Goal: Contribute content: Contribute content

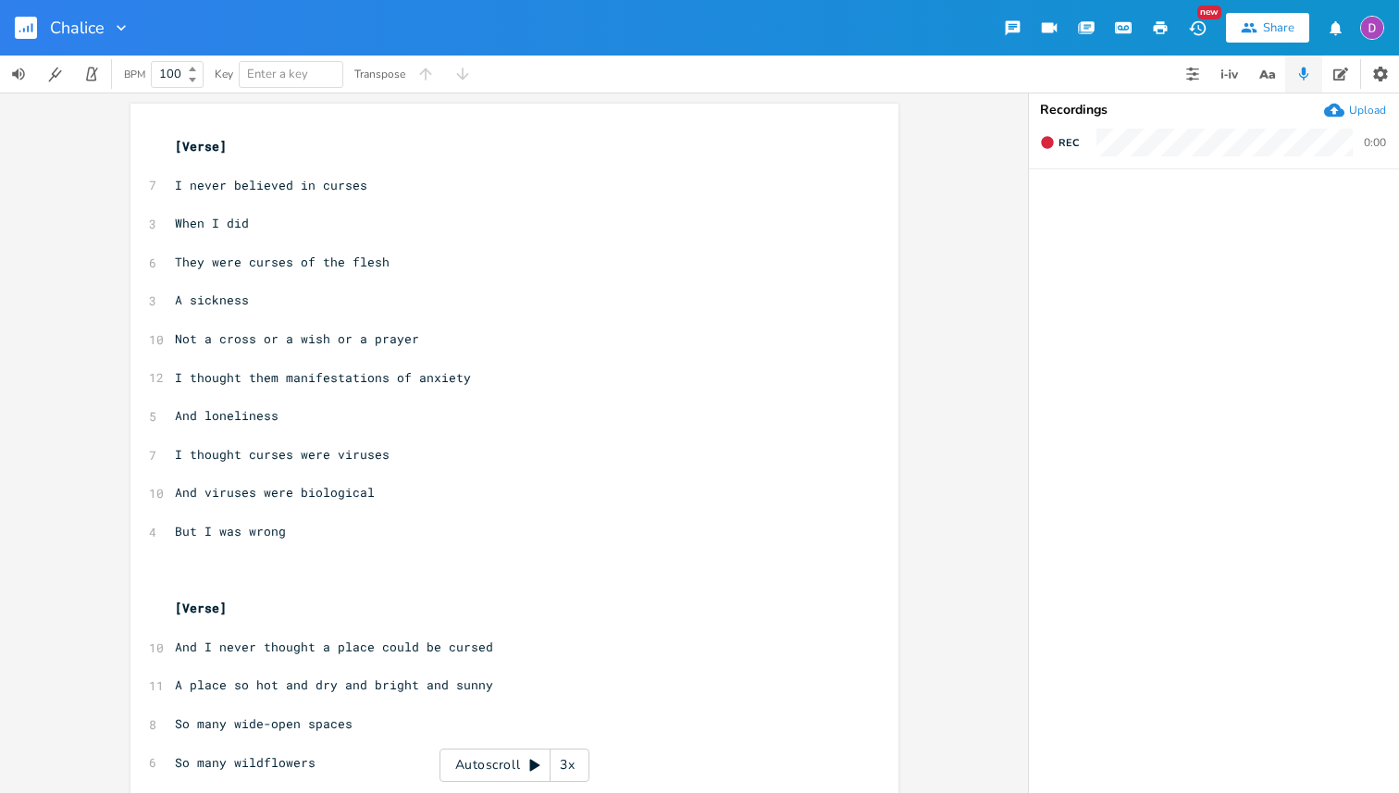
scroll to position [1391, 0]
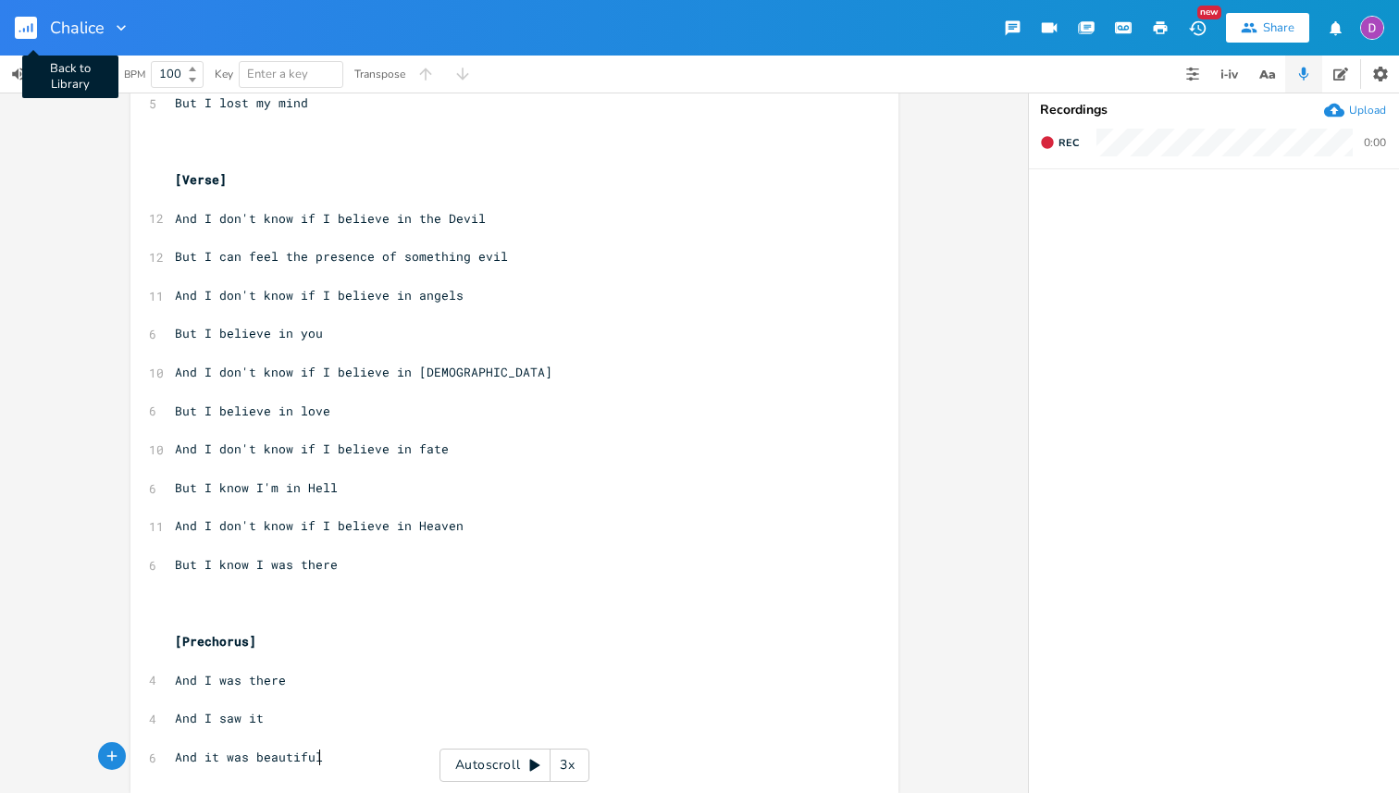
click at [29, 27] on rect "button" at bounding box center [26, 28] width 22 height 22
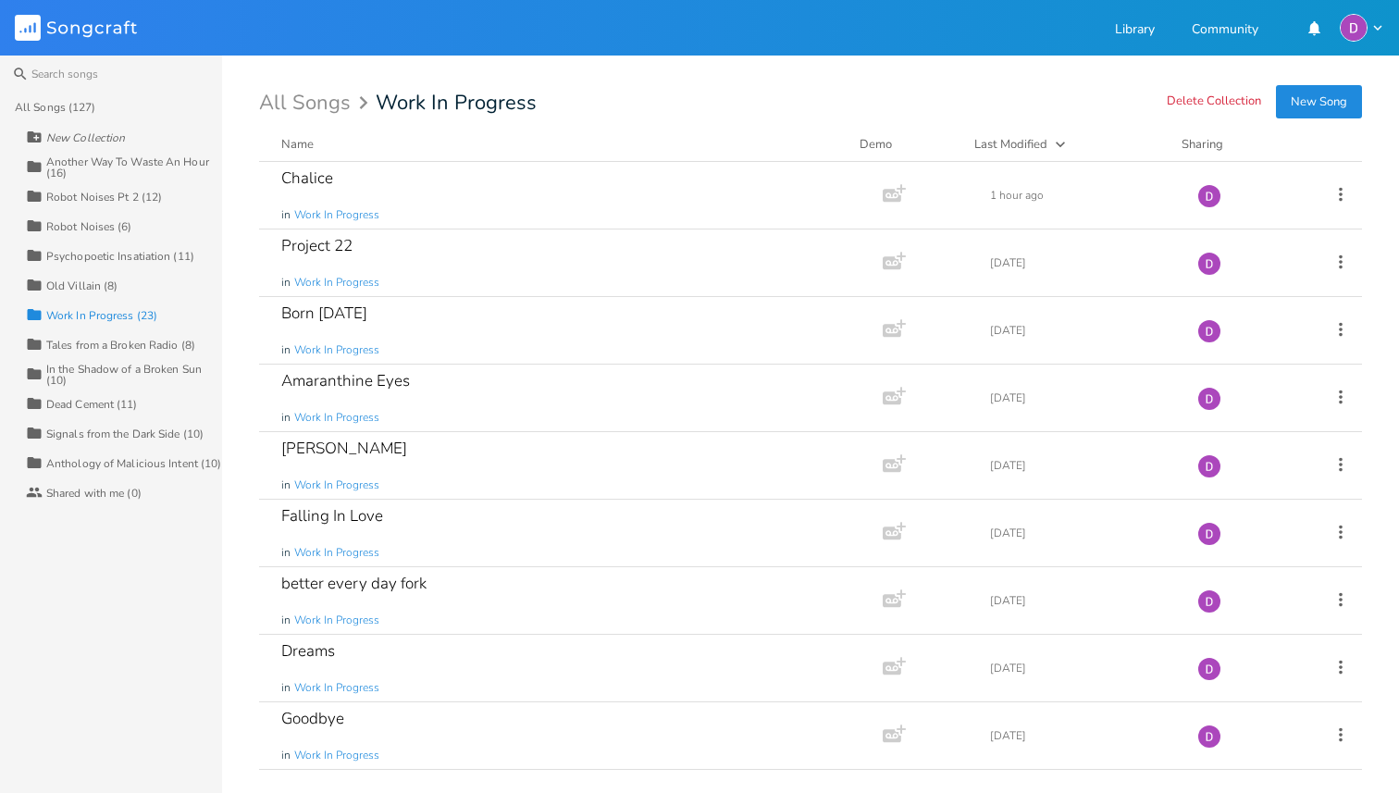
click at [1319, 100] on button "New Song" at bounding box center [1319, 101] width 86 height 33
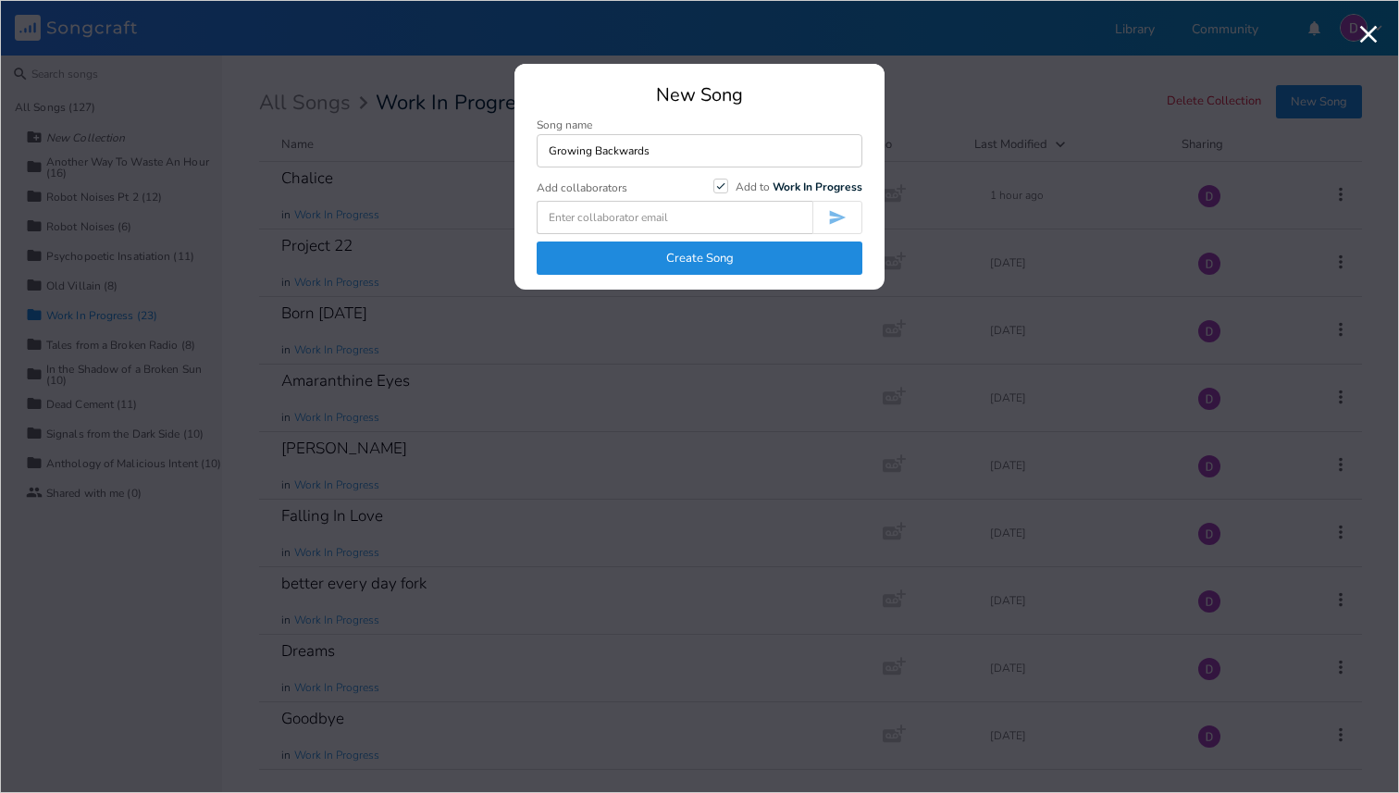
type input "Growing Backwards"
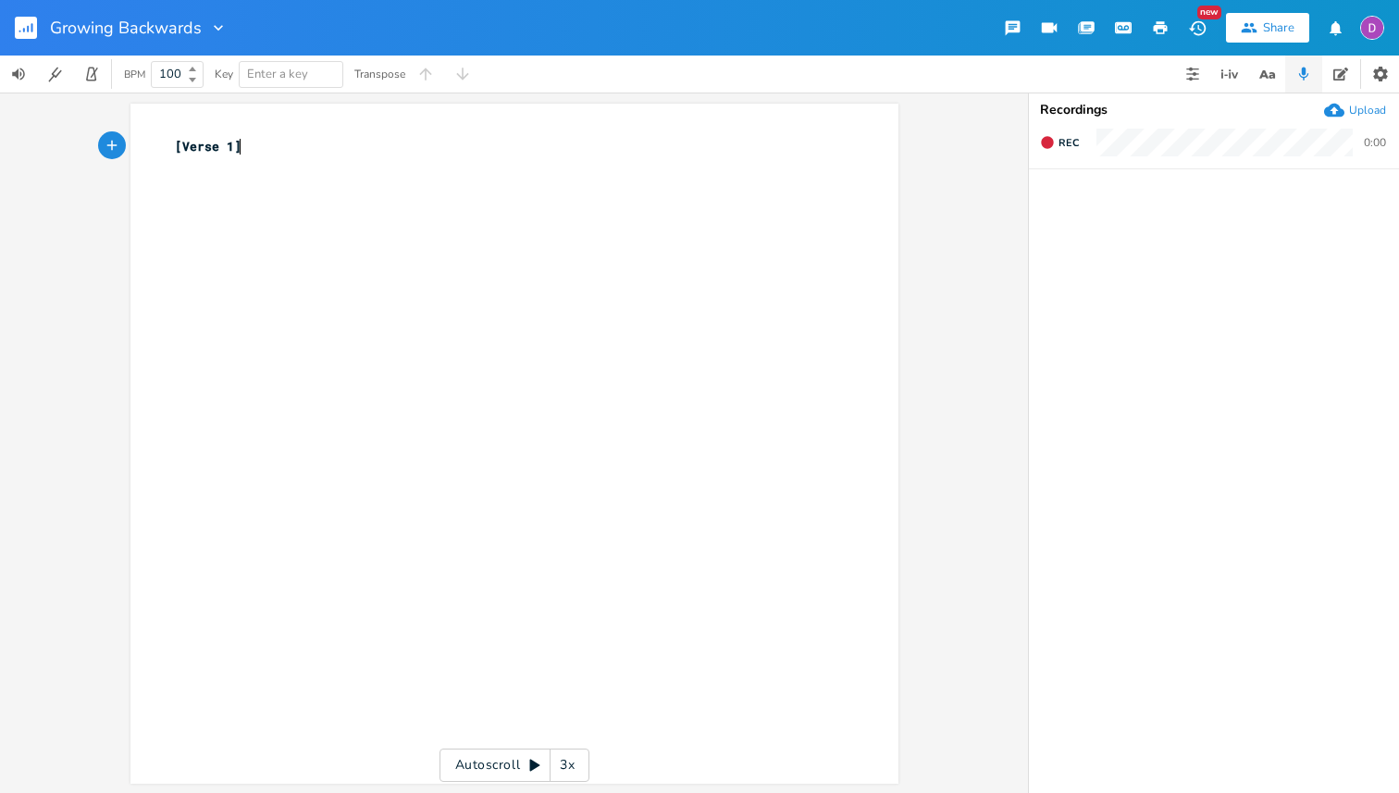
type textarea "[Verse 1]"
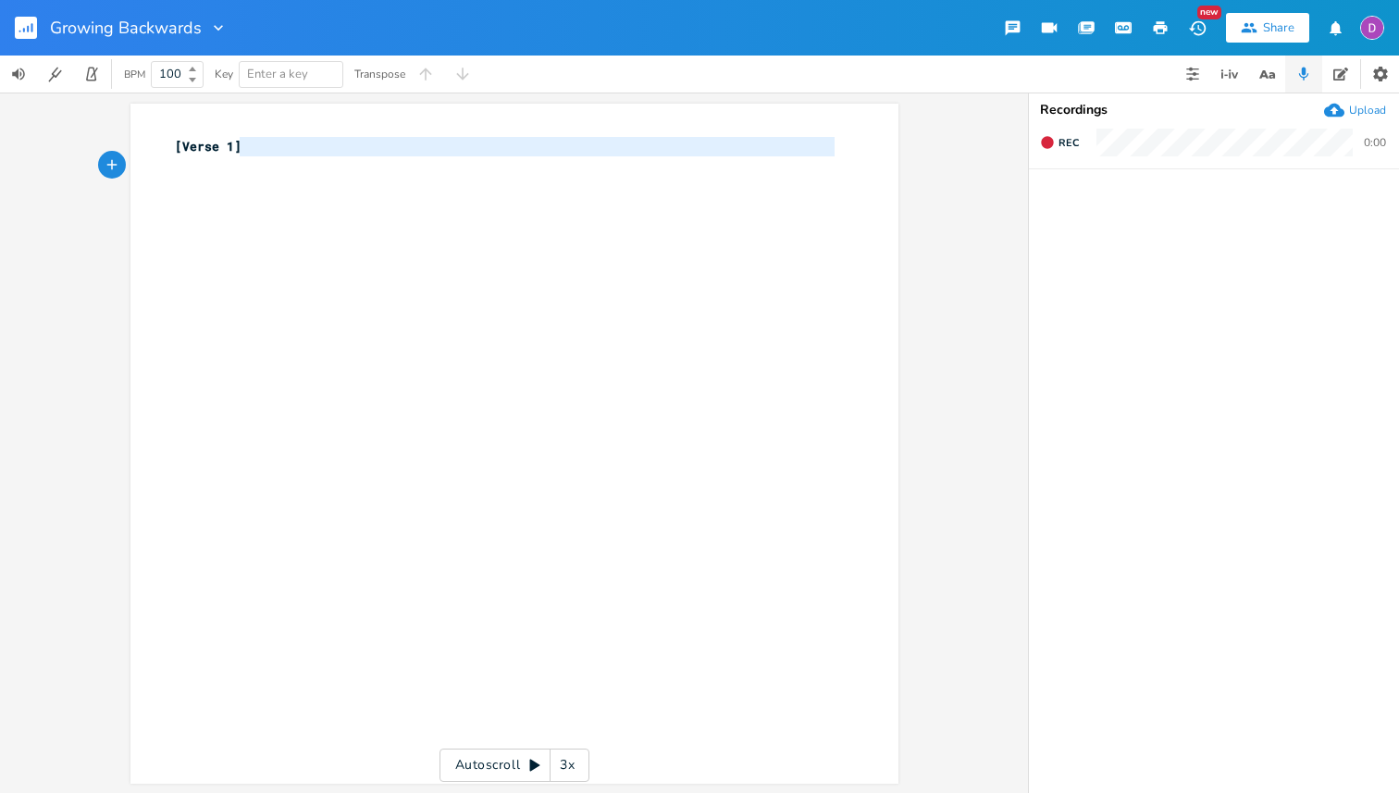
drag, startPoint x: 255, startPoint y: 145, endPoint x: 117, endPoint y: 156, distance: 139.2
click at [130, 158] on div "x [Verse 1] ​" at bounding box center [514, 444] width 768 height 680
click at [236, 151] on pre "[Verse 1]" at bounding box center [505, 146] width 668 height 19
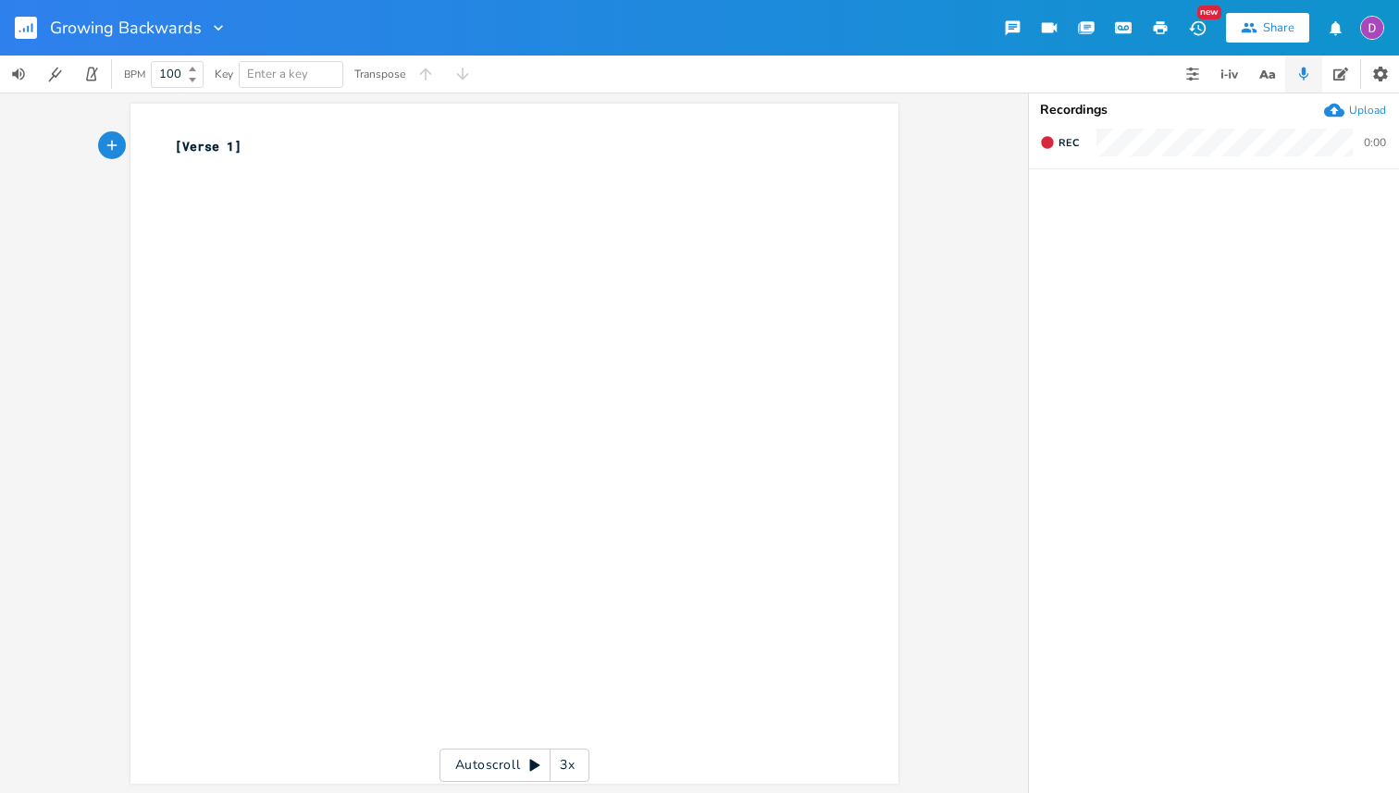
type textarea "[Verse 1]"
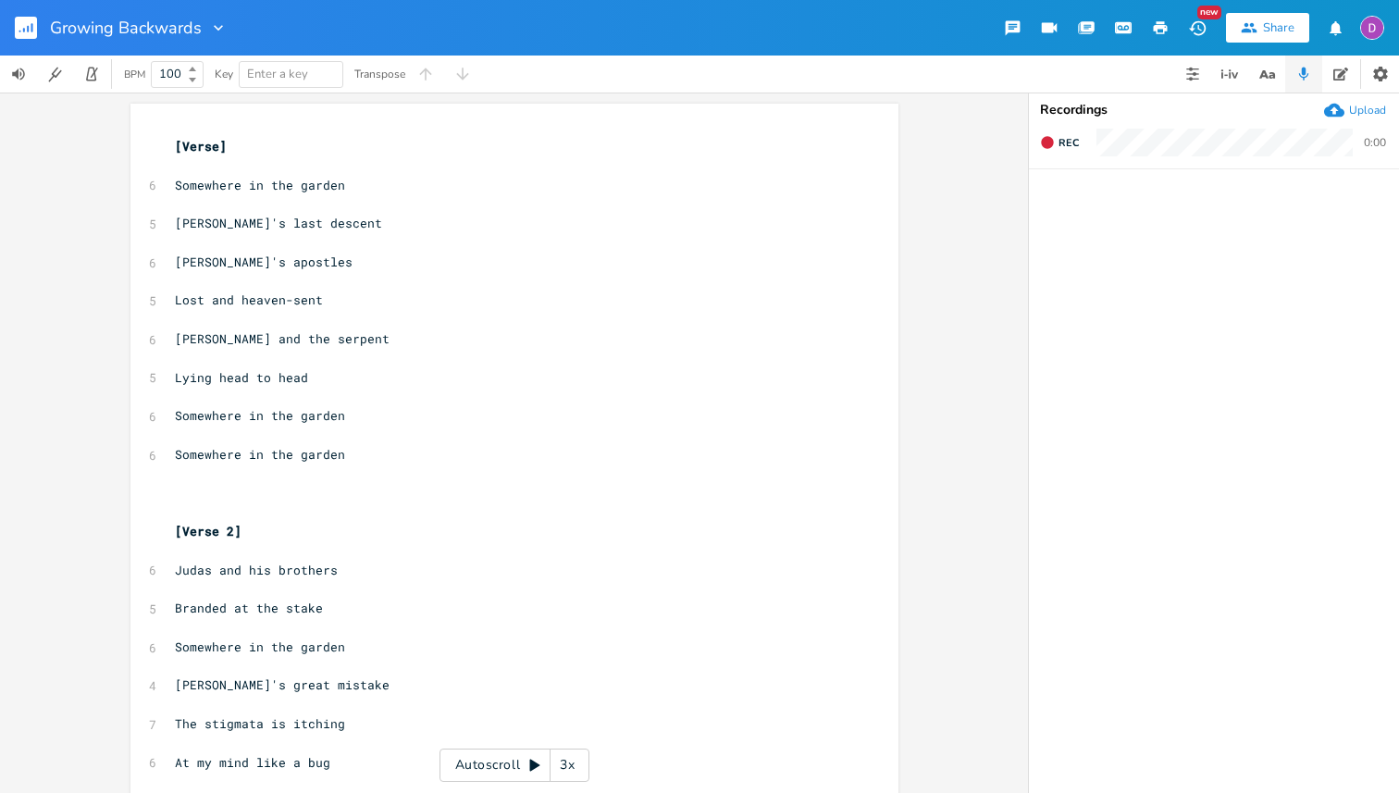
click at [340, 159] on pre "​" at bounding box center [505, 165] width 668 height 19
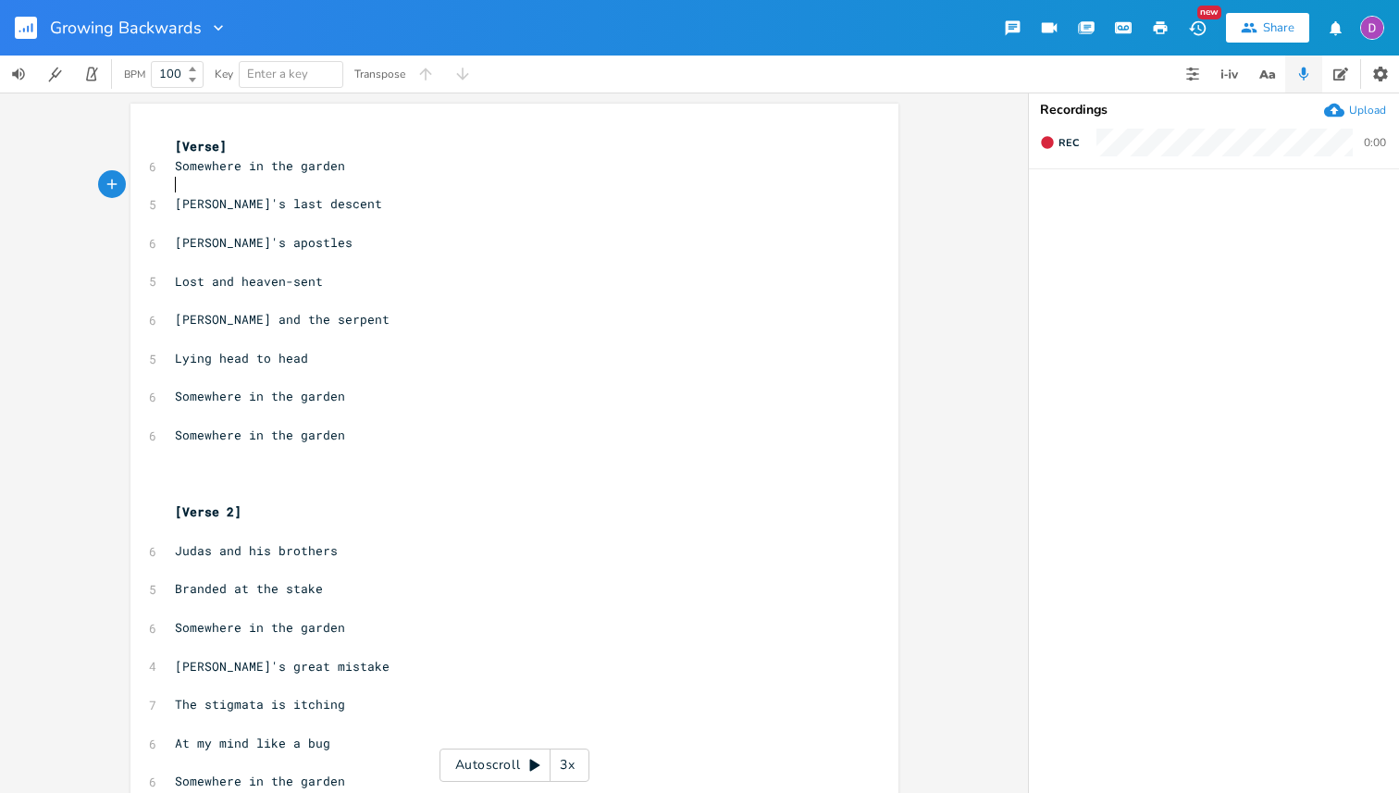
click at [307, 182] on pre "​" at bounding box center [505, 185] width 668 height 19
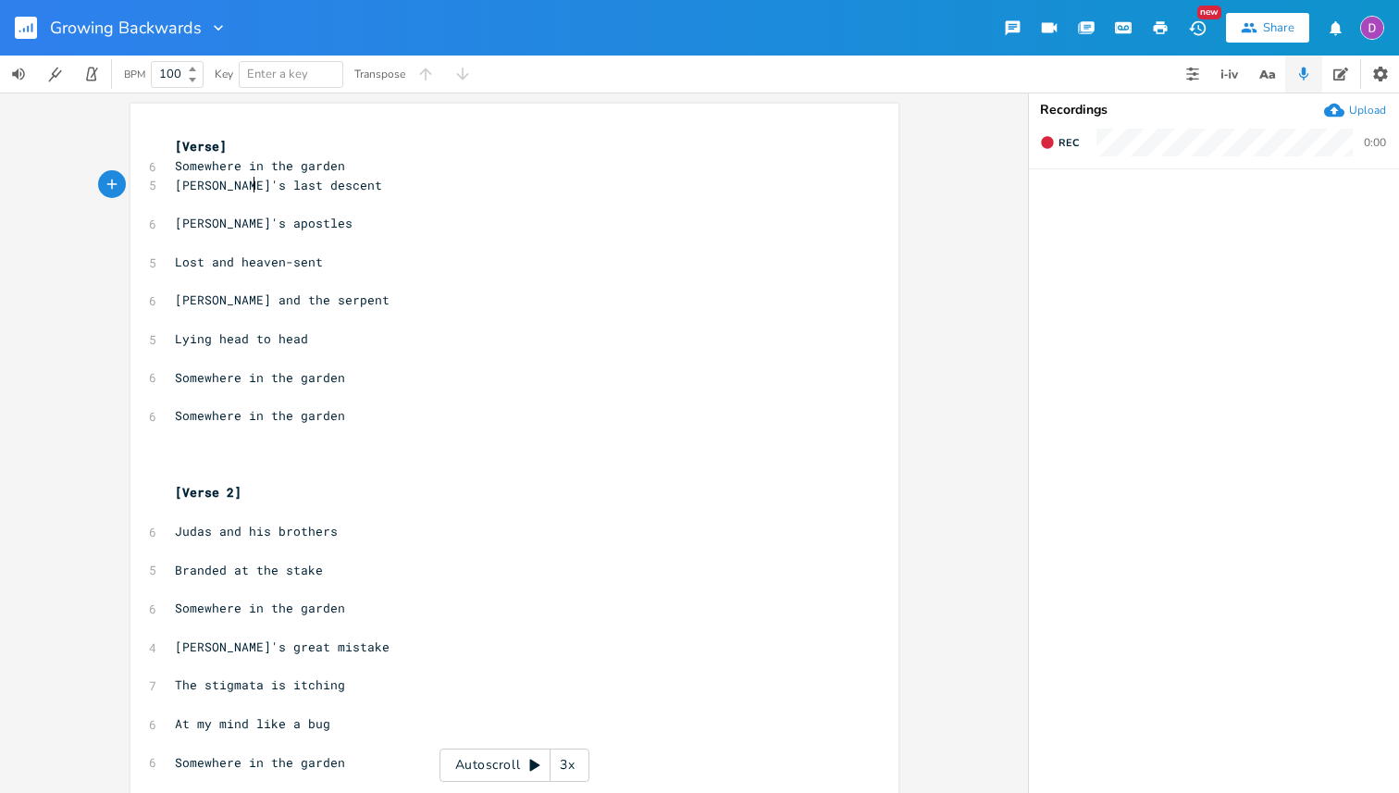
click at [248, 182] on span "[PERSON_NAME]'s last descent" at bounding box center [278, 185] width 207 height 17
type textarea "Of"
click at [267, 197] on pre "​" at bounding box center [505, 203] width 668 height 19
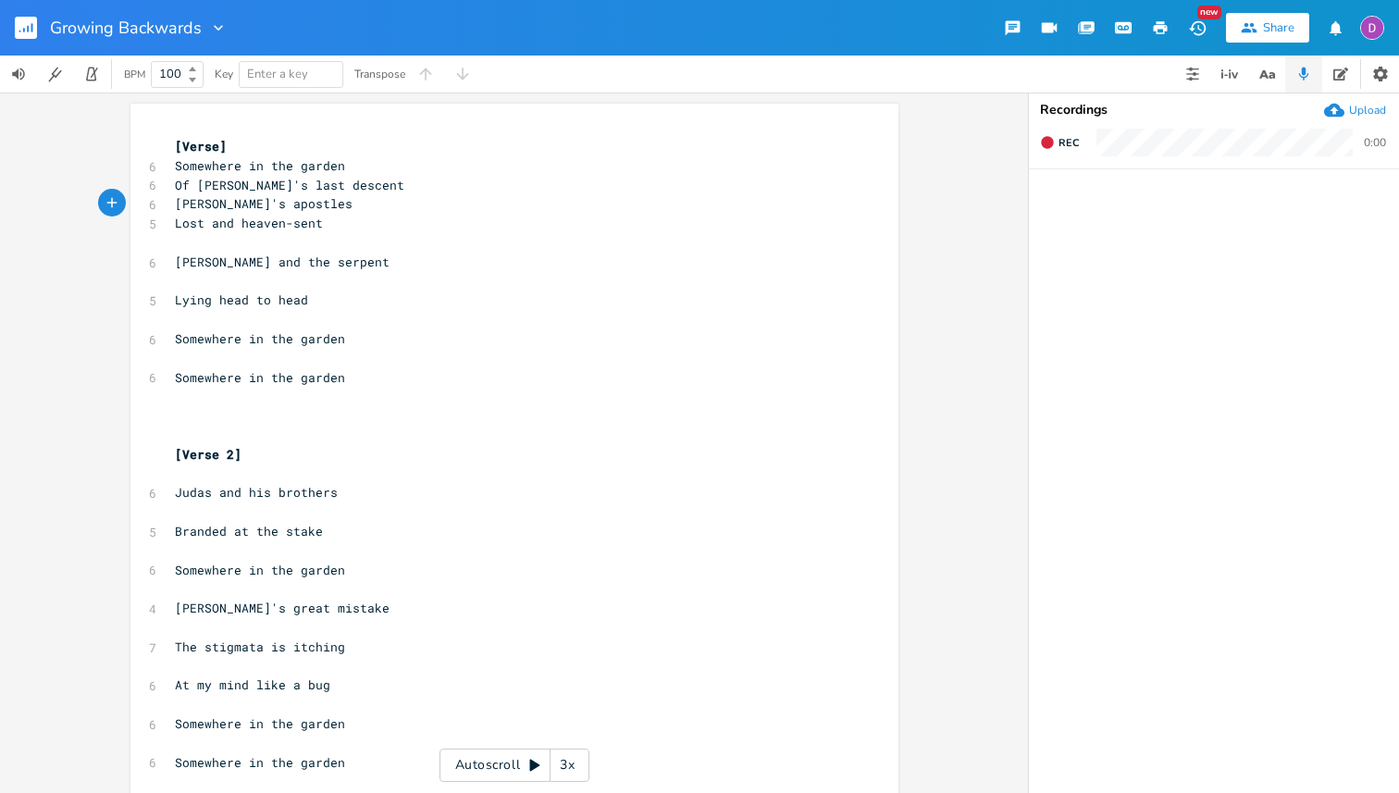
click at [218, 225] on span "Lost and heaven-sent" at bounding box center [249, 223] width 148 height 17
type textarea "but"
click at [222, 238] on pre "​" at bounding box center [505, 242] width 668 height 19
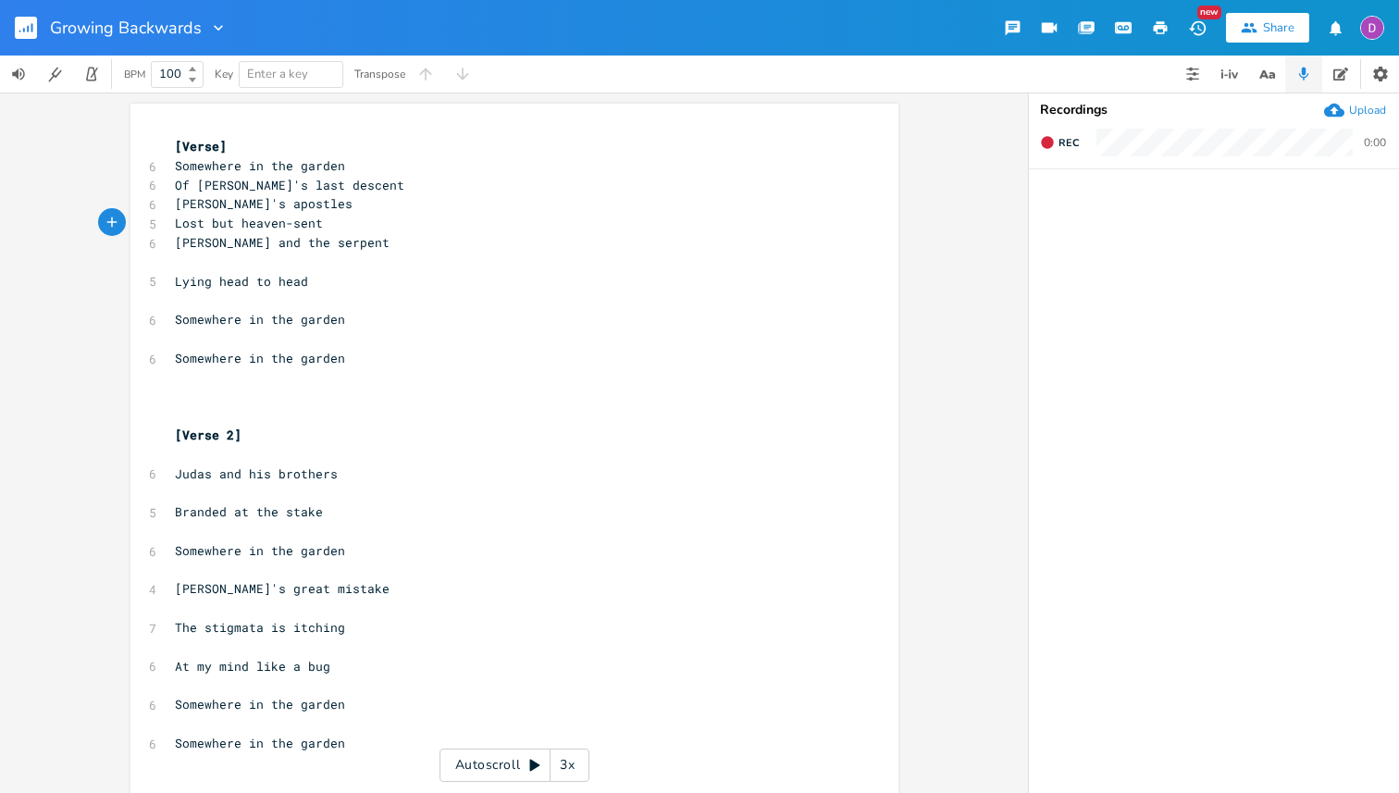
click at [176, 251] on pre "[PERSON_NAME] and the serpent" at bounding box center [505, 242] width 668 height 19
type textarea "Eve"
click at [235, 240] on span "Eve and the serpent" at bounding box center [245, 242] width 141 height 17
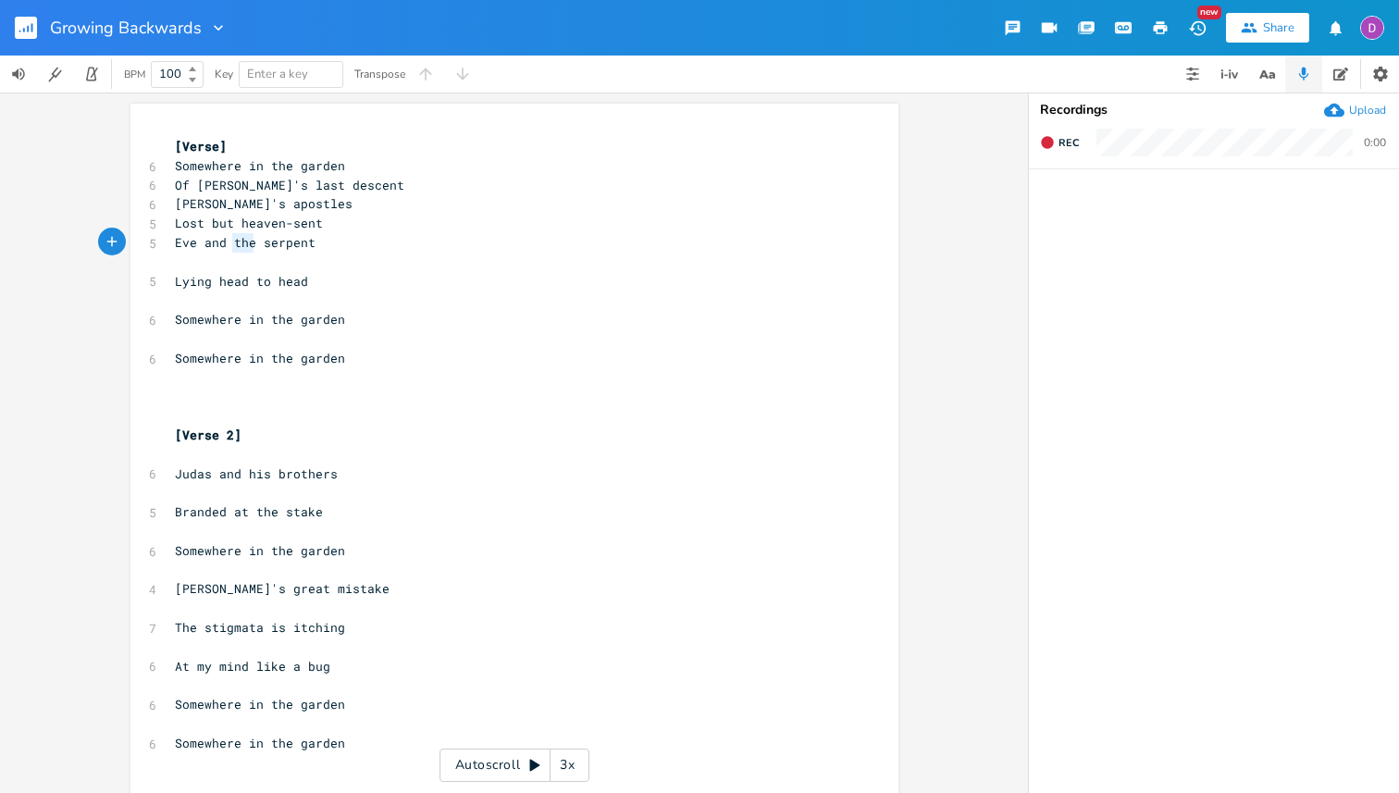
click at [235, 240] on span "Eve and the serpent" at bounding box center [245, 242] width 141 height 17
type textarea "her"
click at [238, 254] on pre "​" at bounding box center [505, 262] width 668 height 19
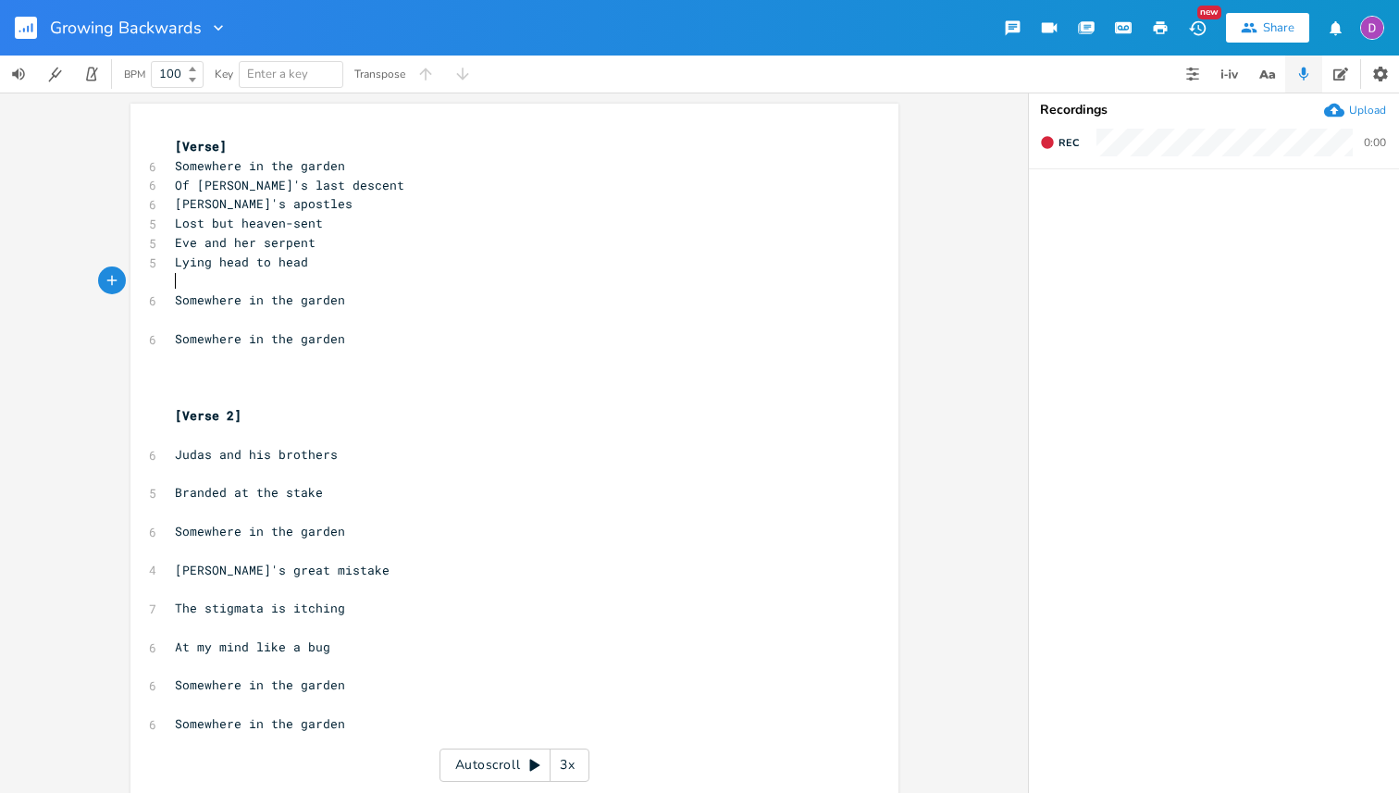
click at [246, 280] on pre "​" at bounding box center [505, 281] width 668 height 19
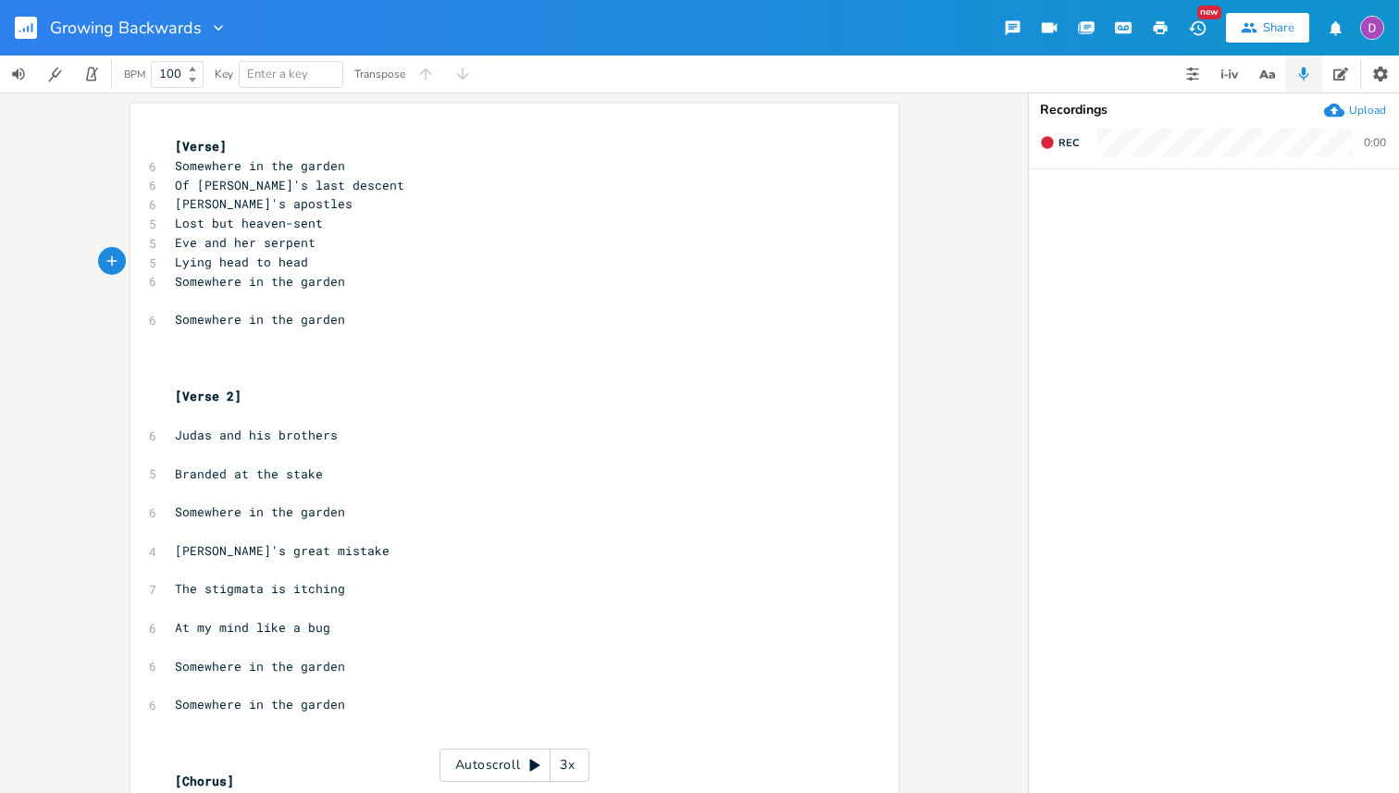
click at [203, 306] on pre "​" at bounding box center [505, 300] width 668 height 19
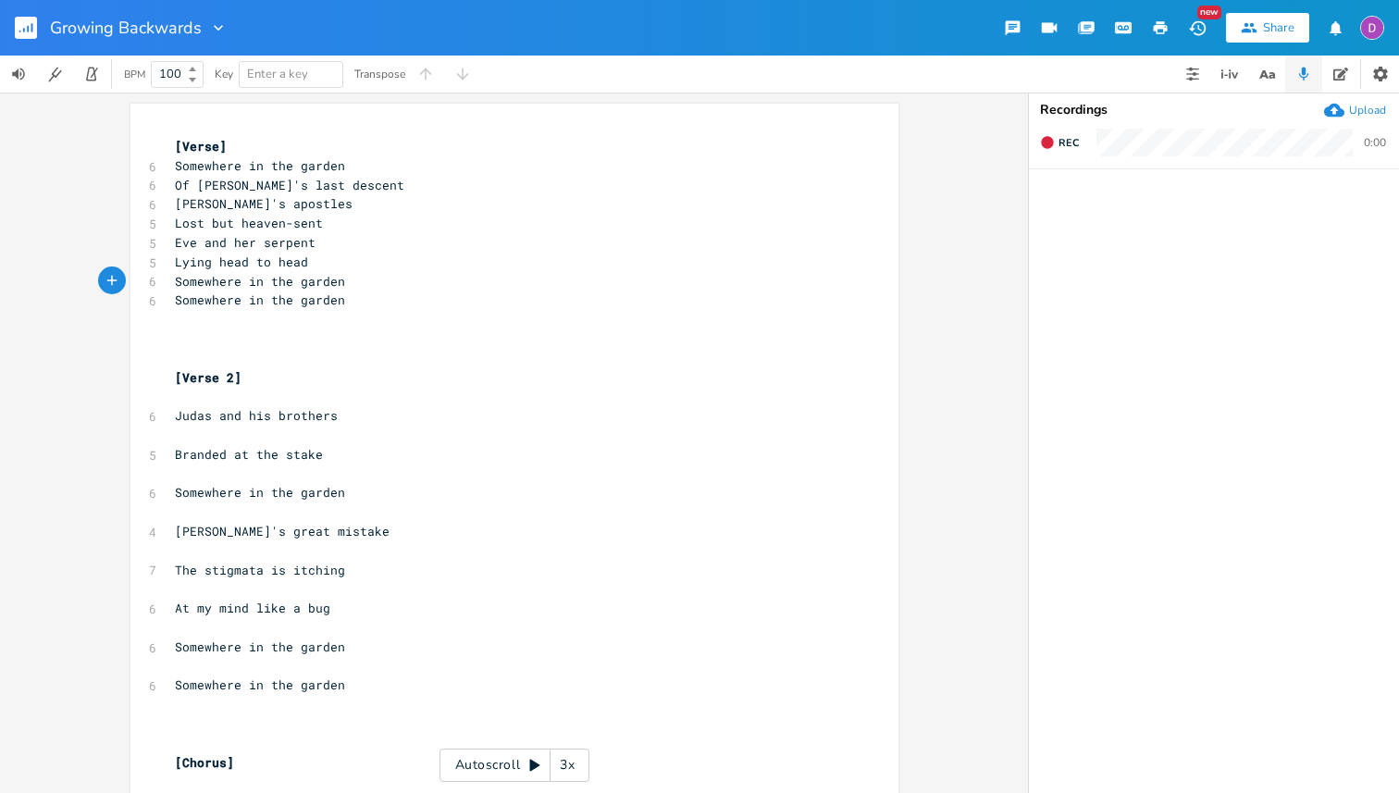
click at [195, 368] on pre "[Verse 2]" at bounding box center [505, 377] width 668 height 19
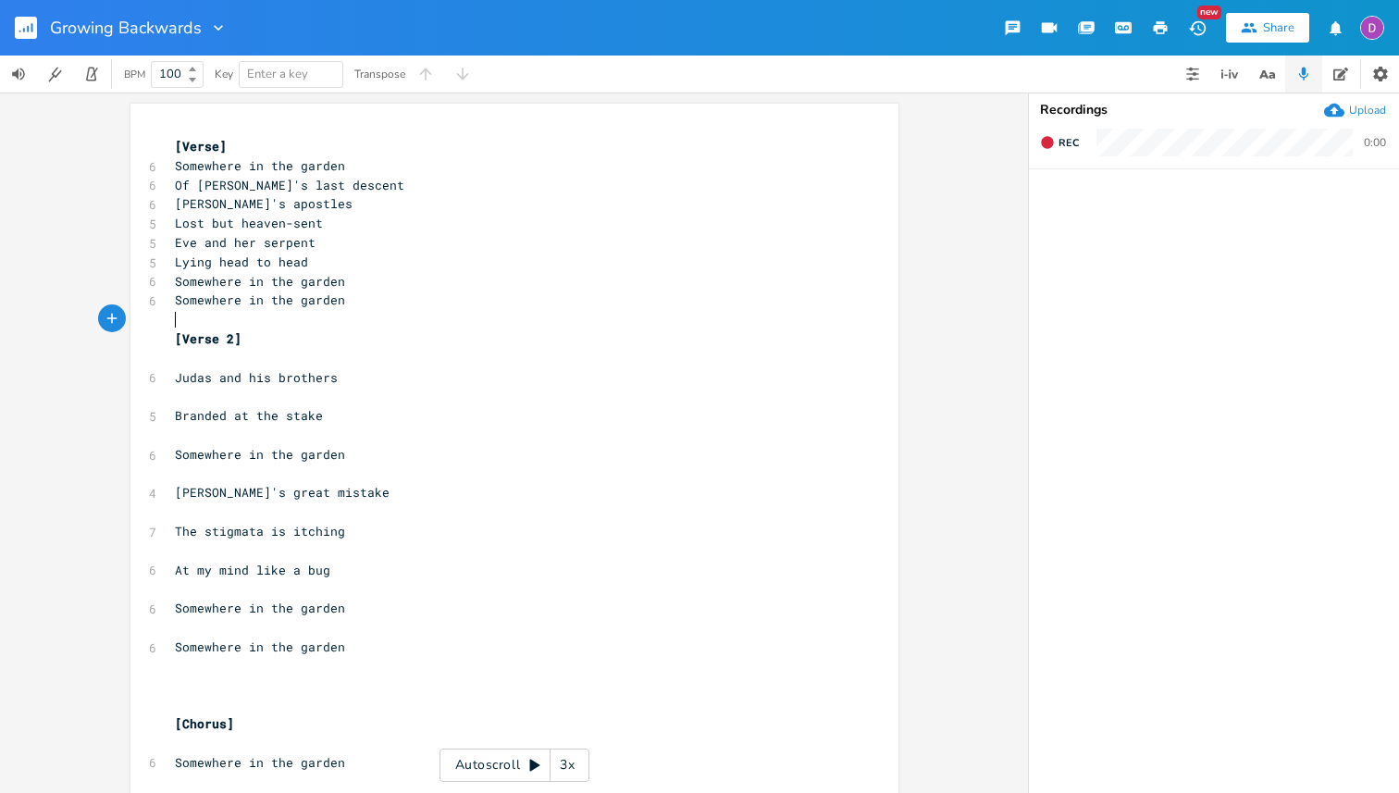
click at [225, 360] on pre "​" at bounding box center [505, 358] width 668 height 19
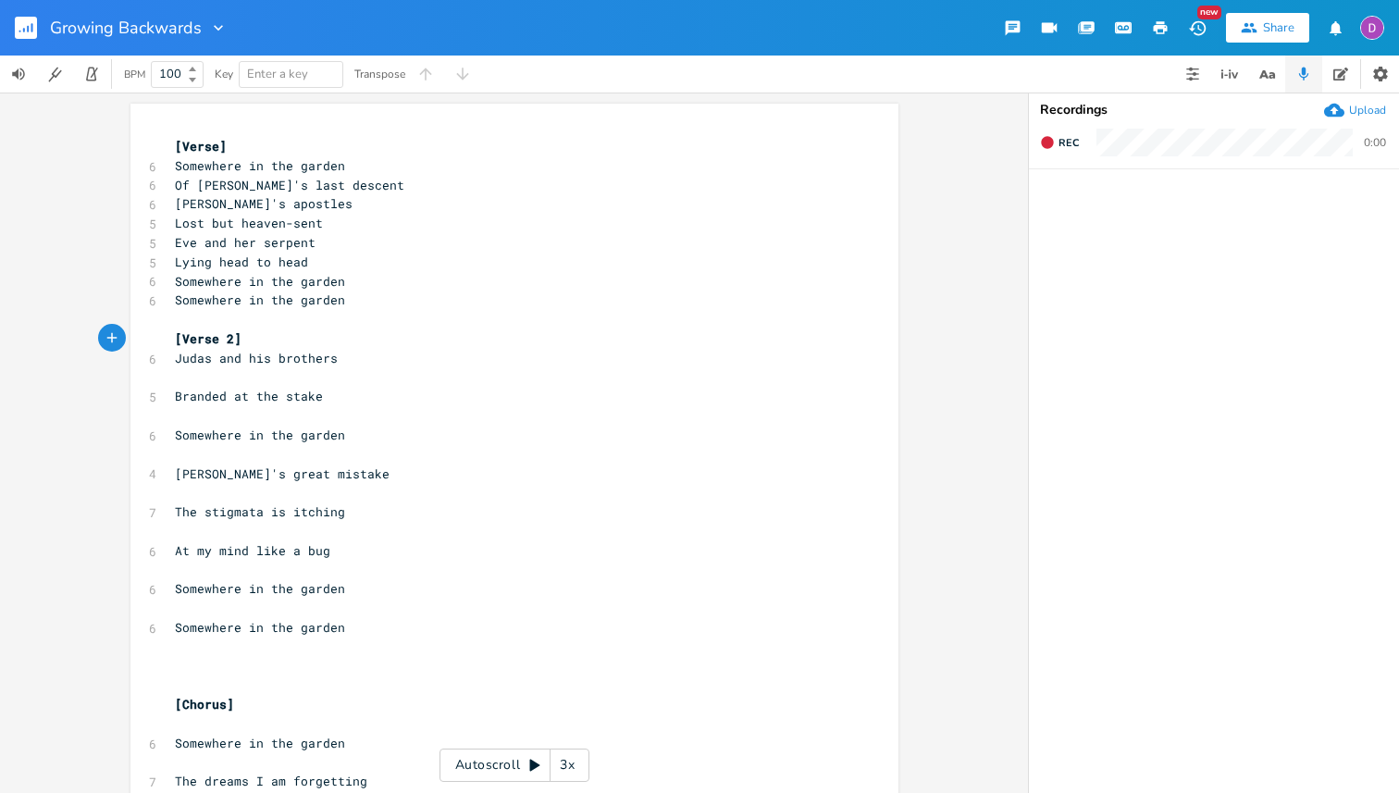
click at [237, 377] on pre "​" at bounding box center [505, 377] width 668 height 19
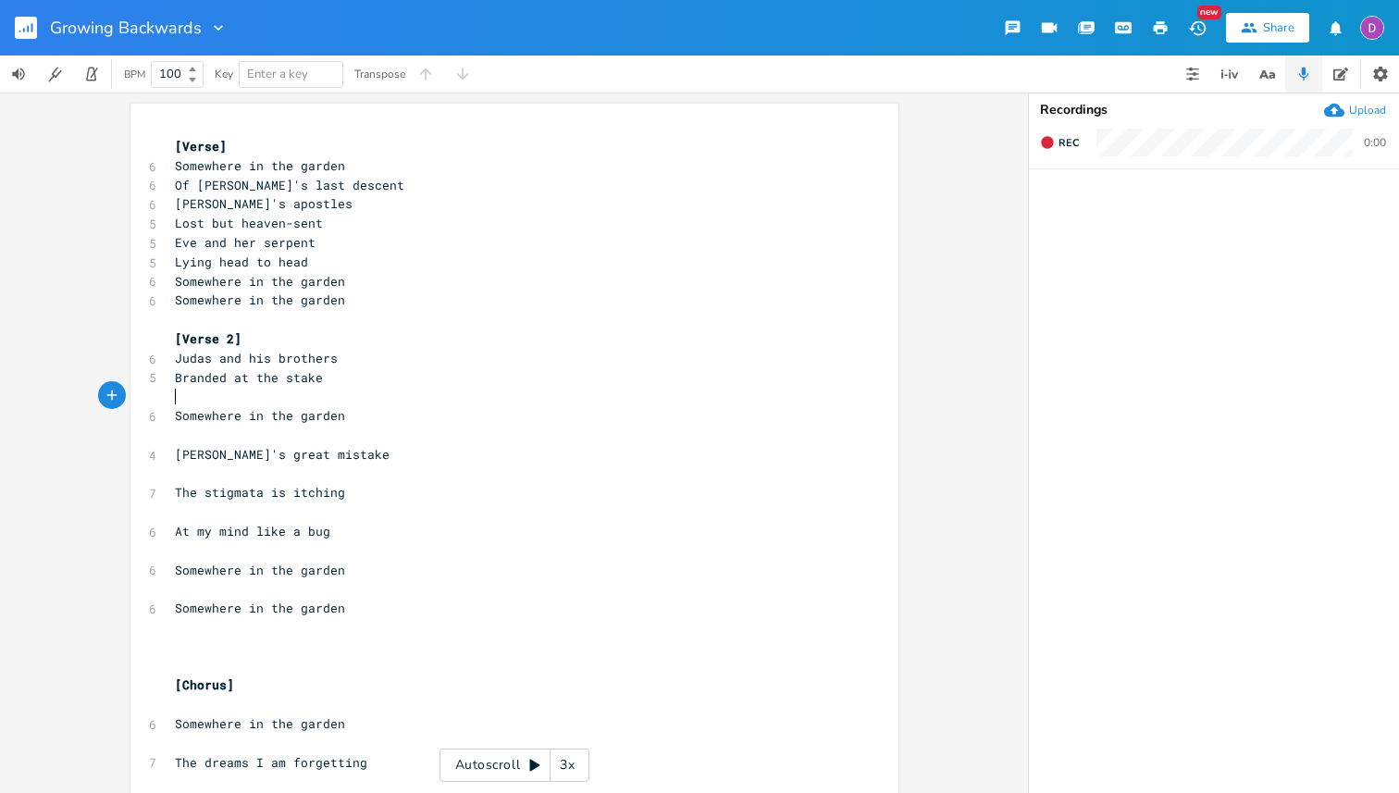
click at [214, 405] on pre "​" at bounding box center [505, 396] width 668 height 19
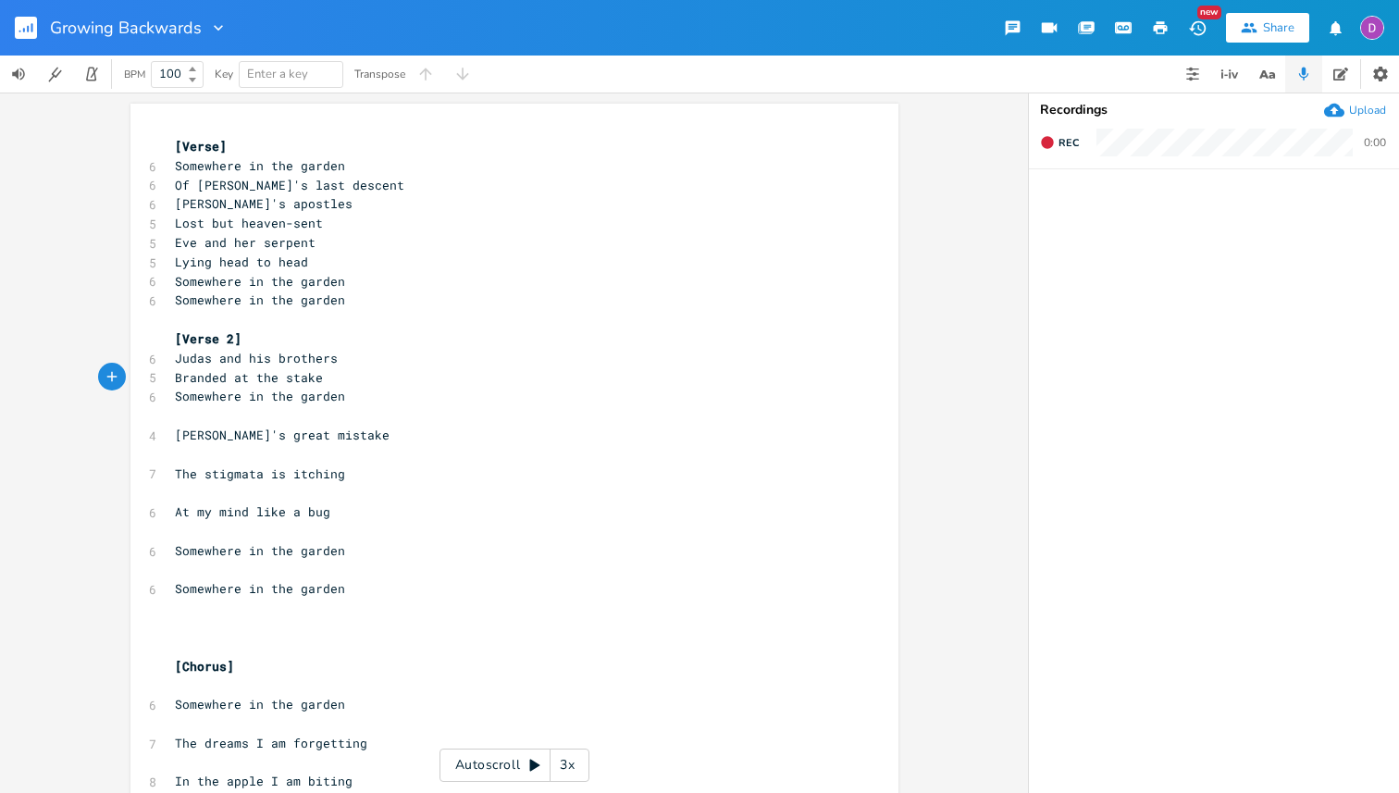
click at [186, 429] on span "[PERSON_NAME]'s great mistake" at bounding box center [282, 435] width 215 height 17
click at [175, 439] on span "[PERSON_NAME]'s great mistake" at bounding box center [282, 435] width 215 height 17
type textarea "[PERSON_NAME]"
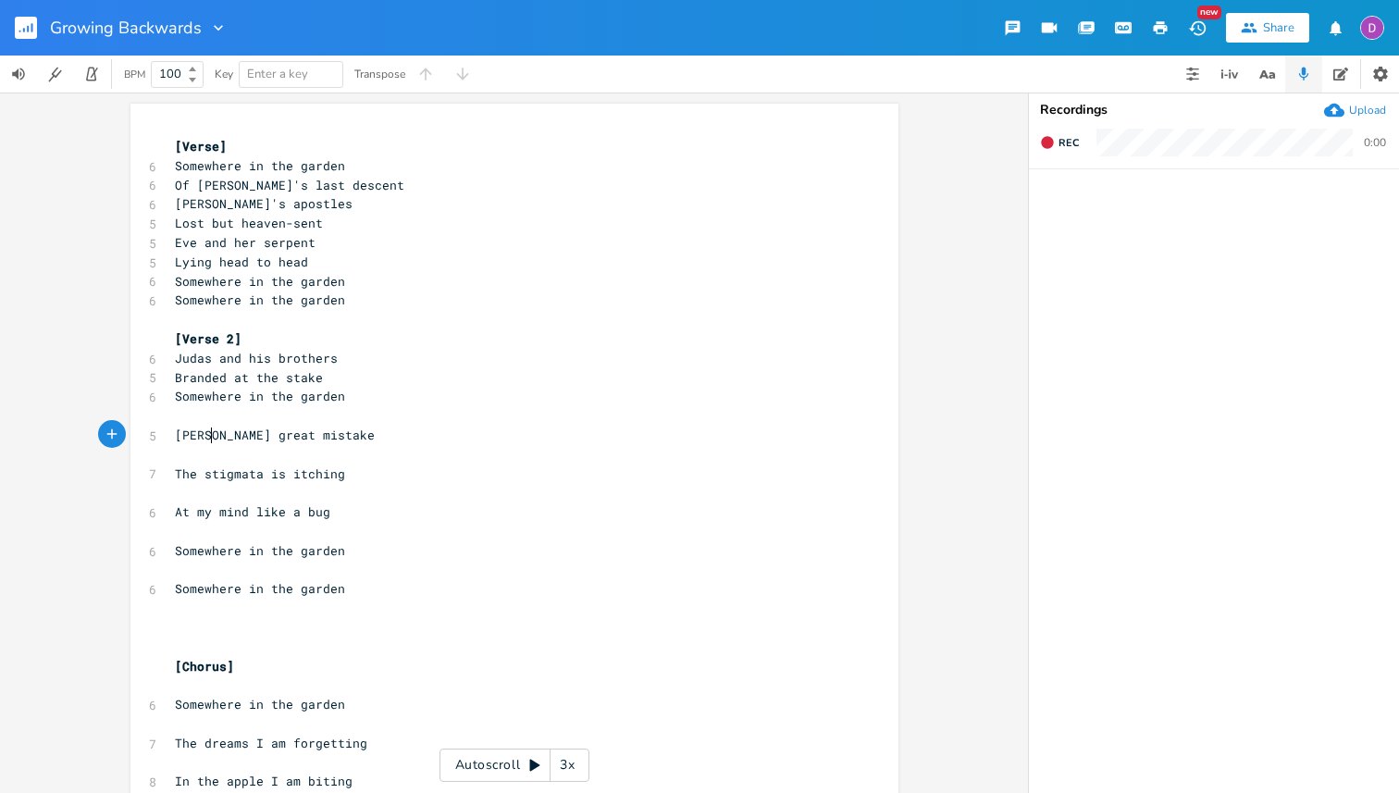
click at [225, 404] on pre "Somewhere in the garden" at bounding box center [505, 396] width 668 height 19
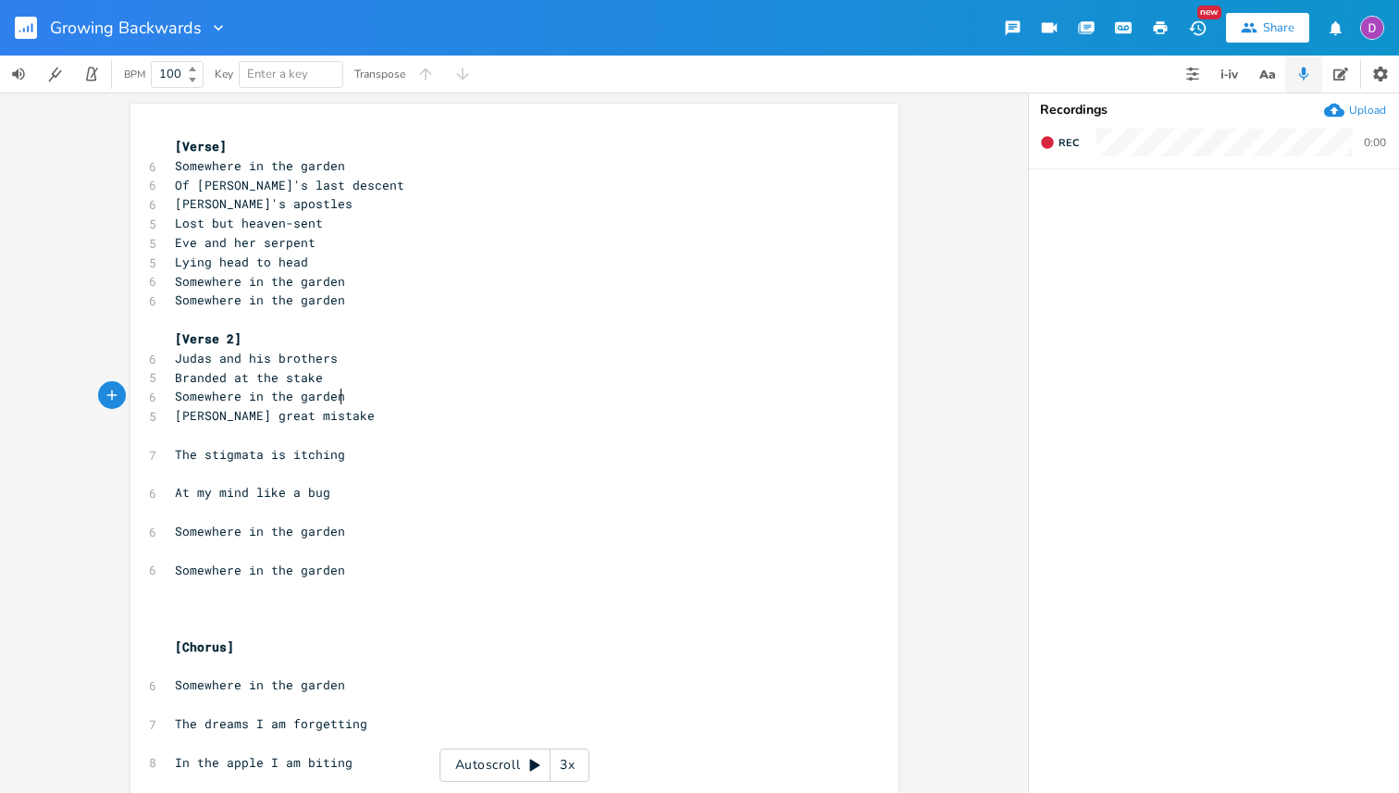
click at [212, 440] on pre "​" at bounding box center [505, 435] width 668 height 19
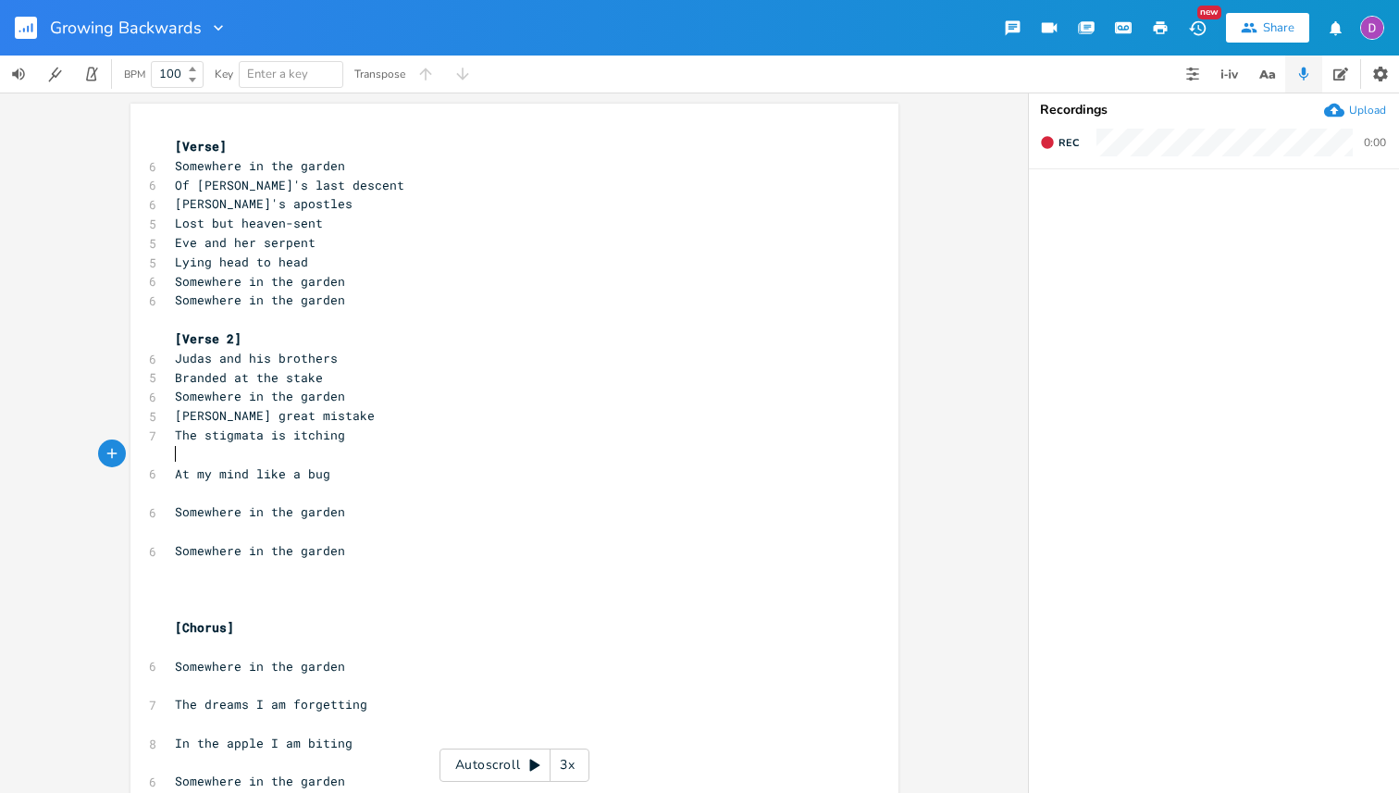
click at [200, 449] on pre "​" at bounding box center [505, 454] width 668 height 19
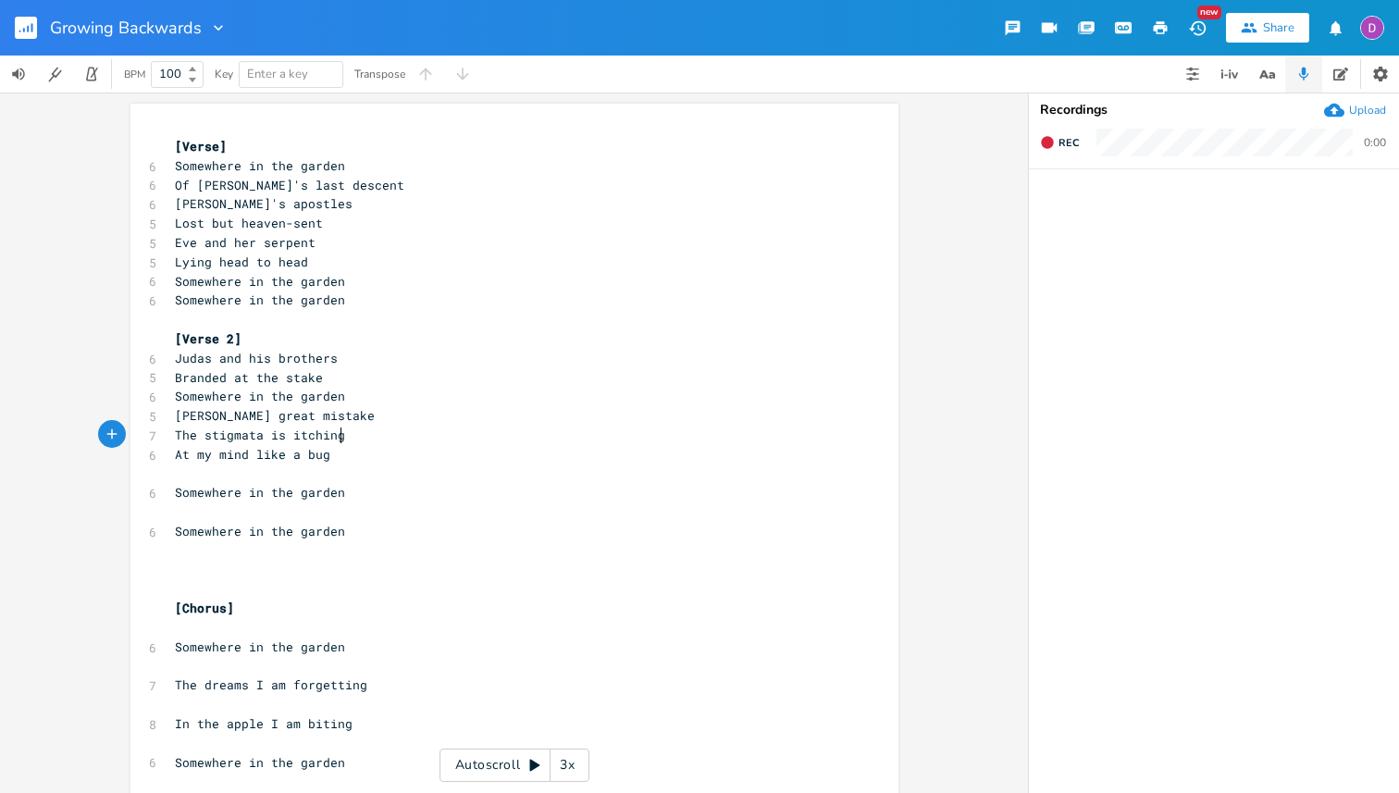
click at [246, 476] on pre "​" at bounding box center [505, 473] width 668 height 19
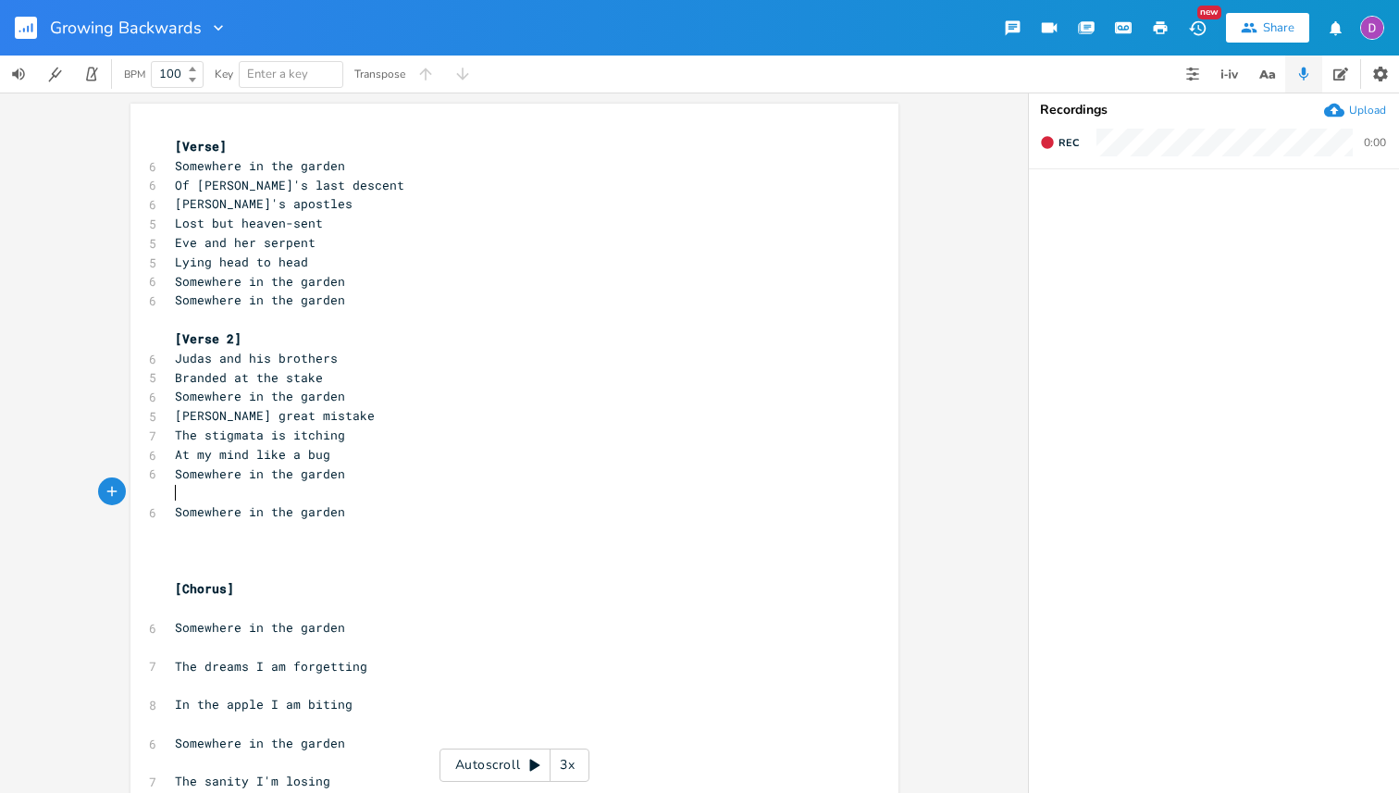
click at [217, 502] on pre "Somewhere in the garden" at bounding box center [505, 511] width 668 height 19
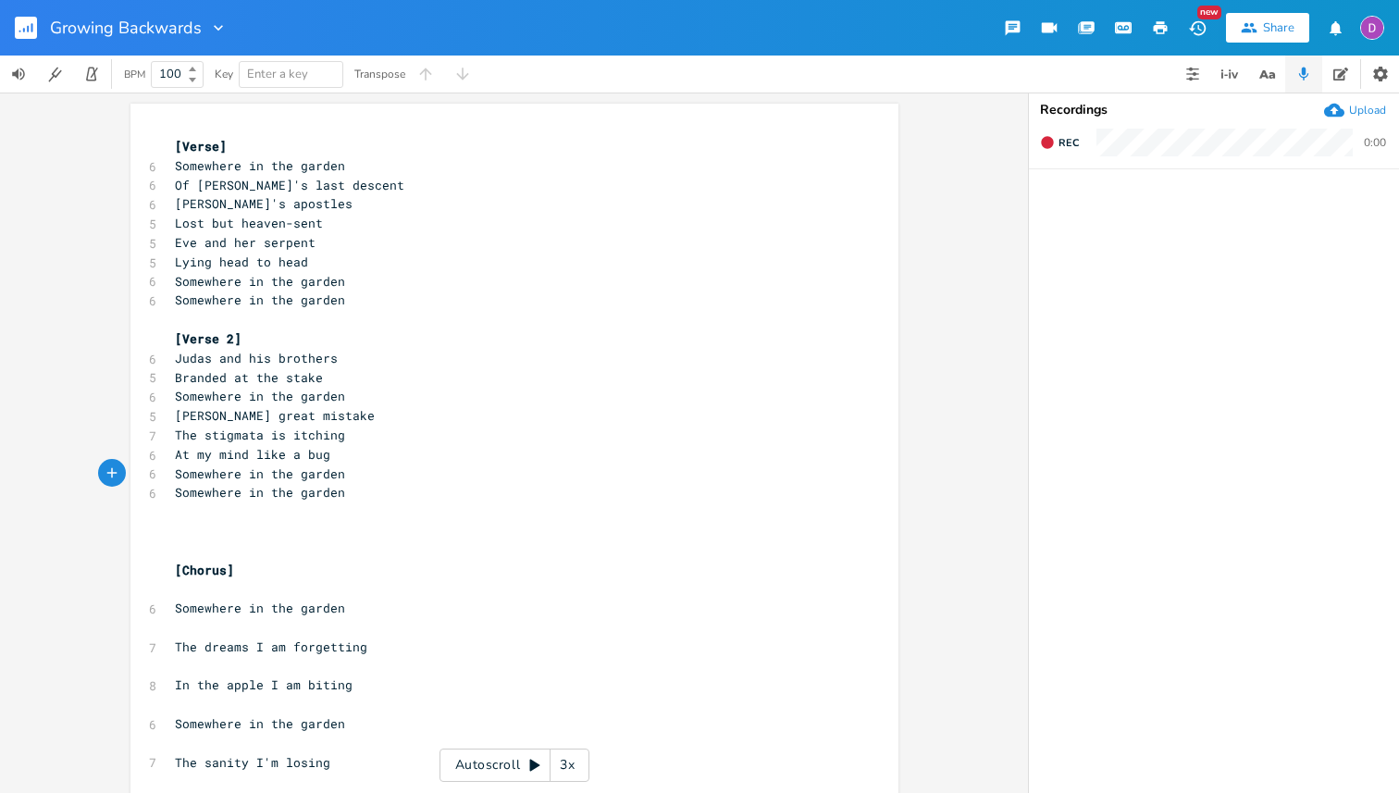
click at [220, 551] on pre "​" at bounding box center [505, 550] width 668 height 19
click at [251, 551] on pre "​" at bounding box center [505, 550] width 668 height 19
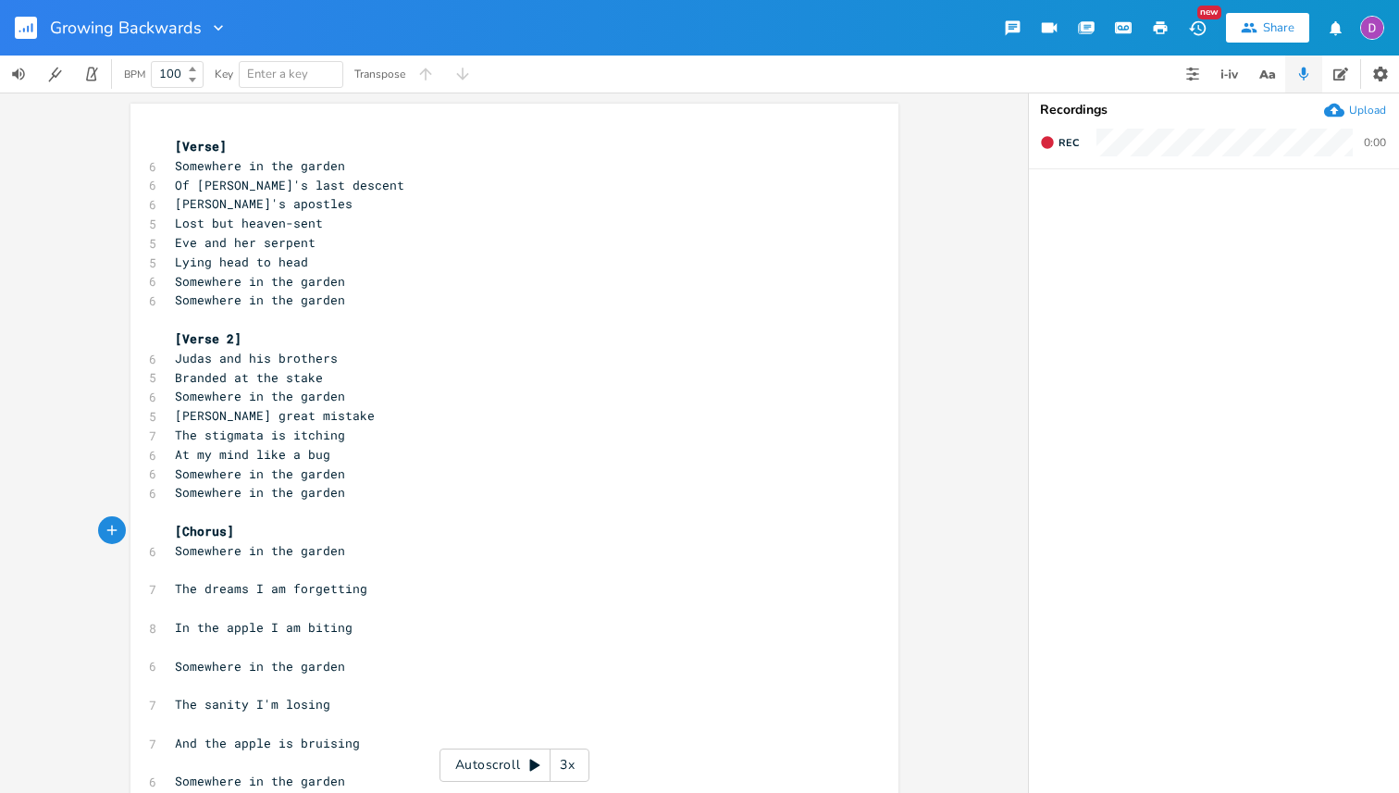
click at [266, 563] on pre "​" at bounding box center [505, 570] width 668 height 19
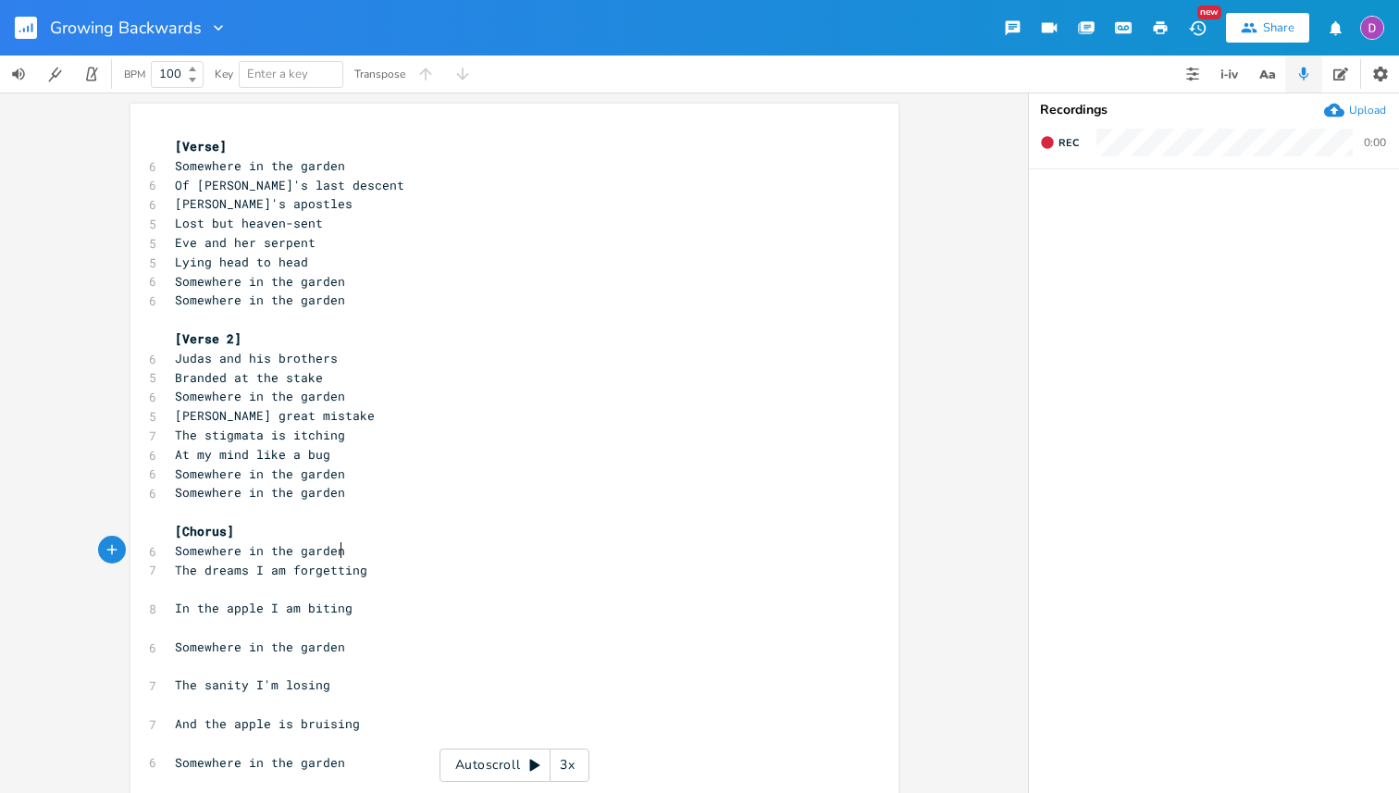
click at [368, 561] on pre "The dreams I am forgetting" at bounding box center [505, 570] width 668 height 19
type textarea "ot"
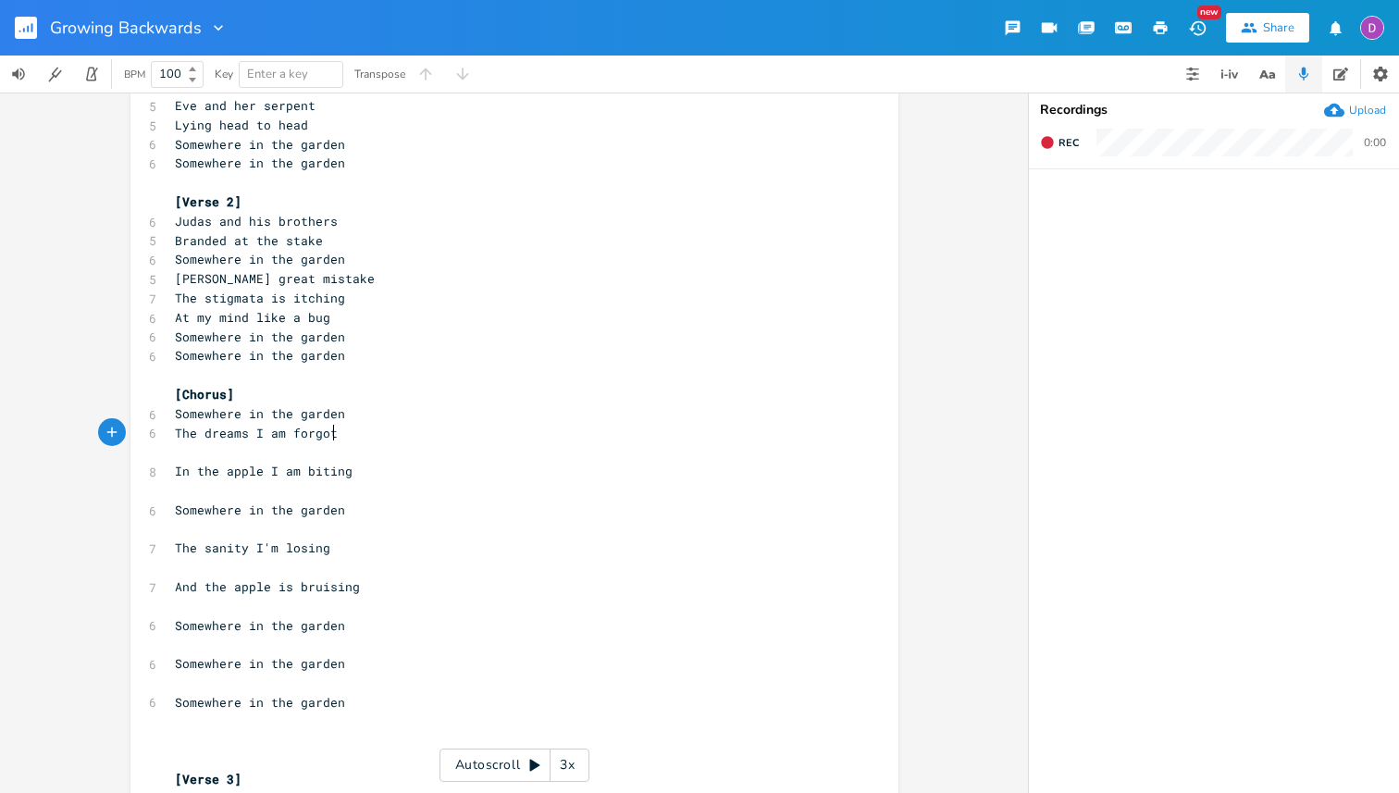
scroll to position [159, 0]
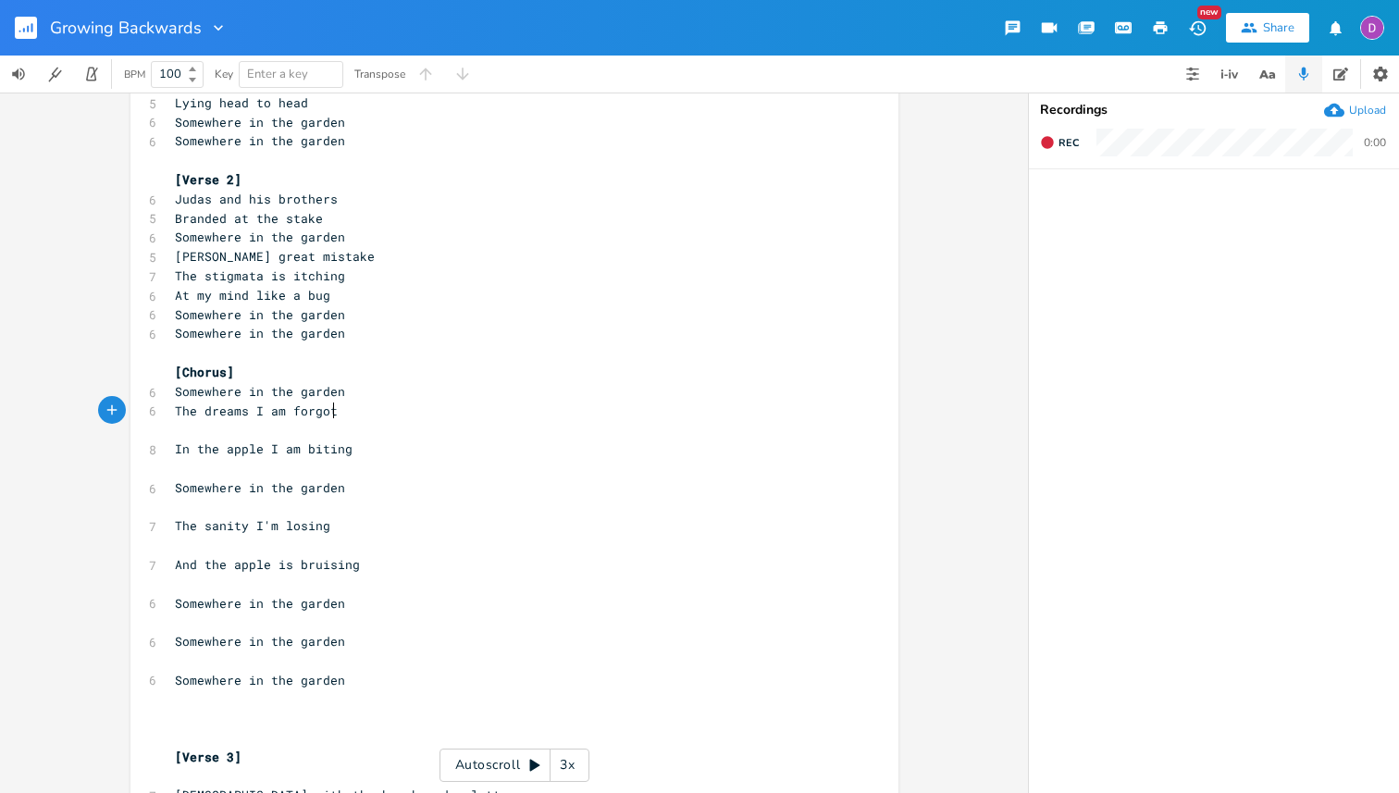
click at [240, 414] on span "The dreams I am forgot" at bounding box center [256, 410] width 163 height 17
type textarea "In"
type textarea "t"
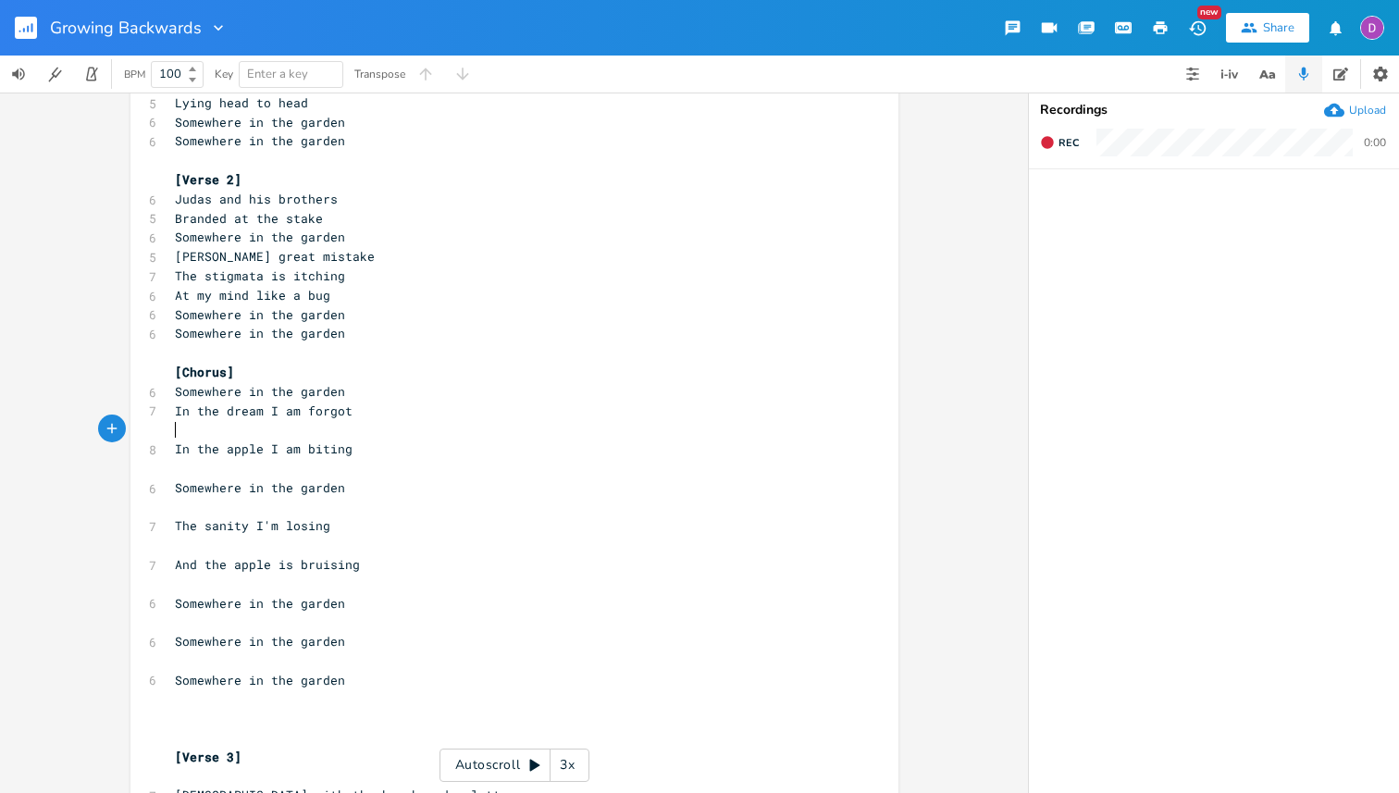
click at [259, 433] on pre "​" at bounding box center [505, 429] width 668 height 19
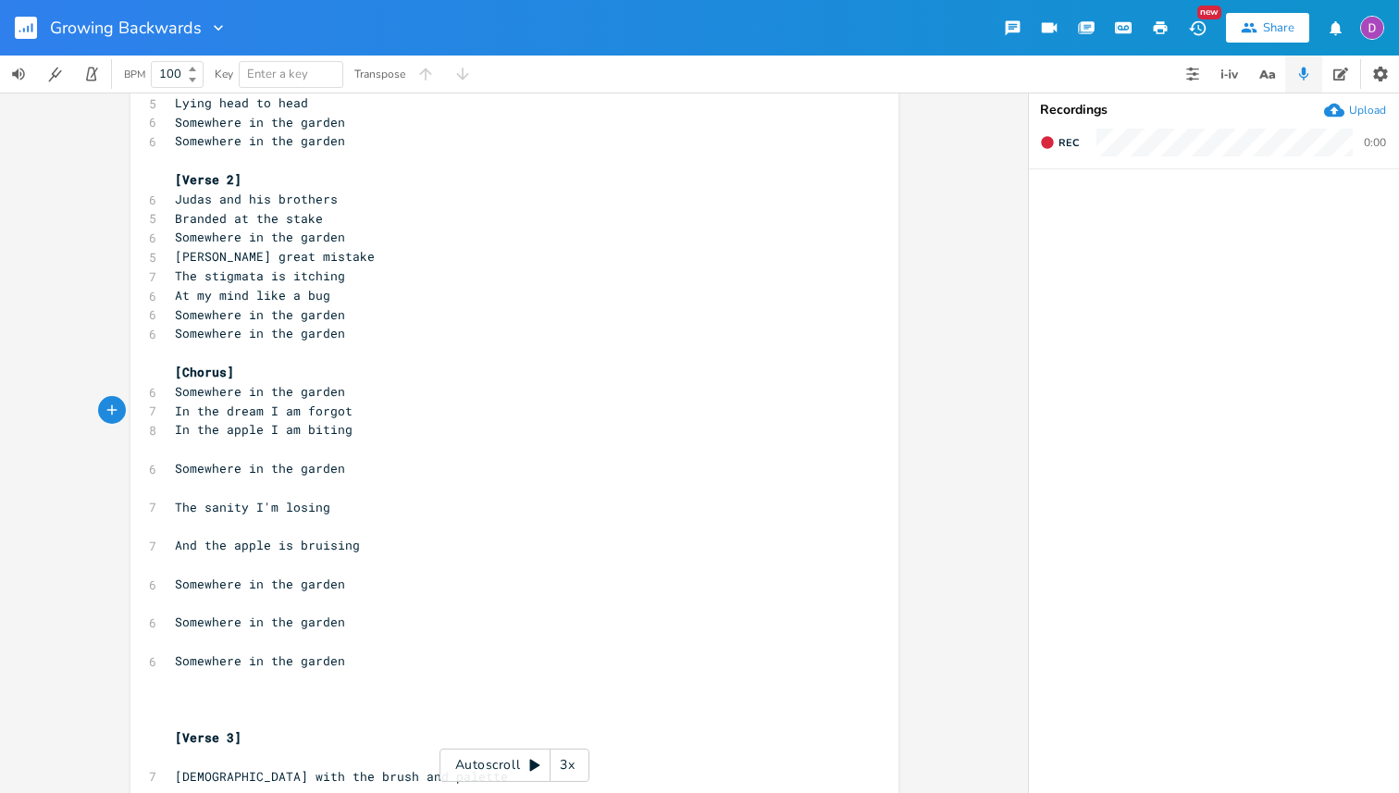
click at [313, 452] on pre "​" at bounding box center [505, 448] width 668 height 19
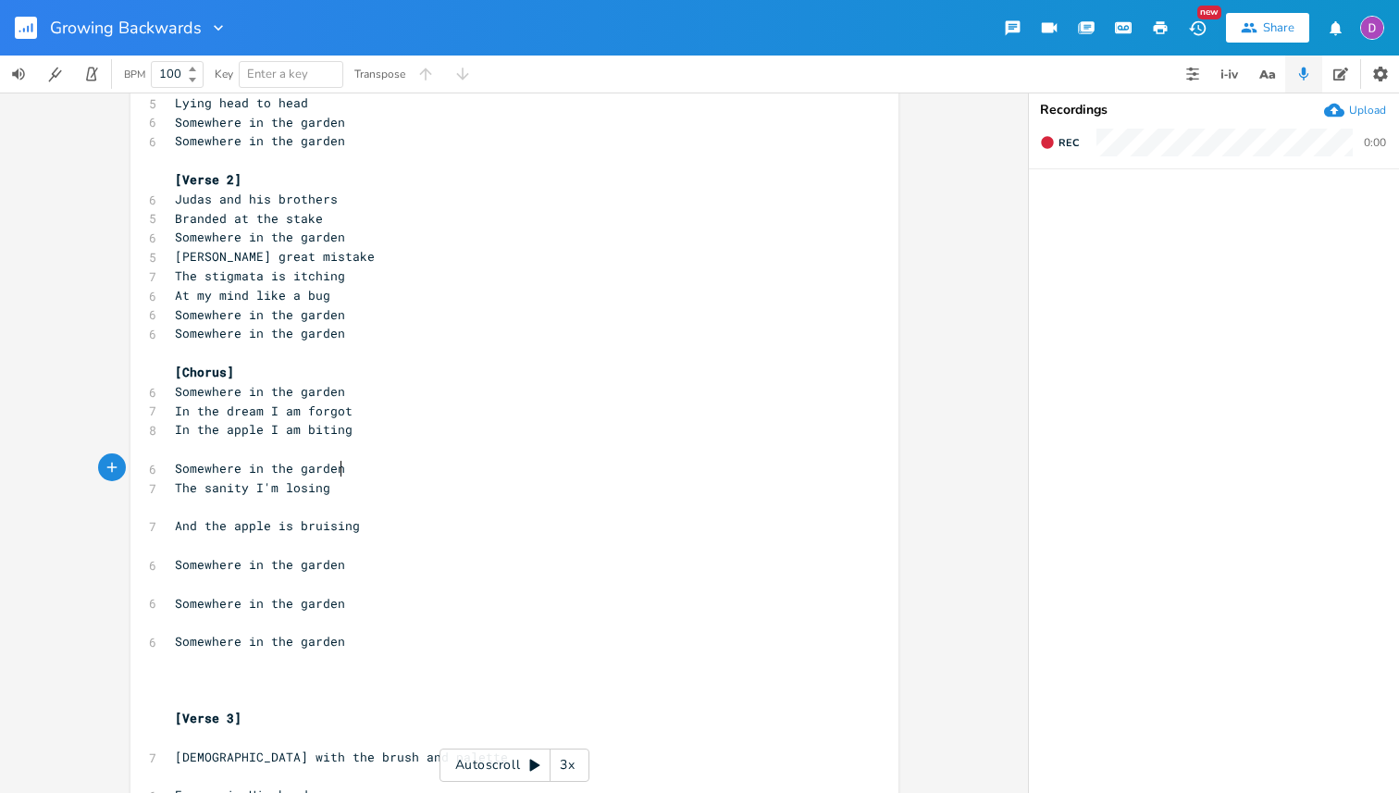
click at [217, 487] on span "The sanity I'm losing" at bounding box center [252, 487] width 155 height 17
type textarea "sanity"
click at [217, 487] on span "The sanity I'm losing" at bounding box center [252, 487] width 155 height 17
type textarea "'m losing"
drag, startPoint x: 328, startPoint y: 484, endPoint x: 199, endPoint y: 489, distance: 128.7
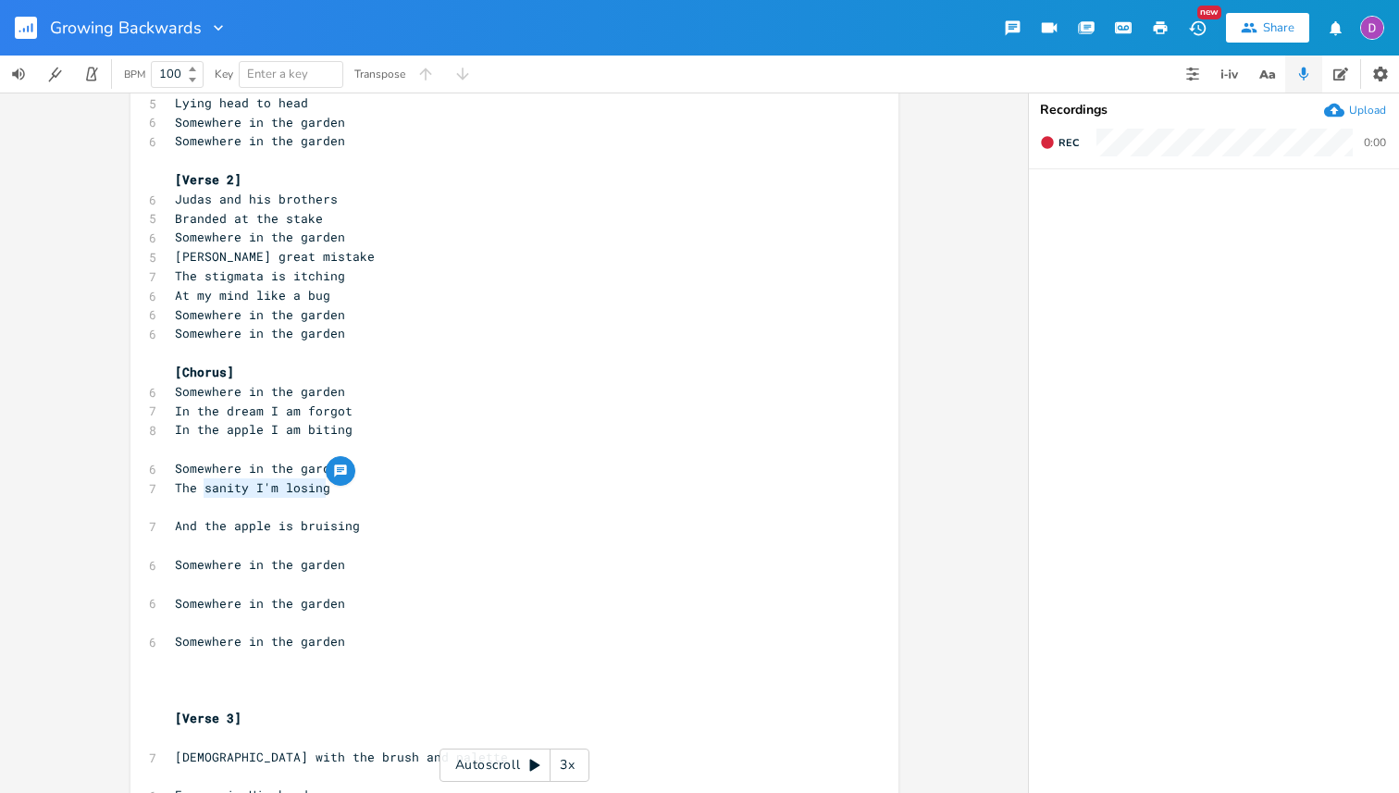
click at [199, 489] on pre "The sanity I'm losing" at bounding box center [505, 487] width 668 height 19
type textarea "mind I have lost"
click at [271, 510] on pre "​" at bounding box center [505, 507] width 668 height 19
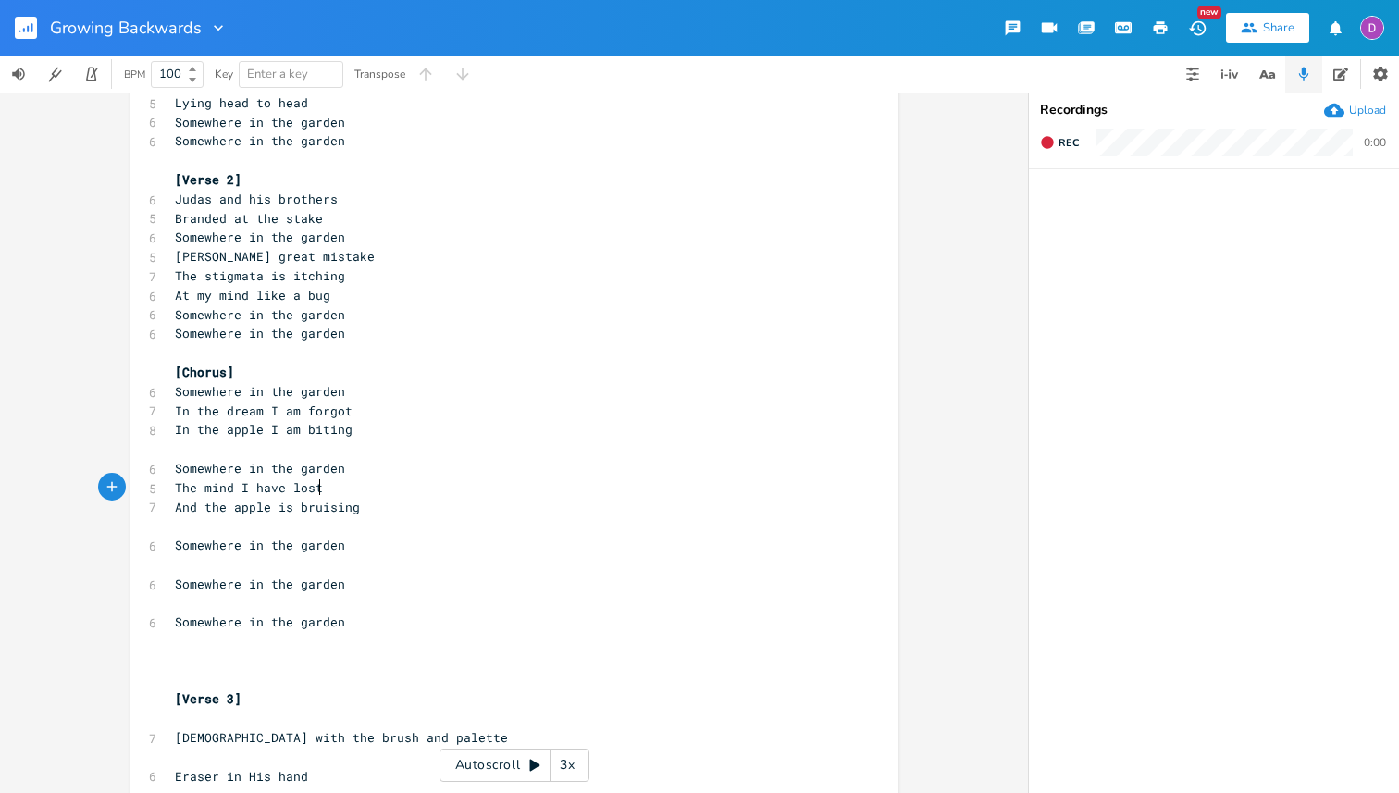
click at [264, 566] on pre "​" at bounding box center [505, 564] width 668 height 19
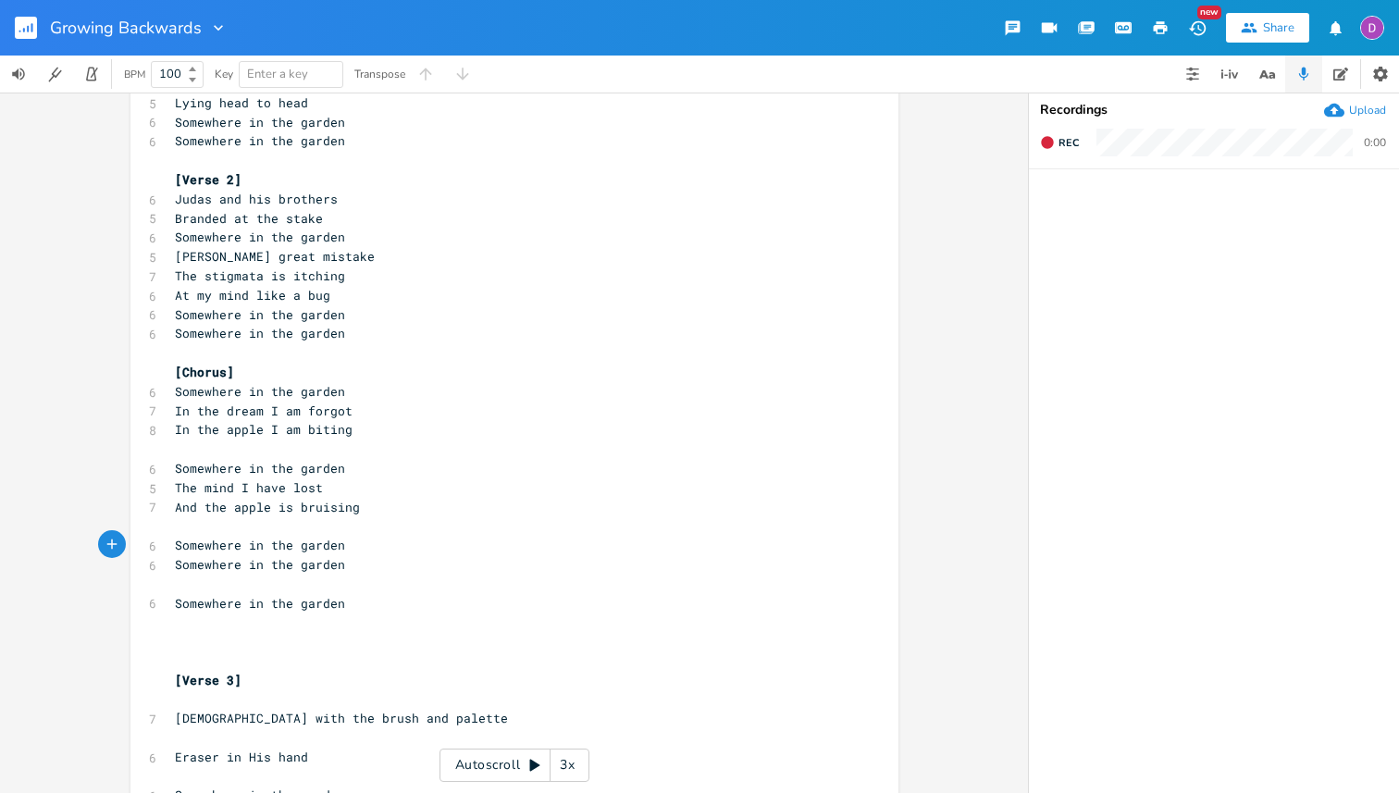
click at [225, 580] on pre "​" at bounding box center [505, 584] width 668 height 19
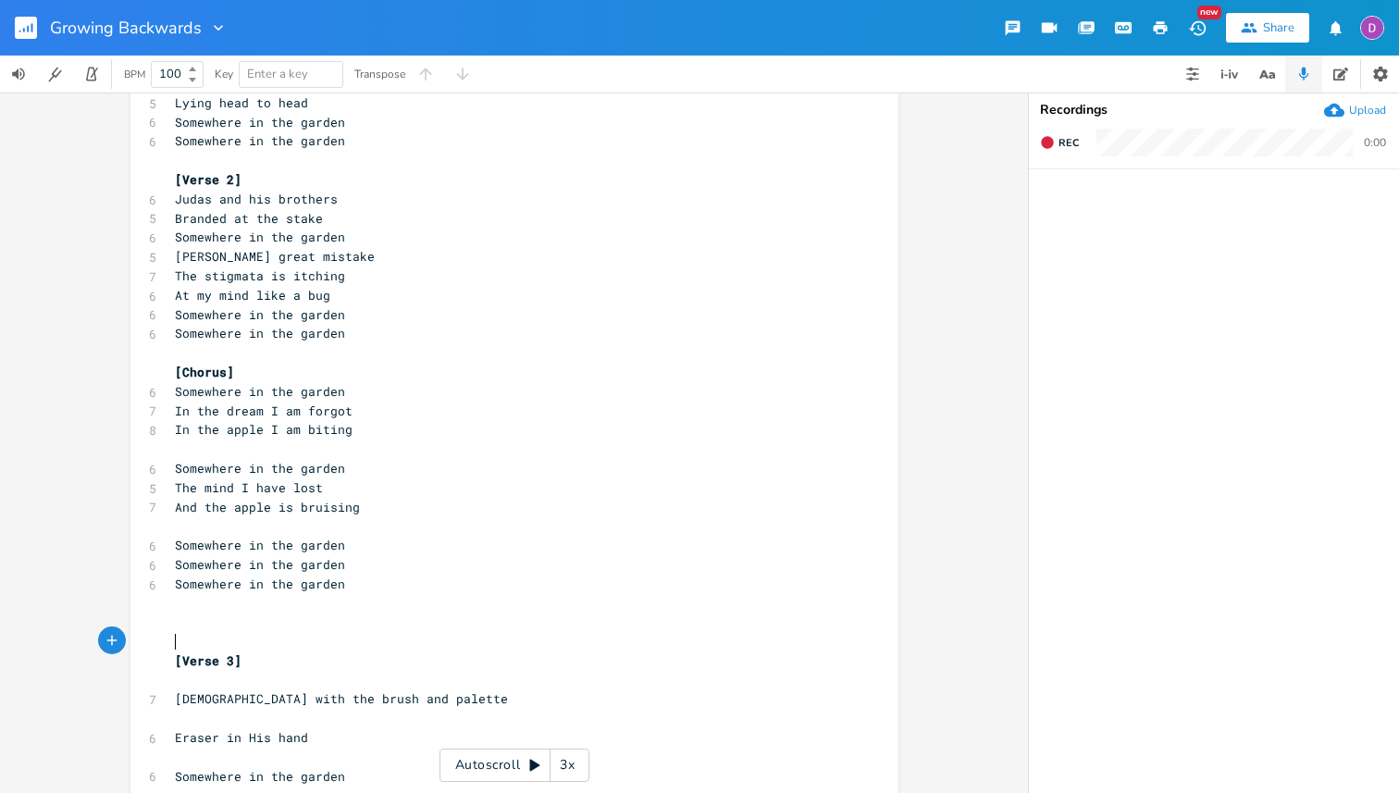
click at [204, 633] on pre "​" at bounding box center [505, 641] width 668 height 19
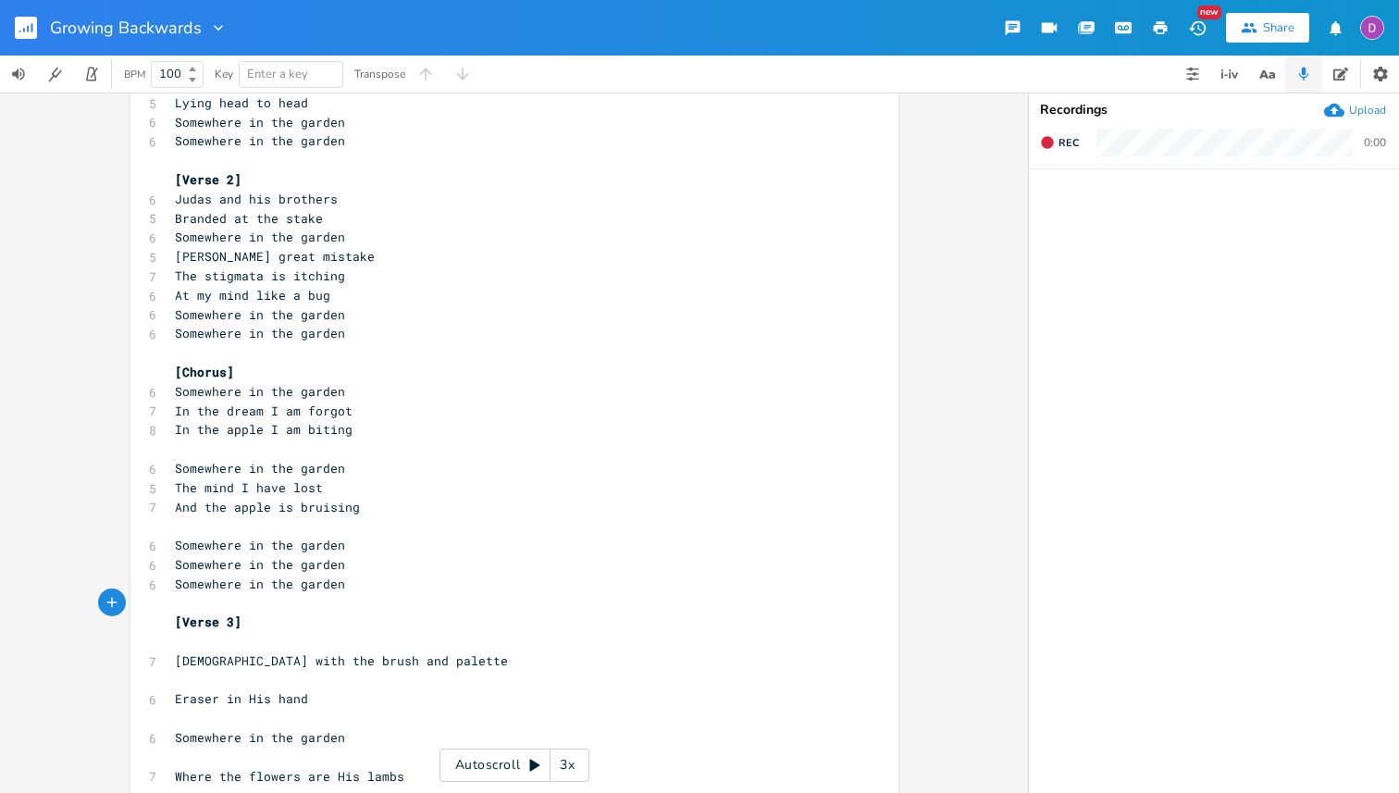
click at [204, 642] on pre "​" at bounding box center [505, 641] width 668 height 19
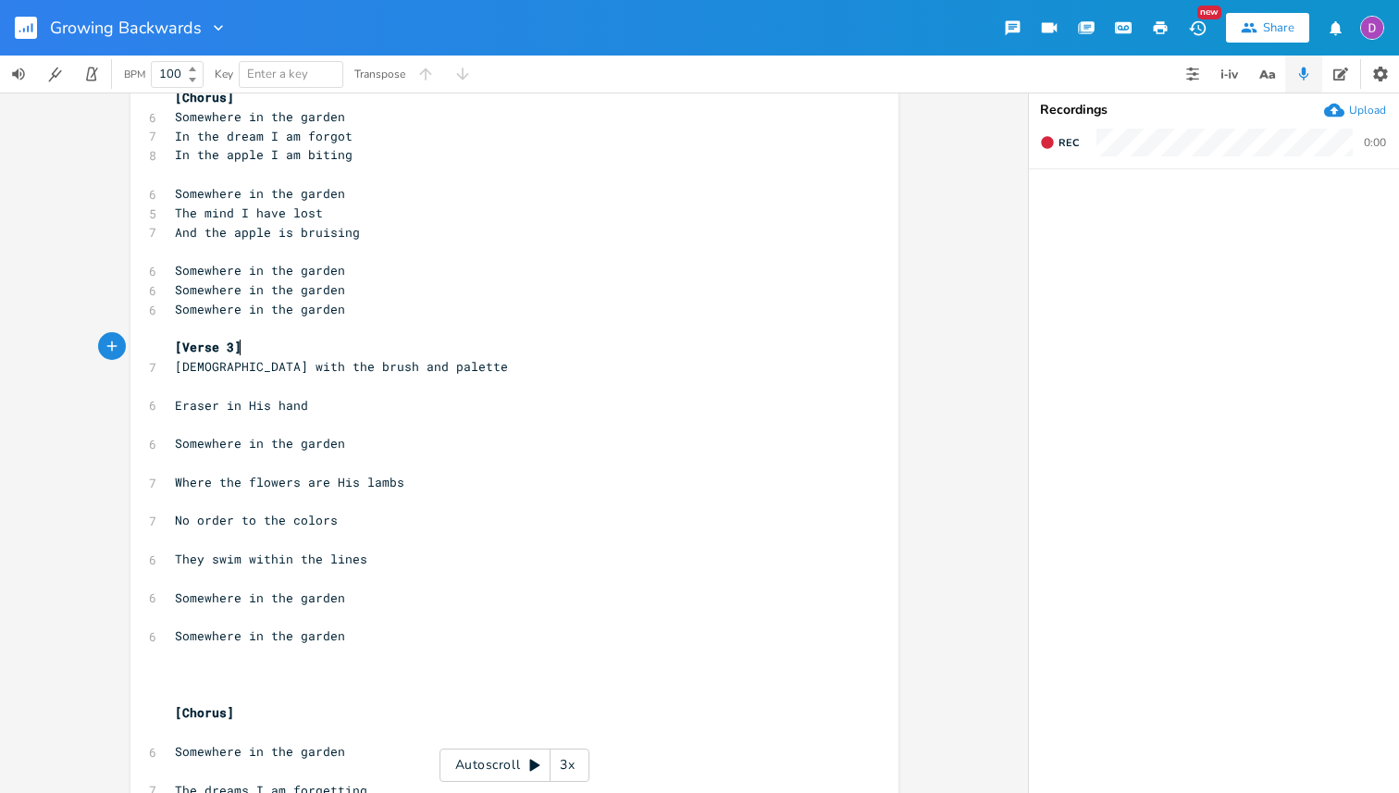
scroll to position [445, 0]
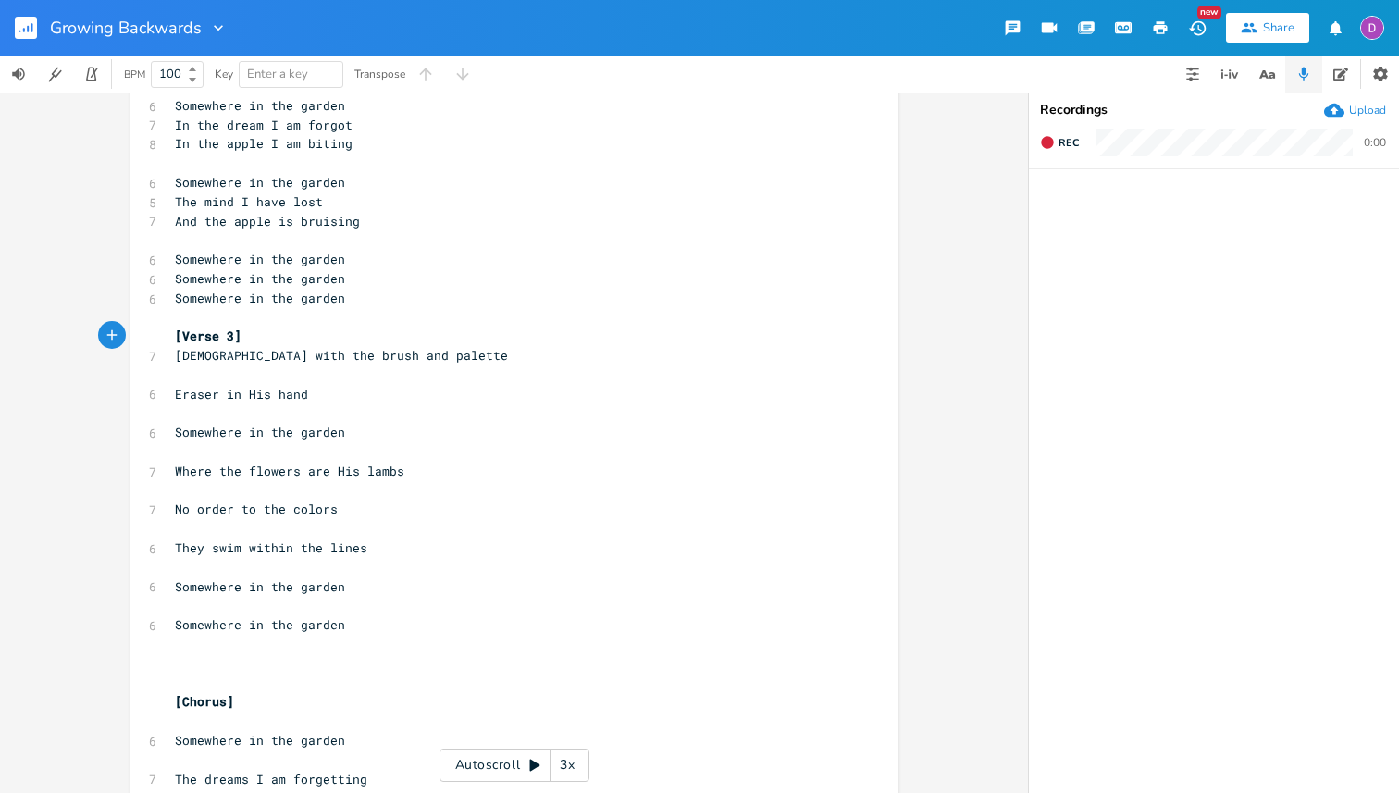
click at [244, 360] on span "[DEMOGRAPHIC_DATA] with the brush and palette" at bounding box center [341, 355] width 333 height 17
type textarea "the"
click at [244, 360] on span "[DEMOGRAPHIC_DATA] with the brush and palette" at bounding box center [341, 355] width 333 height 17
click at [234, 372] on pre "​" at bounding box center [505, 374] width 668 height 19
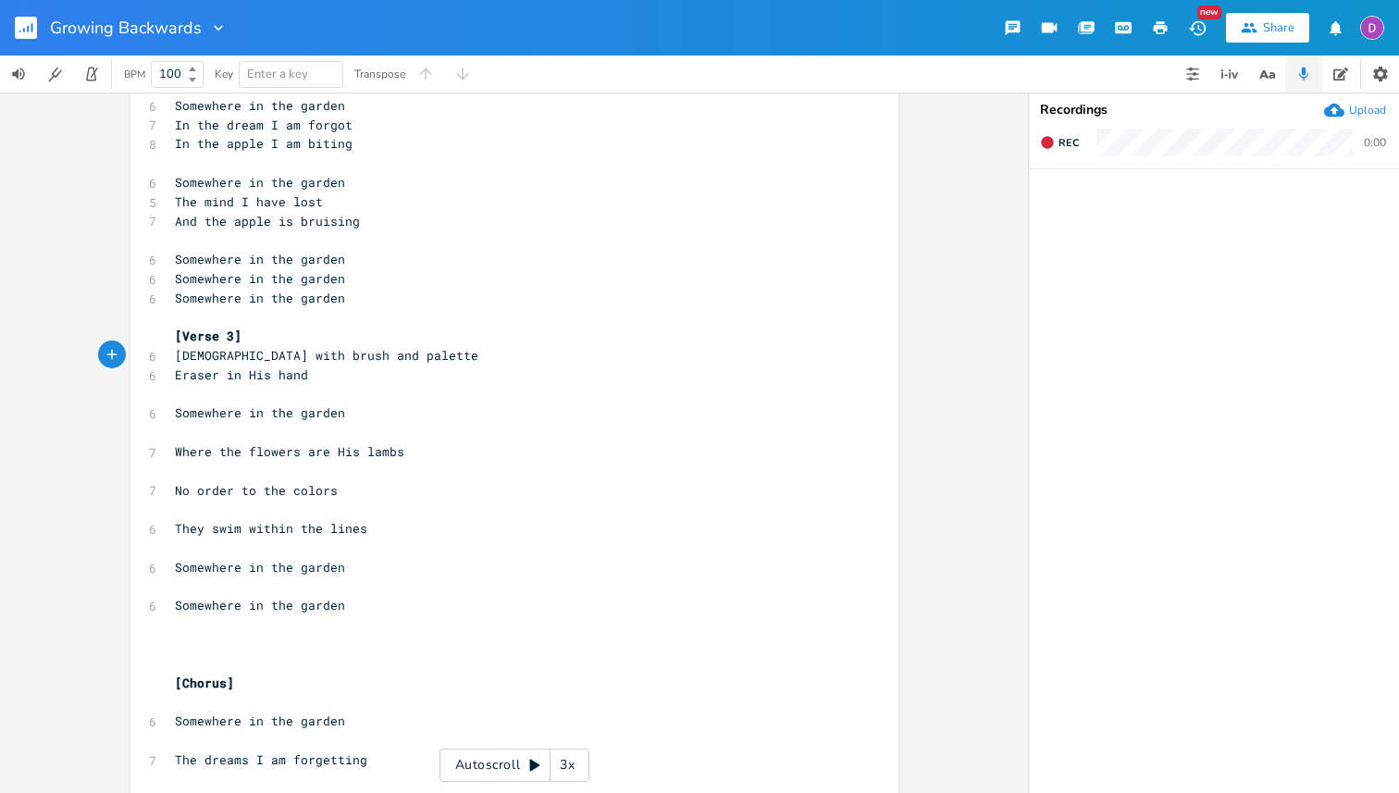
click at [175, 376] on span "Eraser in His hand" at bounding box center [241, 374] width 133 height 17
click at [305, 392] on pre "​" at bounding box center [505, 394] width 668 height 19
click at [291, 394] on pre "​" at bounding box center [505, 394] width 668 height 19
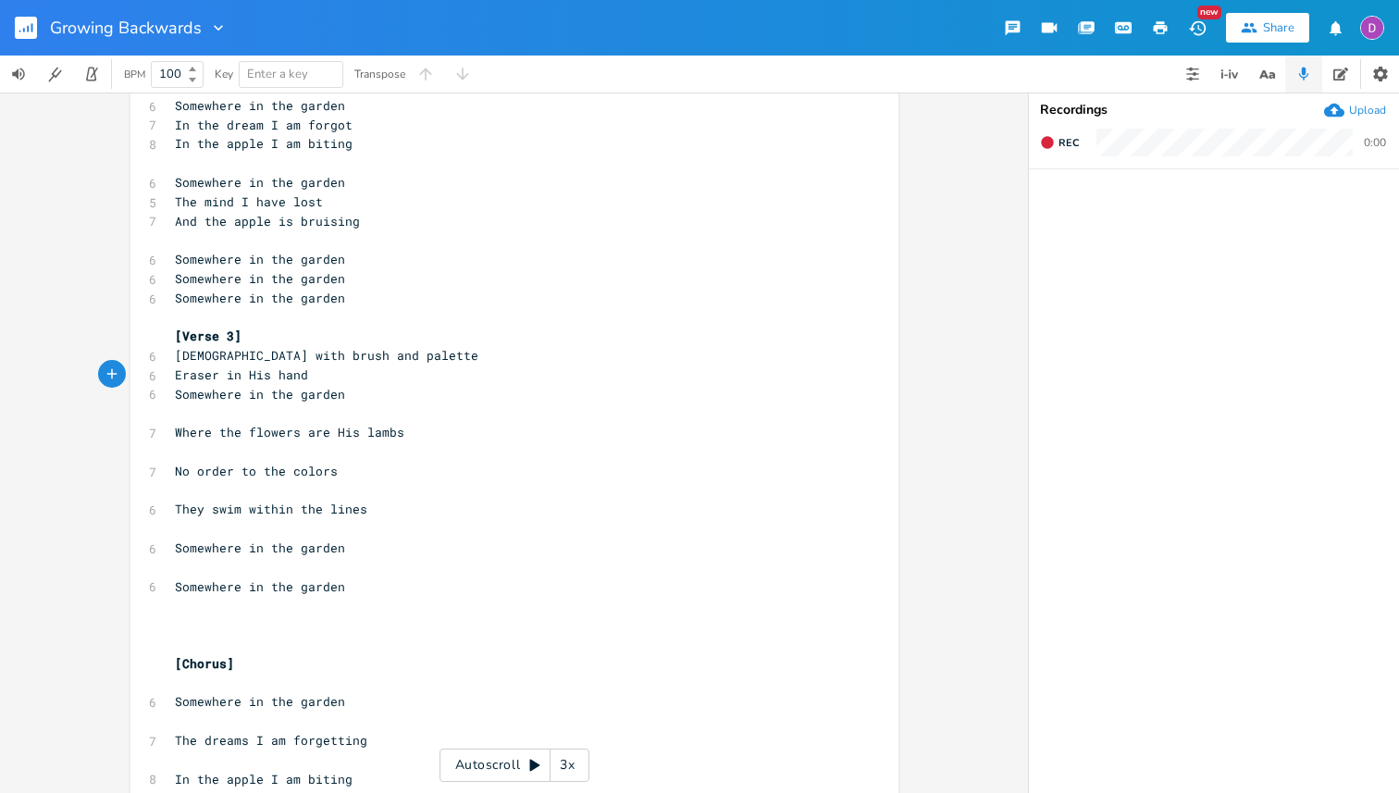
click at [282, 419] on pre "​" at bounding box center [505, 412] width 668 height 19
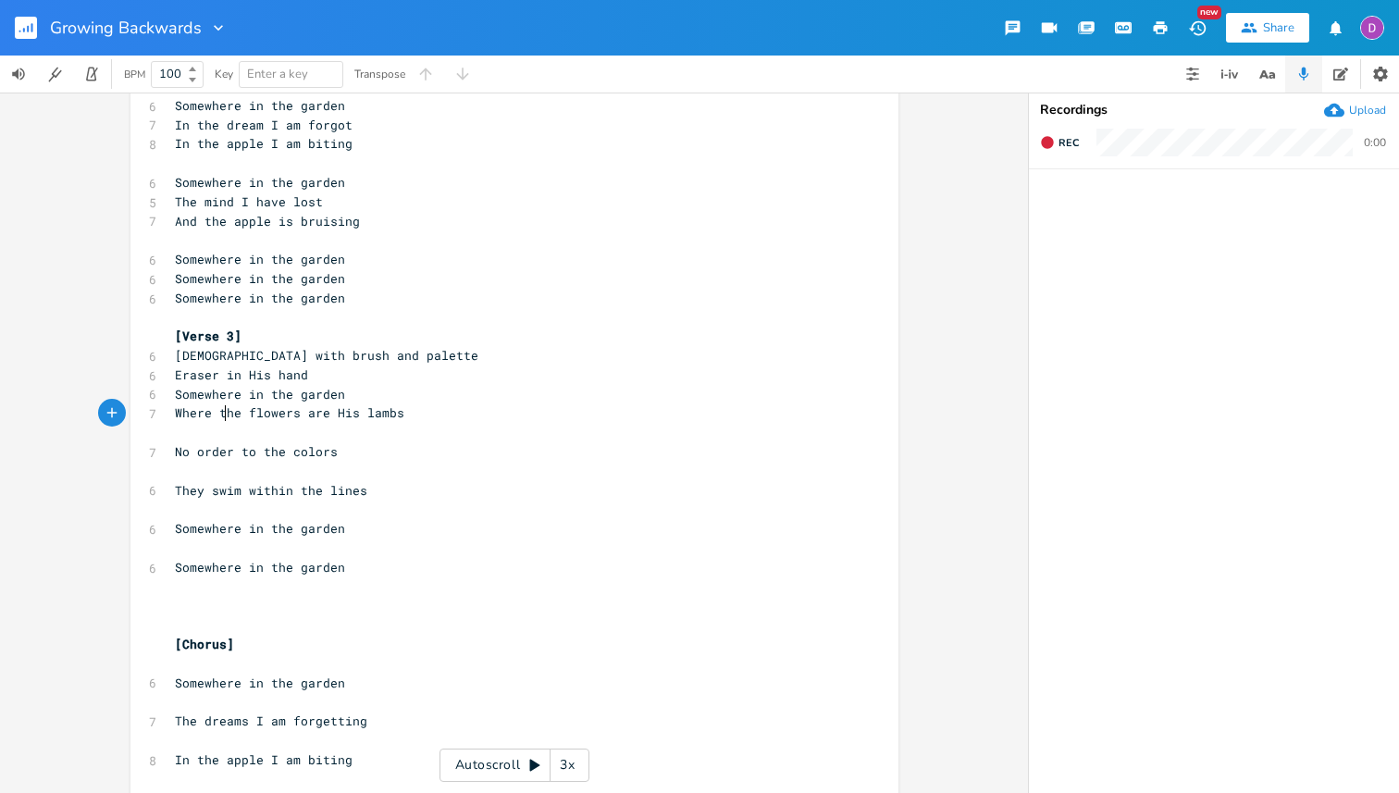
click at [220, 416] on span "Where the flowers are His lambs" at bounding box center [289, 412] width 229 height 17
type textarea "his"
type textarea "His"
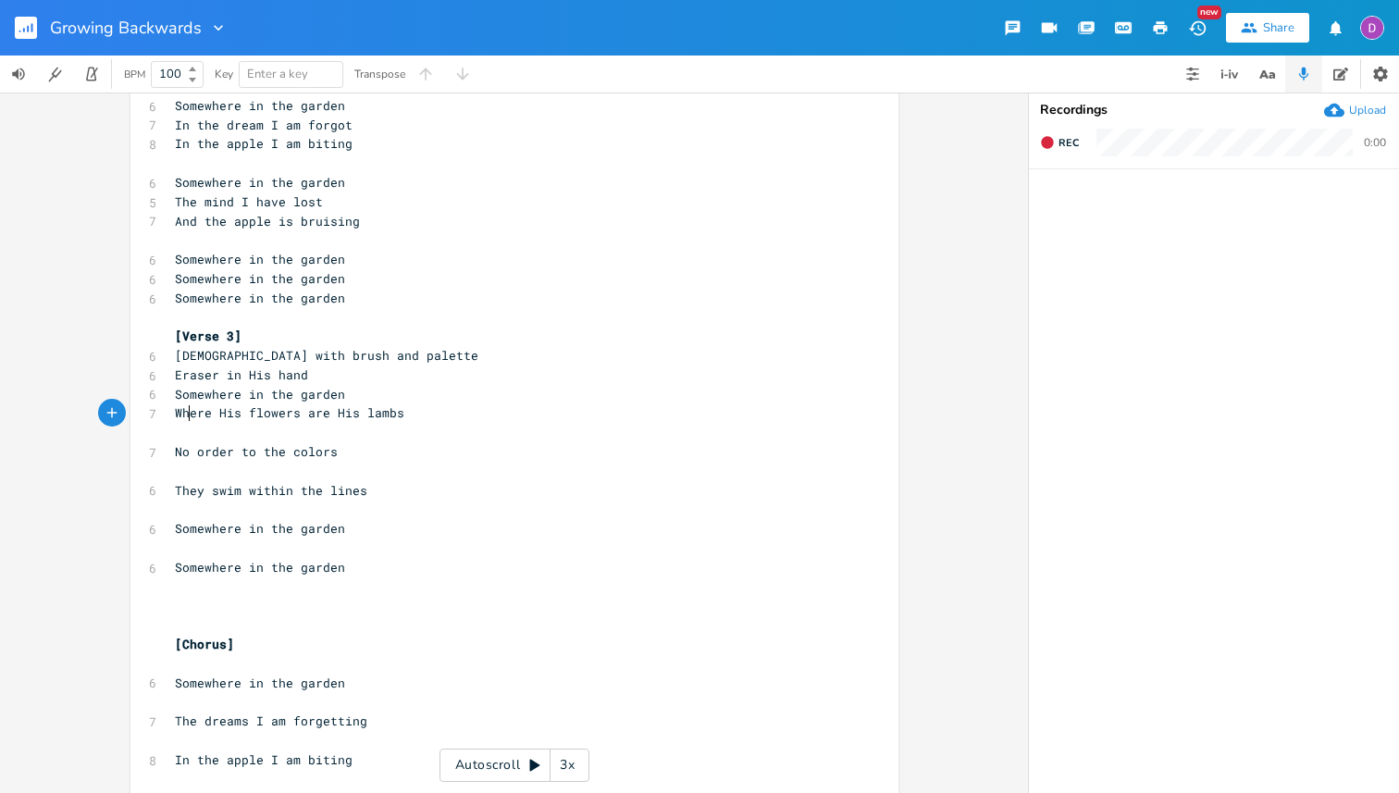
click at [180, 415] on span "Where His flowers are His lambs" at bounding box center [289, 412] width 229 height 17
type textarea "With"
click at [303, 415] on span "With His flowers are His lambs" at bounding box center [286, 412] width 222 height 17
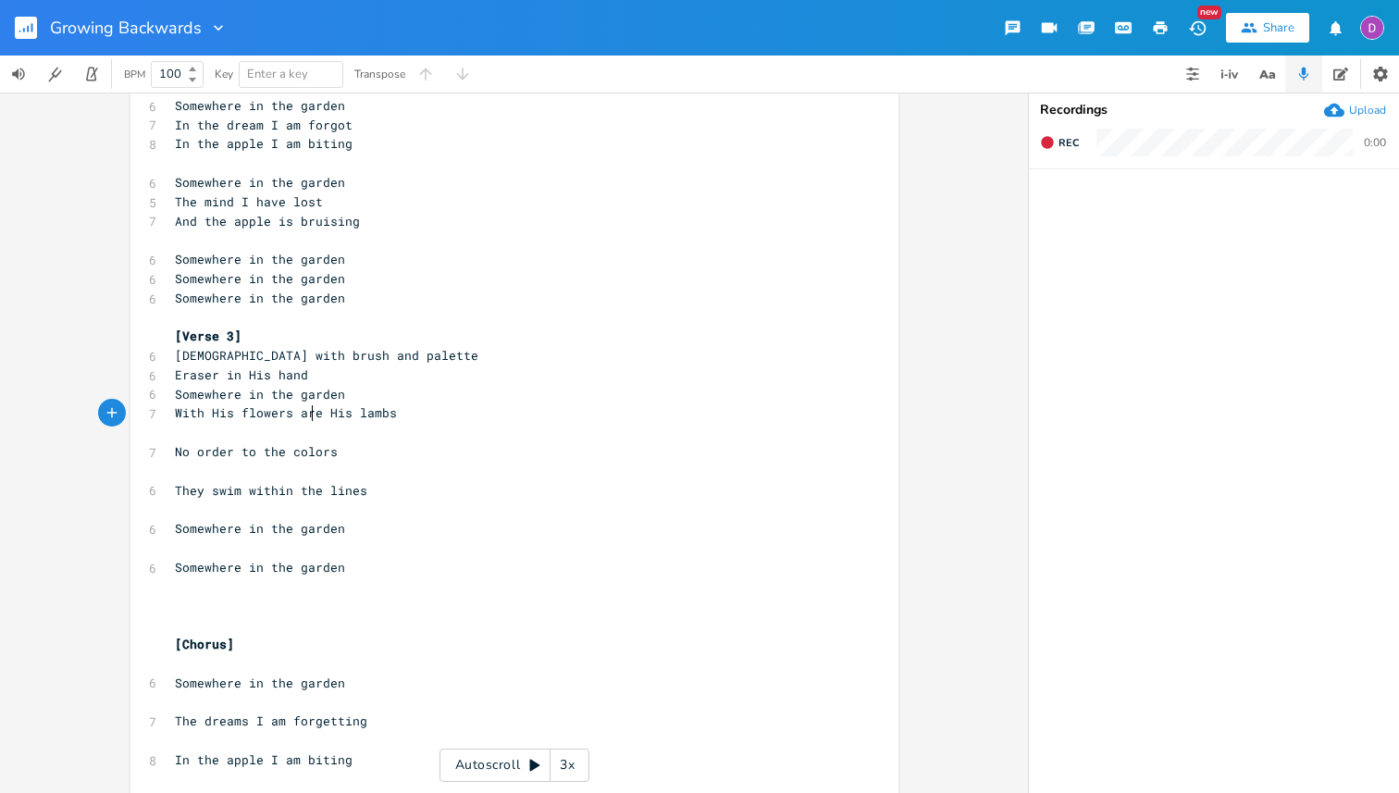
click at [303, 415] on span "With His flowers are His lambs" at bounding box center [286, 412] width 222 height 17
type textarea "and"
click at [295, 433] on pre "​" at bounding box center [505, 432] width 668 height 19
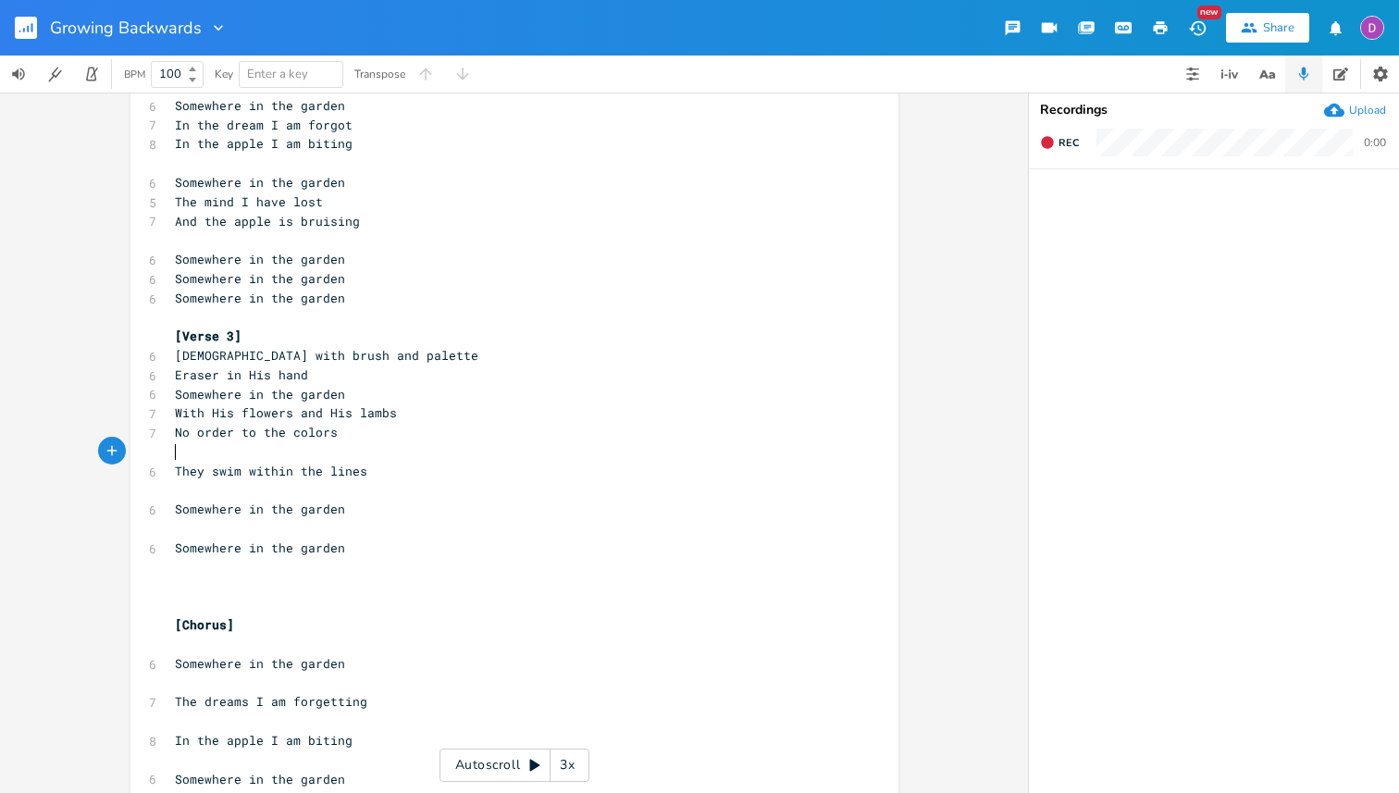
click at [284, 456] on pre "​" at bounding box center [505, 451] width 668 height 19
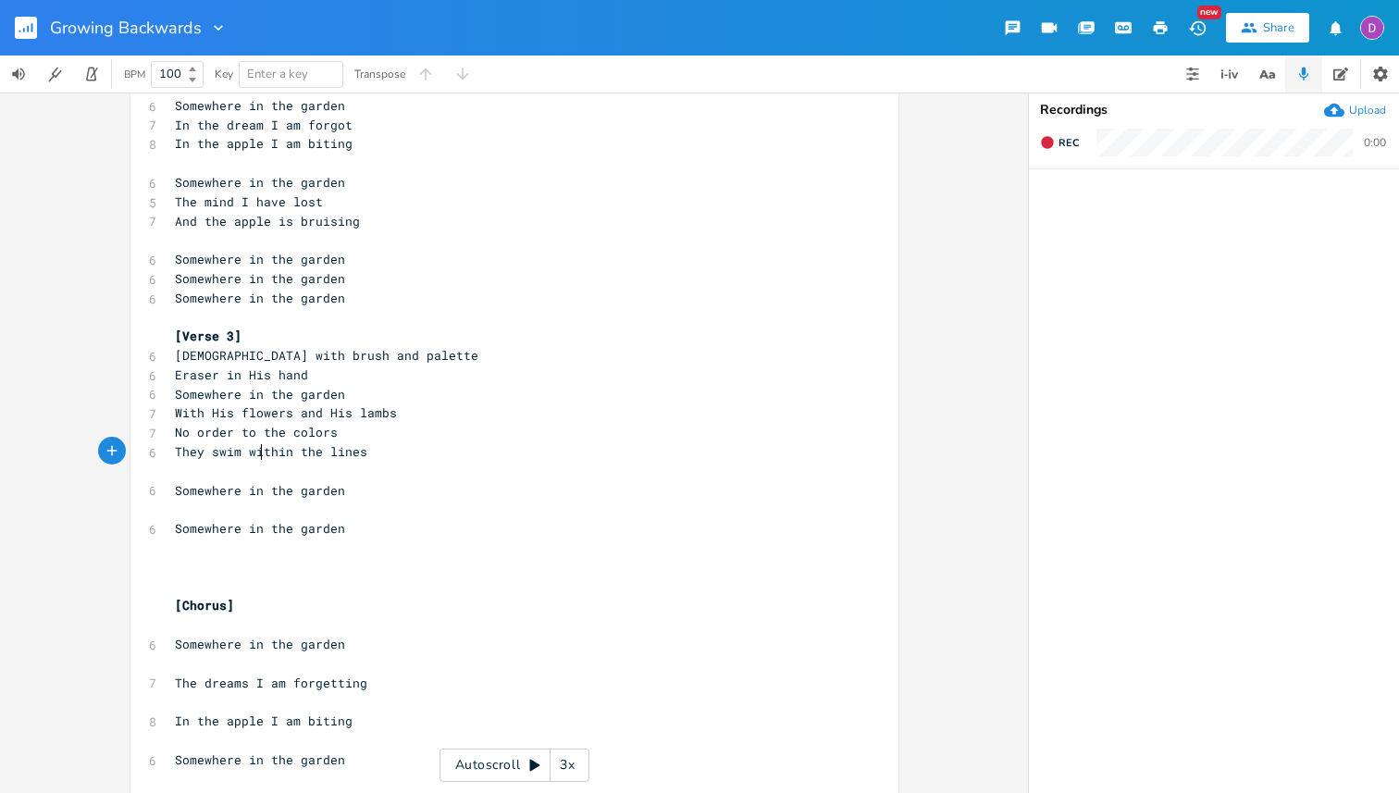
click at [256, 453] on span "They swim within the lines" at bounding box center [271, 451] width 192 height 17
type textarea "outside"
click at [234, 477] on pre "​" at bounding box center [505, 471] width 668 height 19
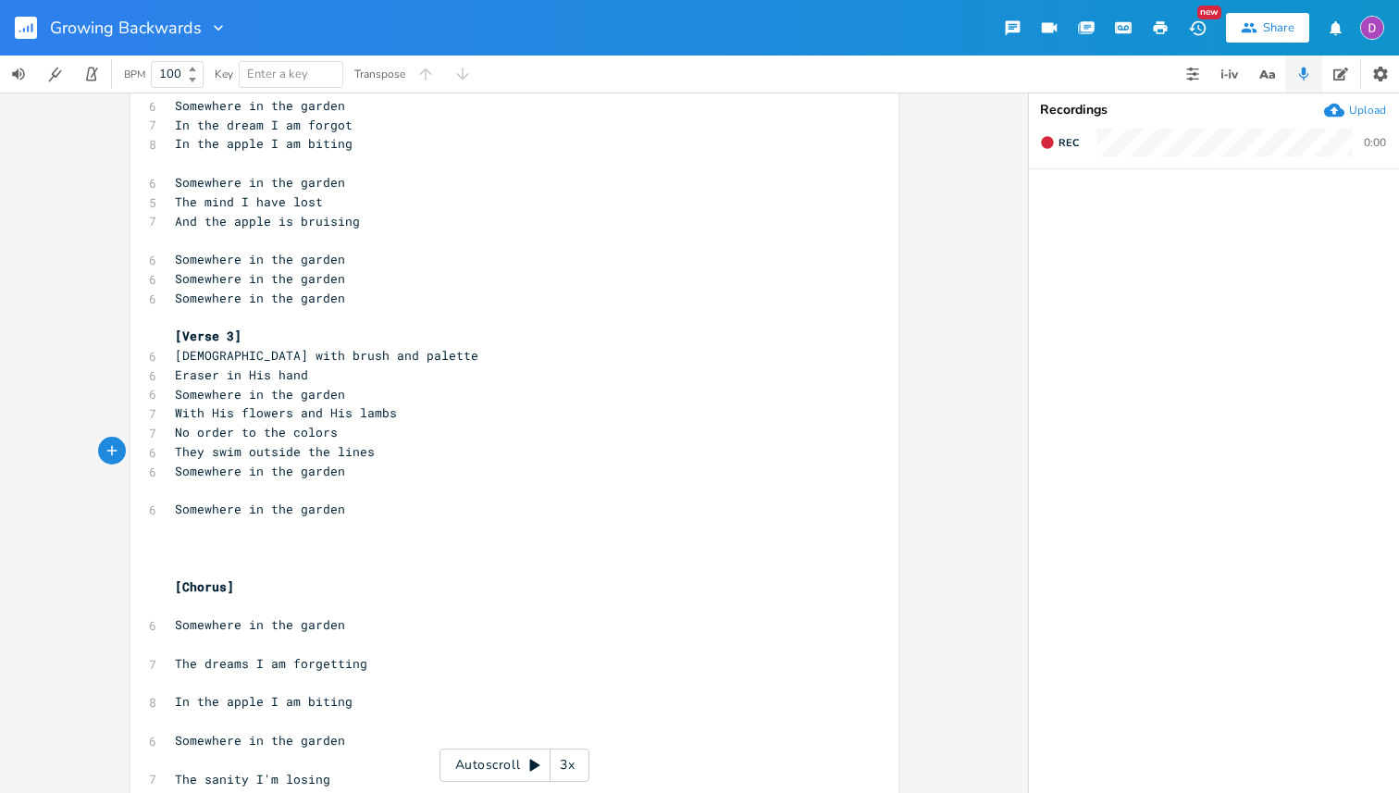
click at [192, 502] on span "Somewhere in the garden" at bounding box center [260, 509] width 170 height 17
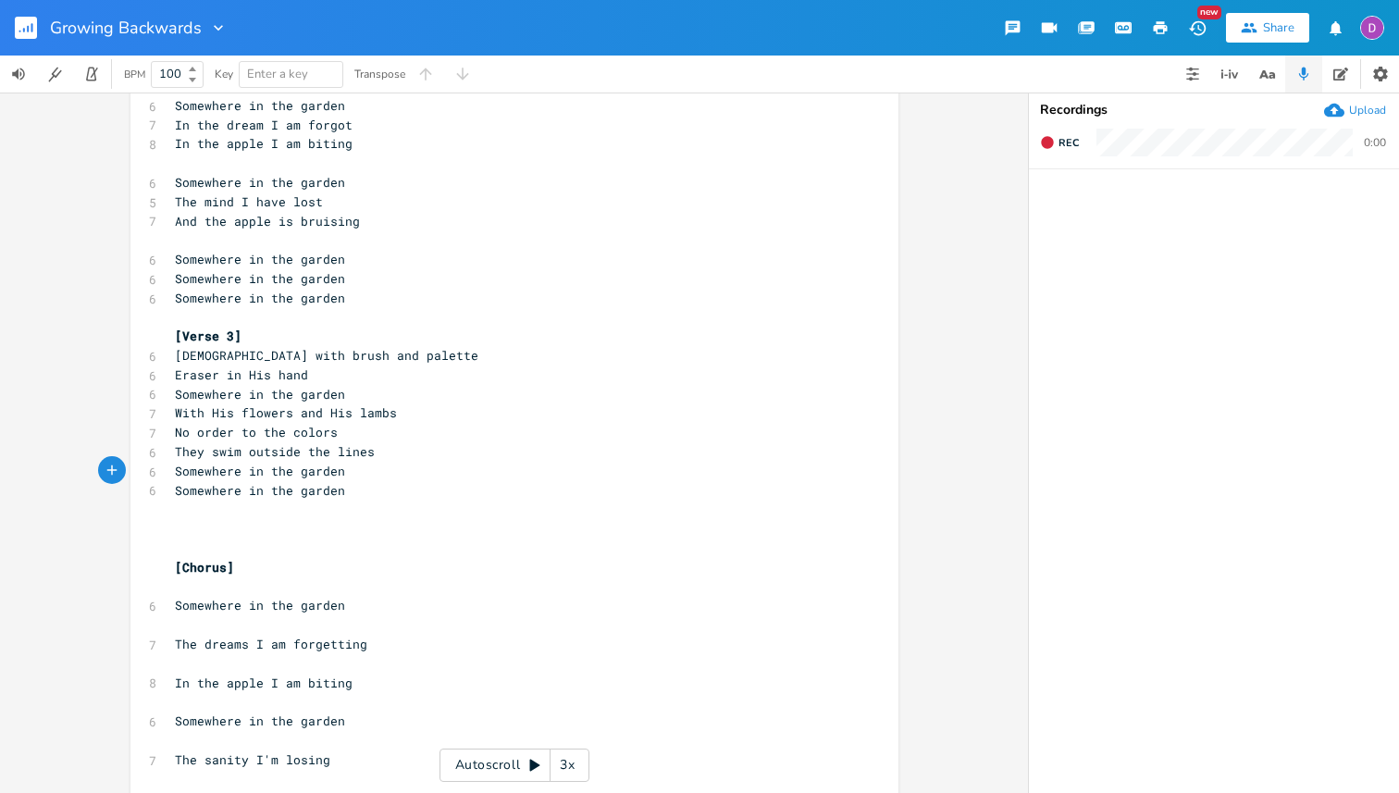
click at [203, 541] on pre "​" at bounding box center [505, 547] width 668 height 19
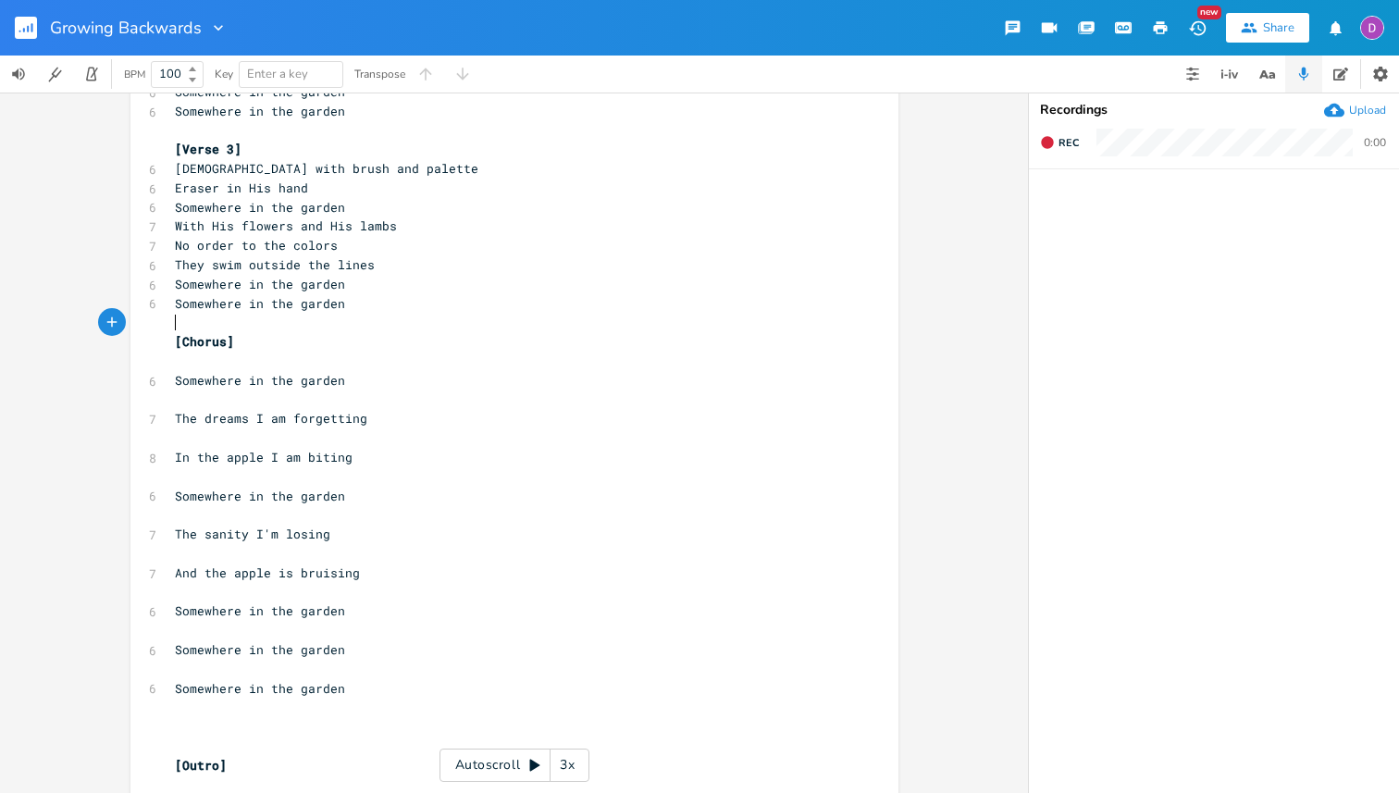
scroll to position [647, 0]
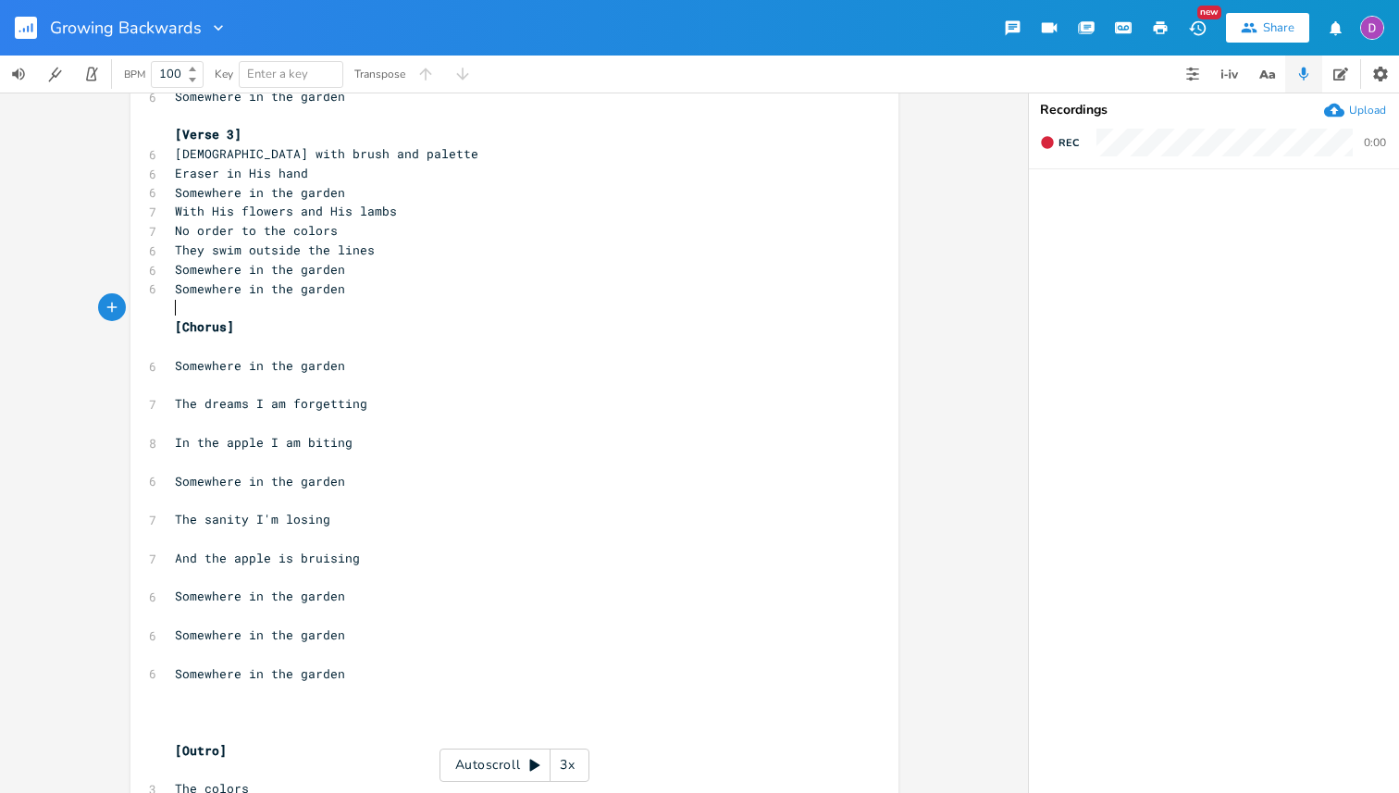
click at [211, 658] on pre "​" at bounding box center [505, 654] width 668 height 19
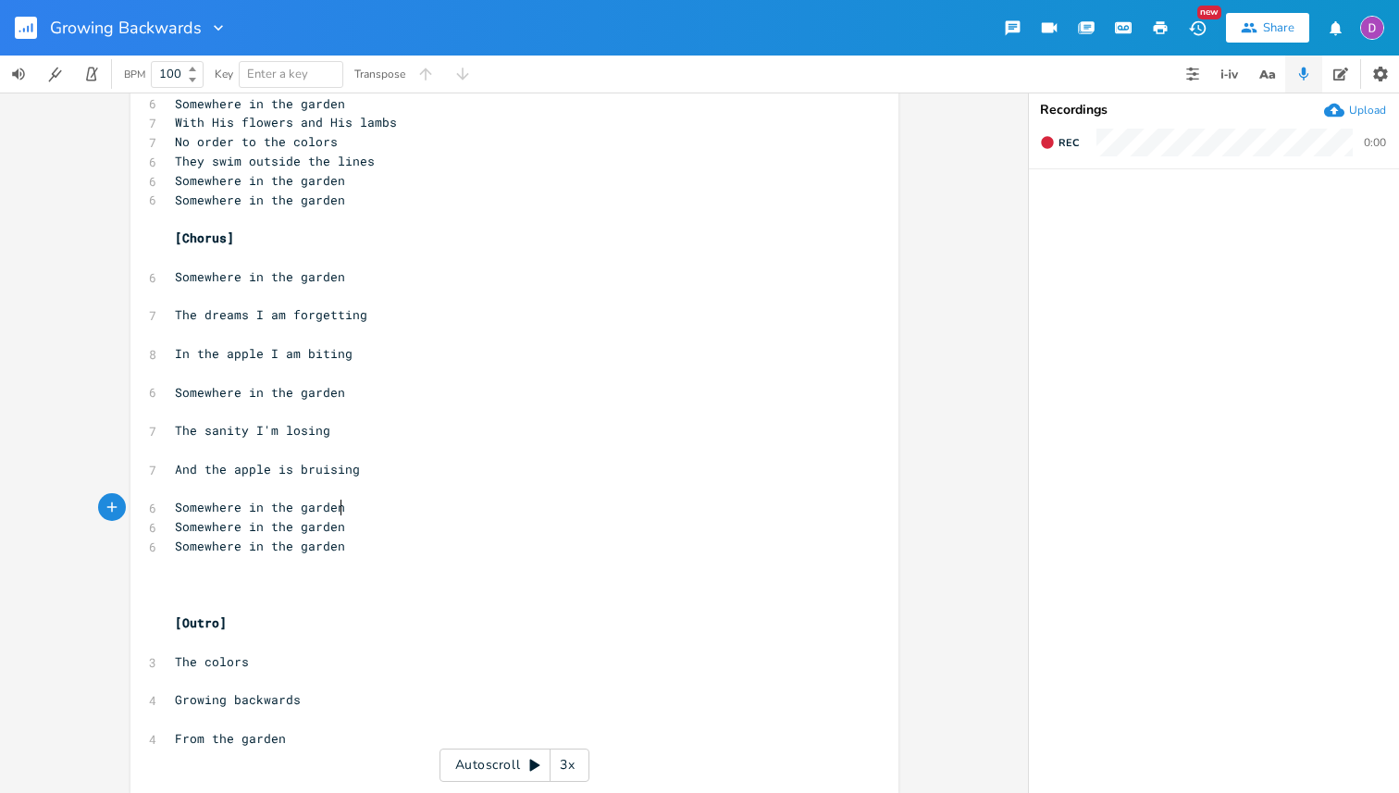
scroll to position [748, 0]
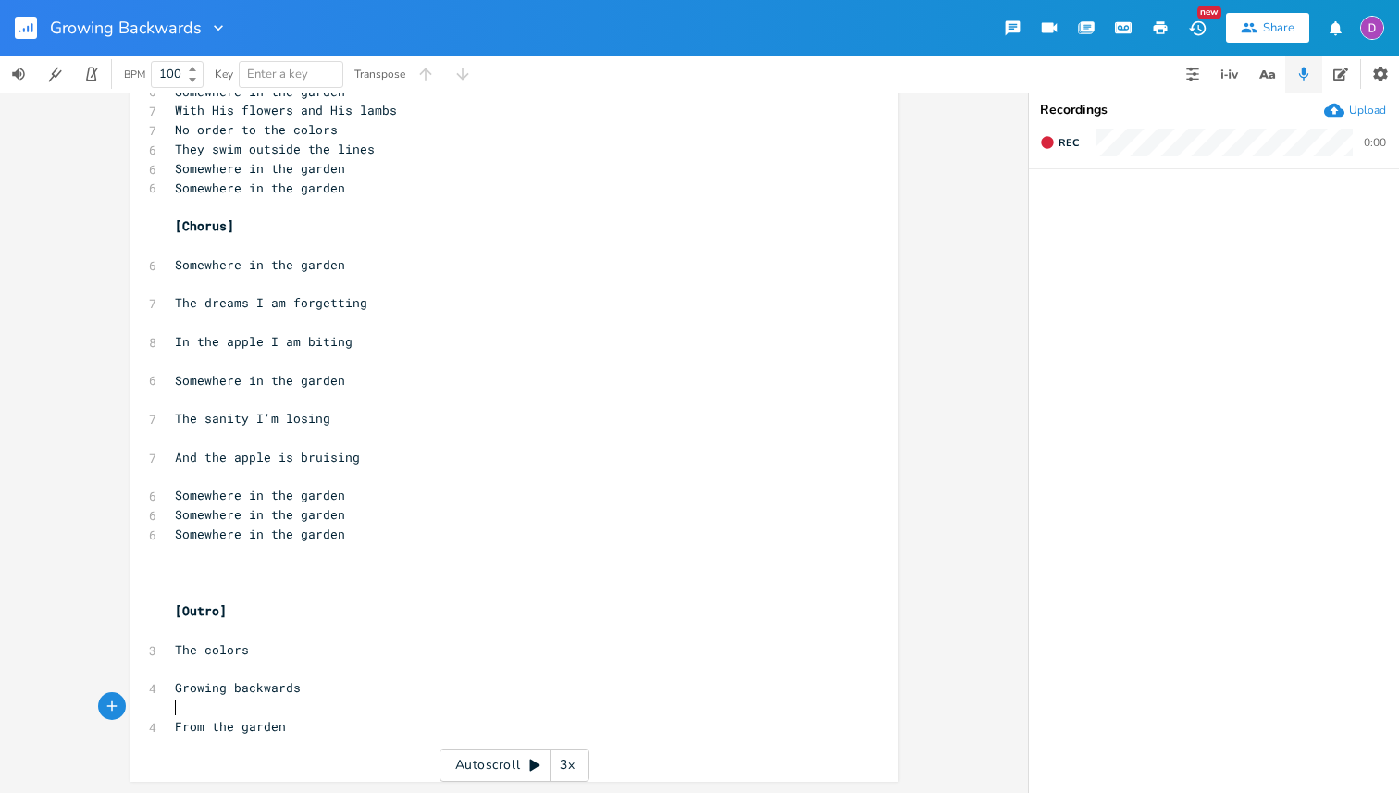
click at [238, 714] on pre "​" at bounding box center [505, 707] width 668 height 19
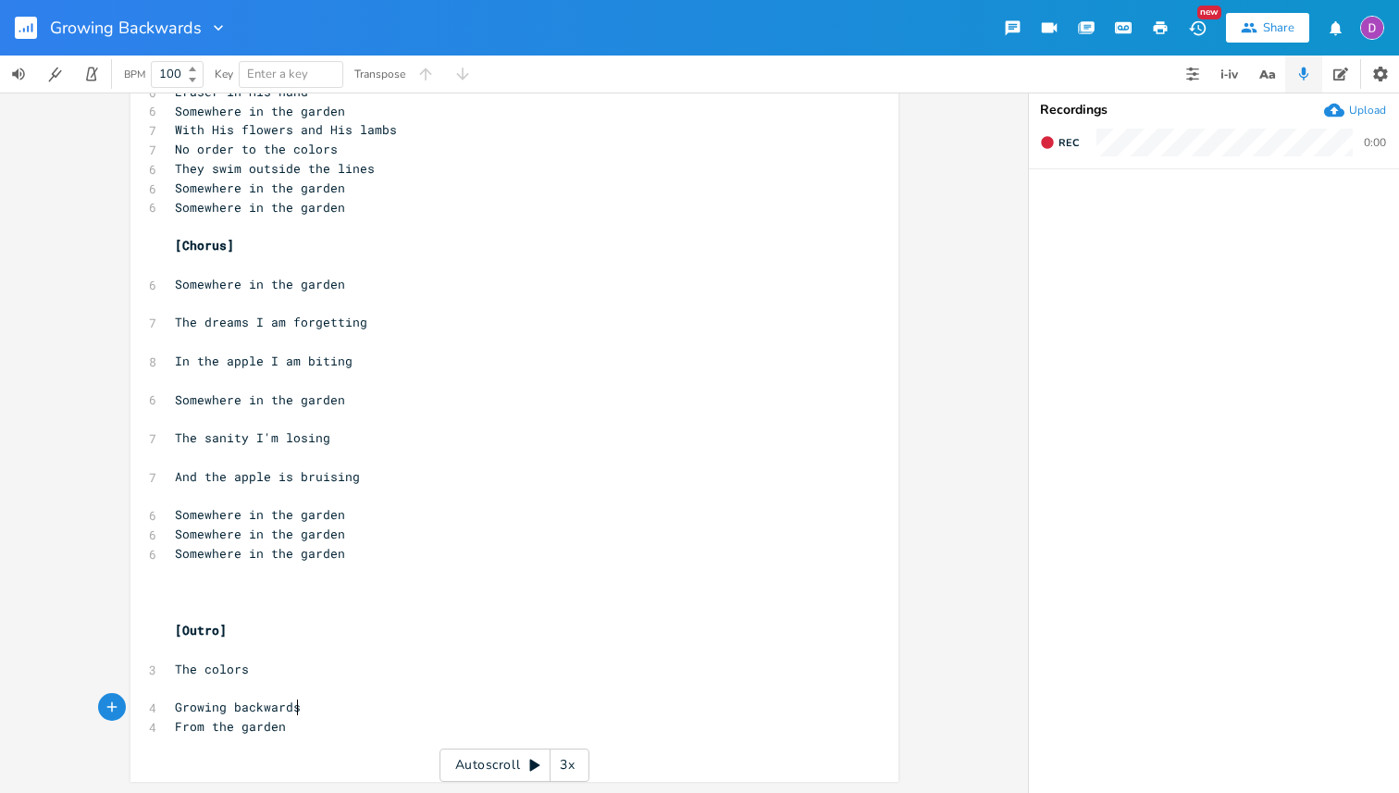
scroll to position [728, 0]
click at [230, 687] on pre "​" at bounding box center [505, 688] width 668 height 19
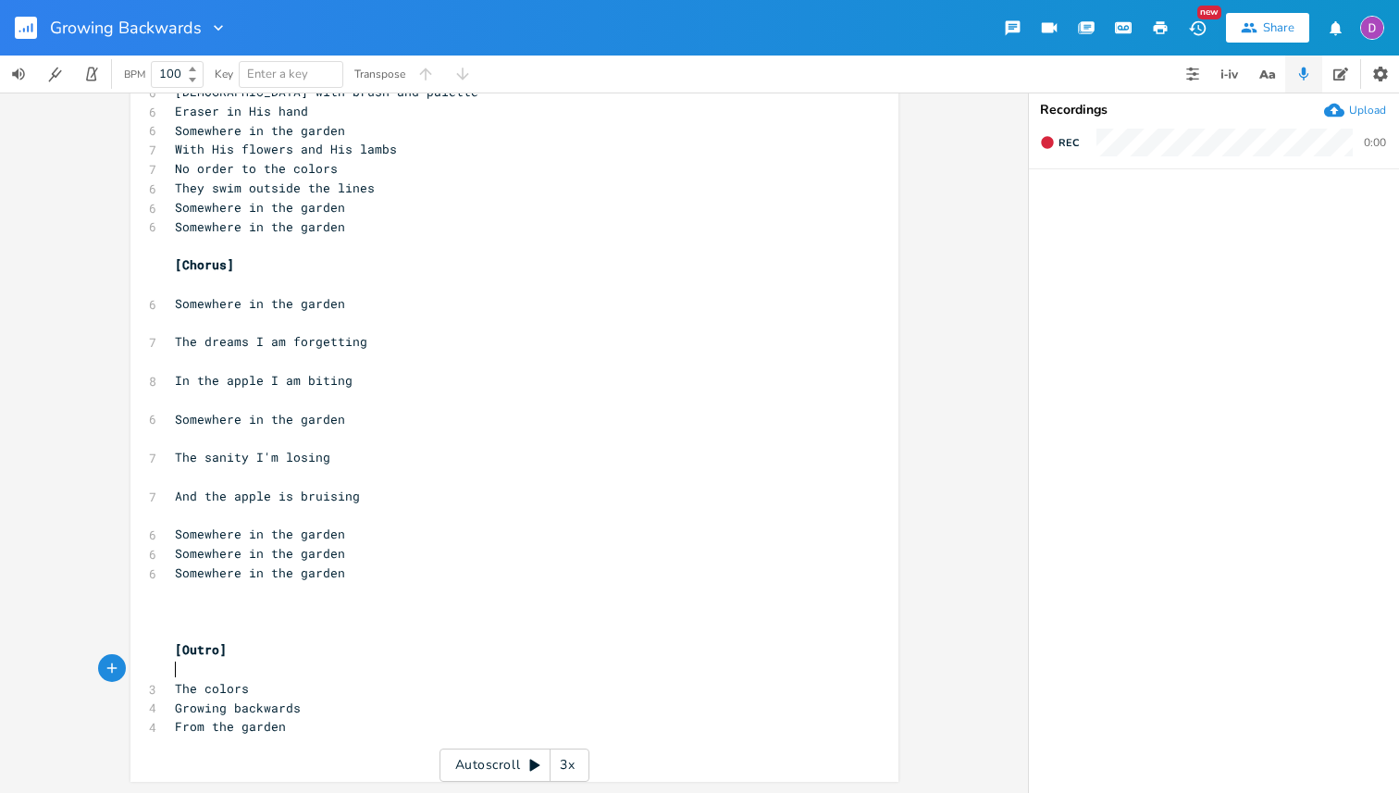
click at [205, 672] on pre "​" at bounding box center [505, 669] width 668 height 19
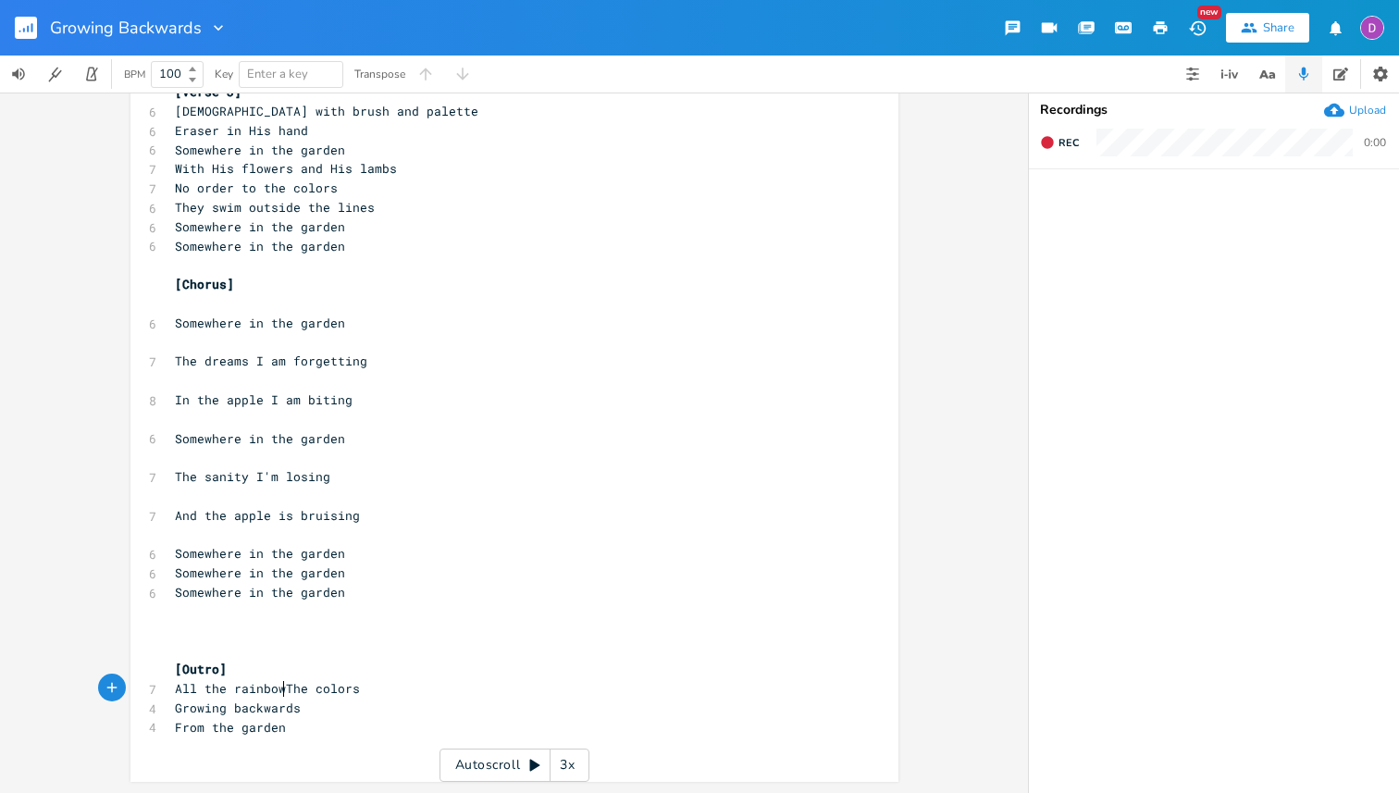
type textarea "All the rainbow"
type textarea "to the start"
type textarea "Growing"
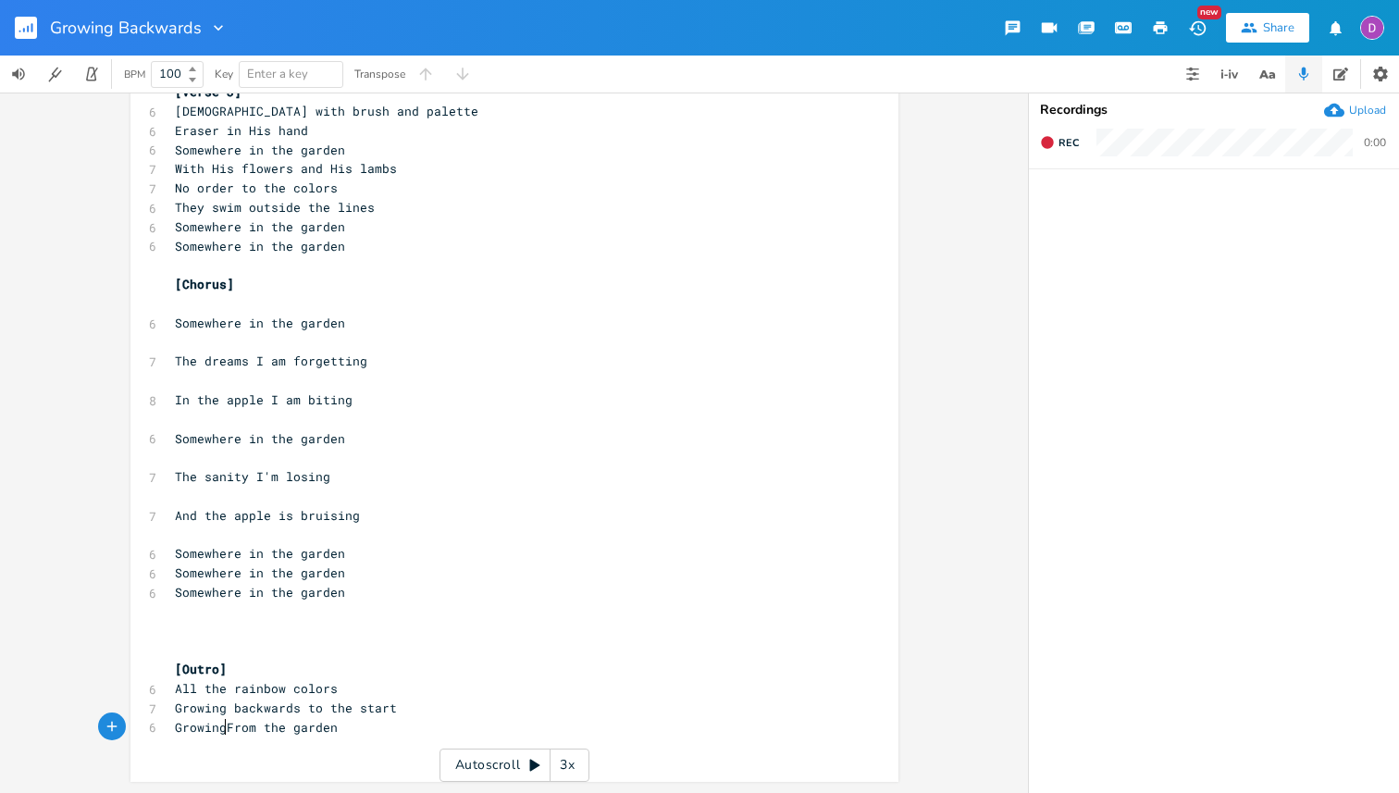
scroll to position [0, 49]
type textarea "f"
type textarea "Falling off the ark"
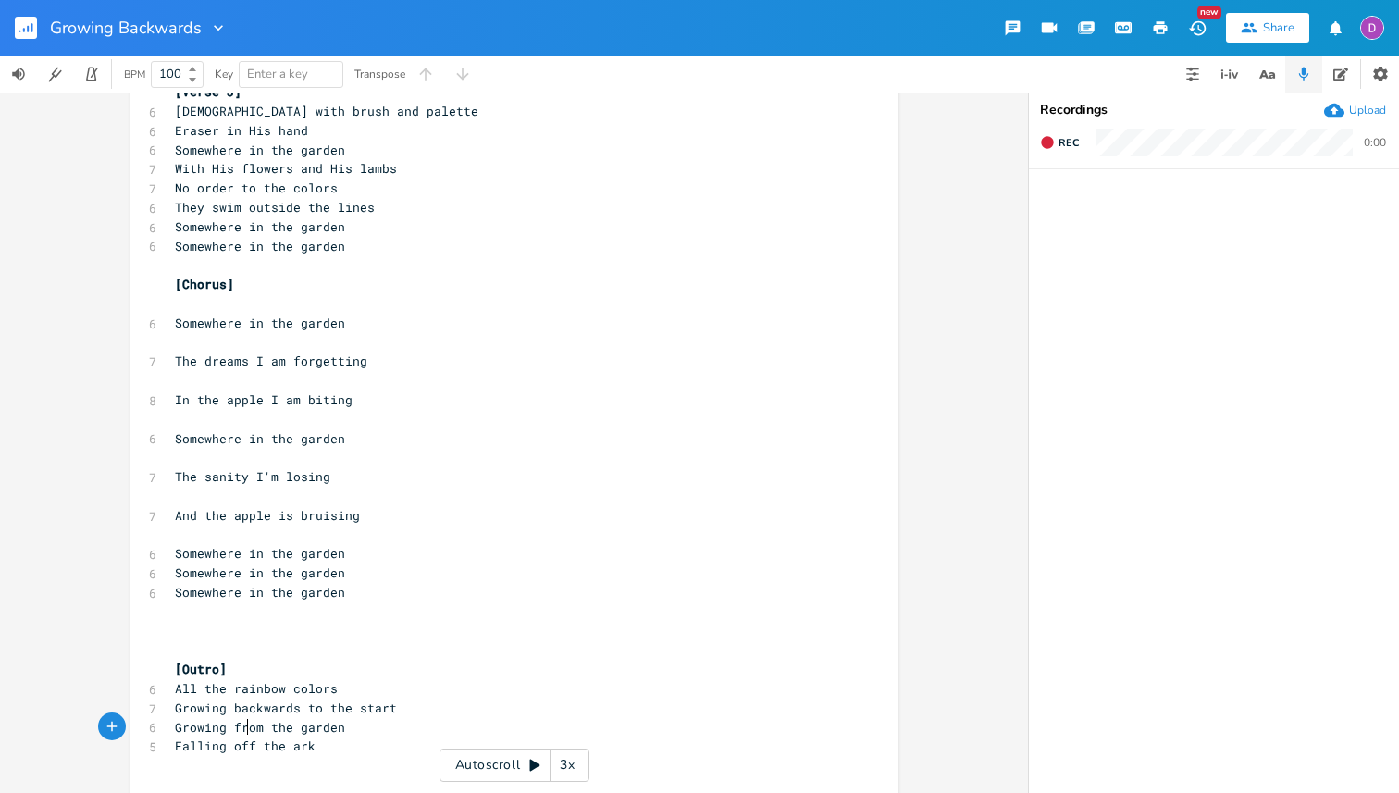
click at [240, 727] on span "Growing from the garden" at bounding box center [260, 727] width 170 height 17
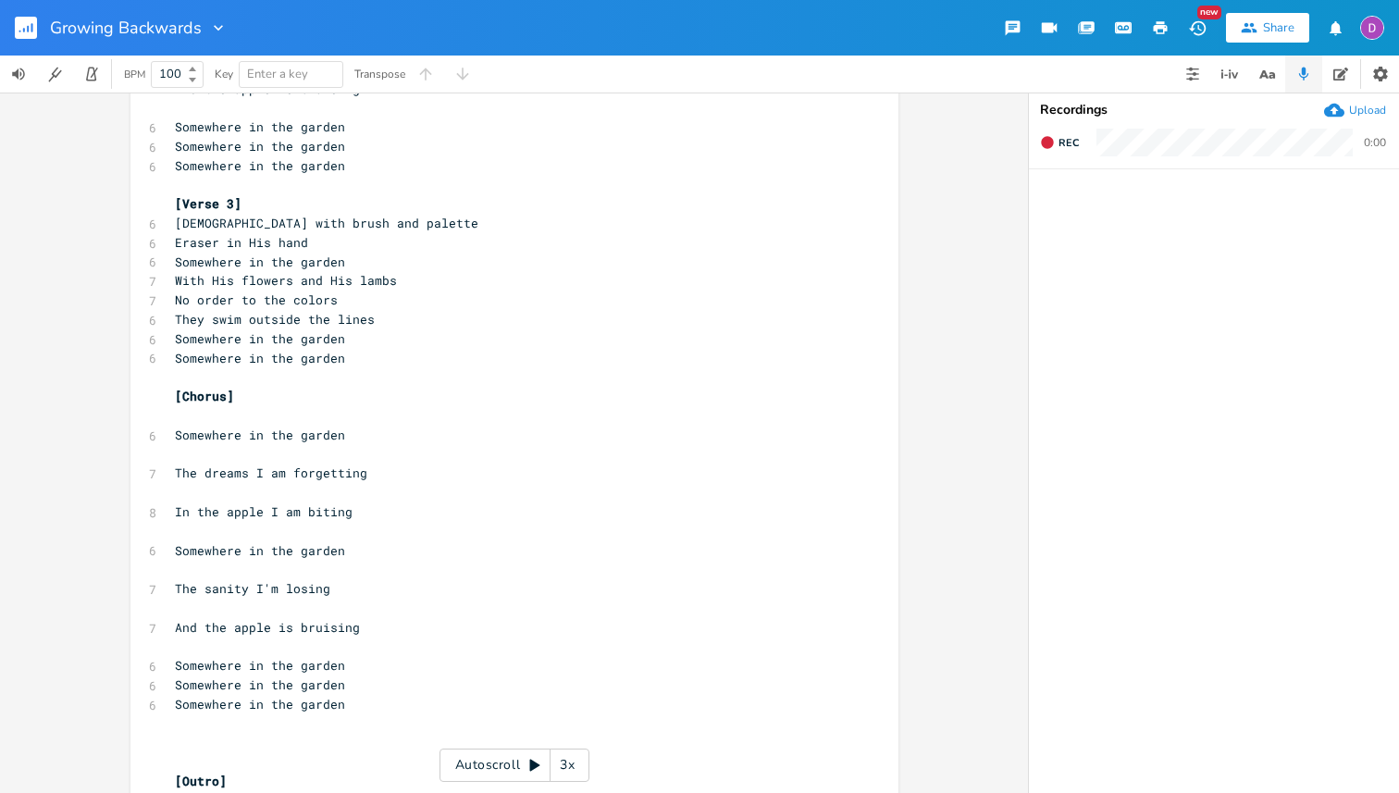
scroll to position [599, 0]
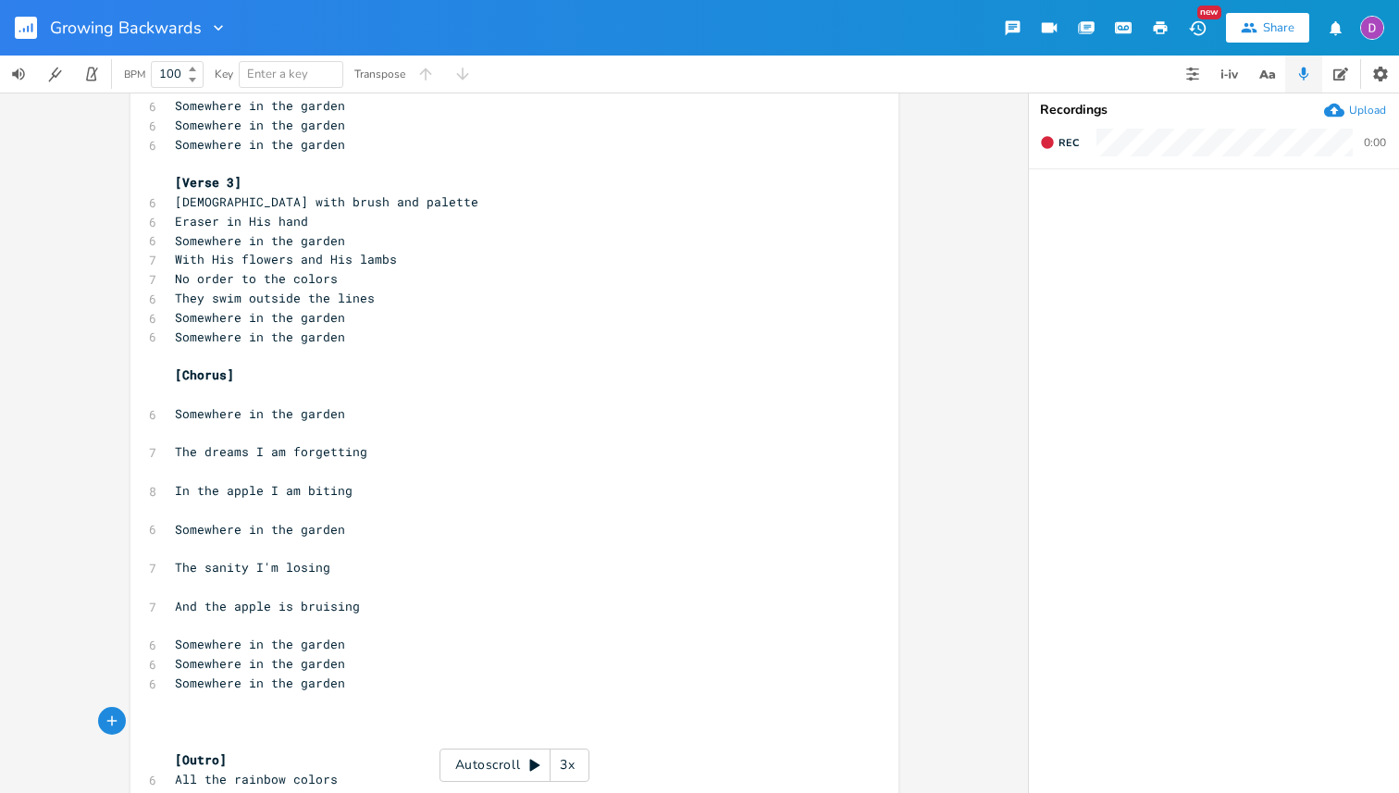
click at [312, 726] on pre at bounding box center [505, 721] width 668 height 19
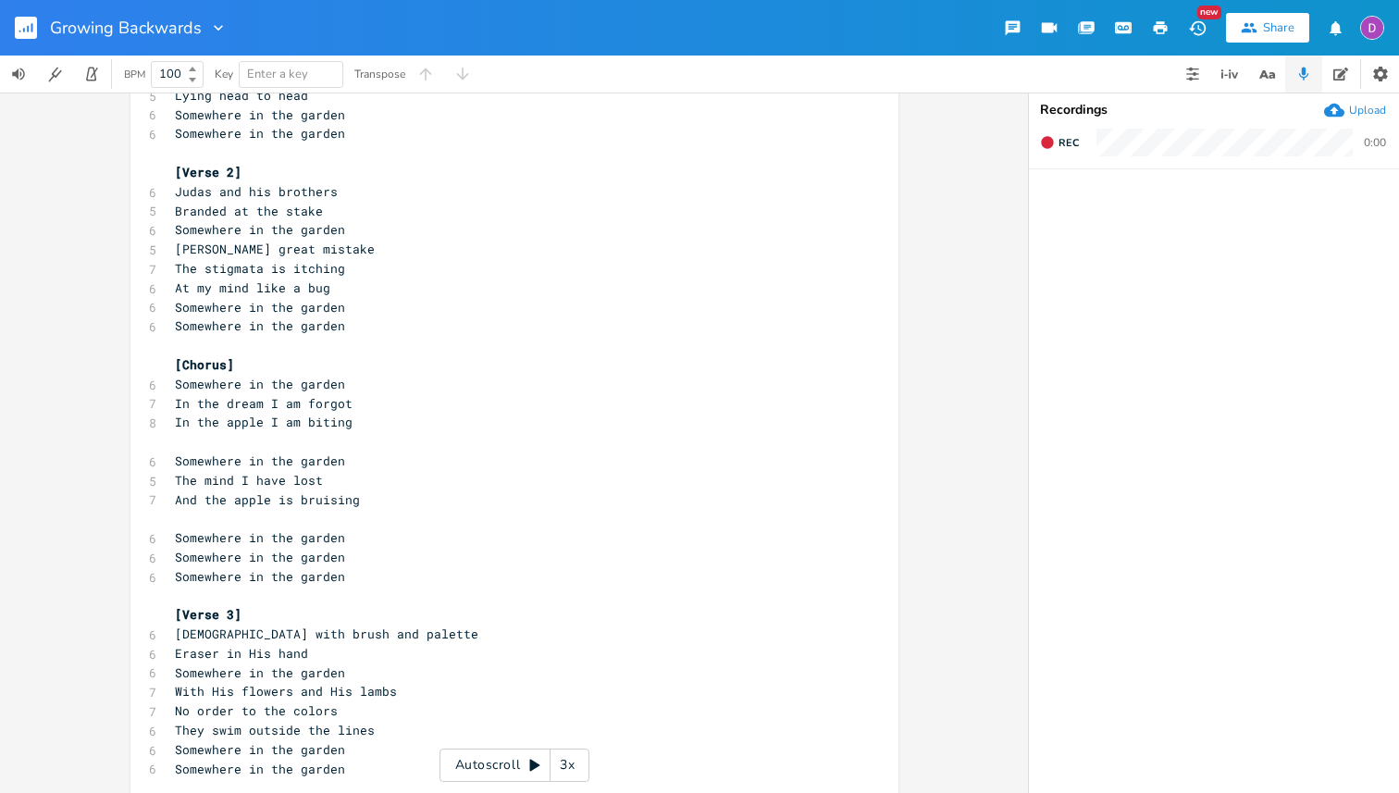
scroll to position [155, 0]
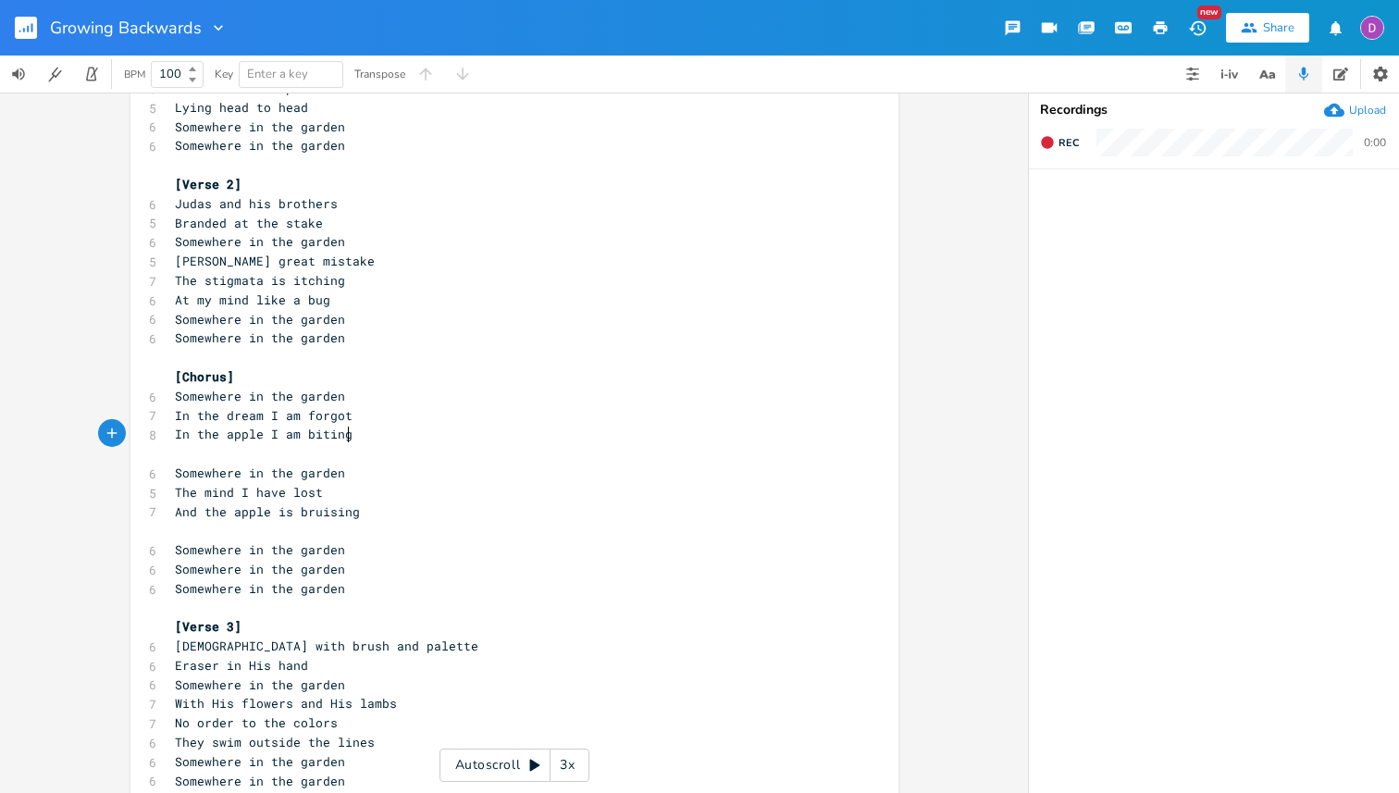
click at [361, 439] on pre "In the apple I am biting" at bounding box center [505, 434] width 668 height 19
click at [233, 494] on span "The mind I have lost" at bounding box center [249, 492] width 148 height 17
type textarea "that"
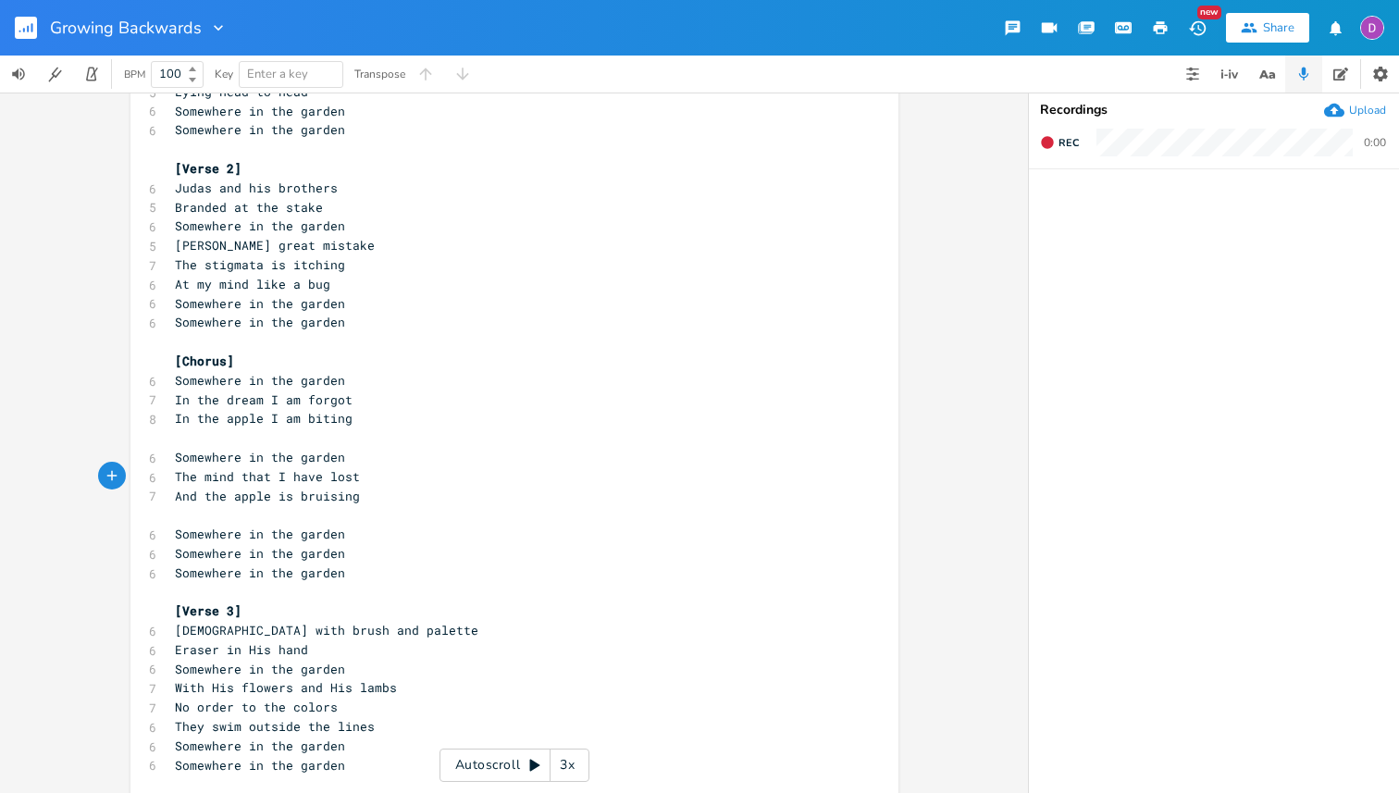
scroll to position [183, 0]
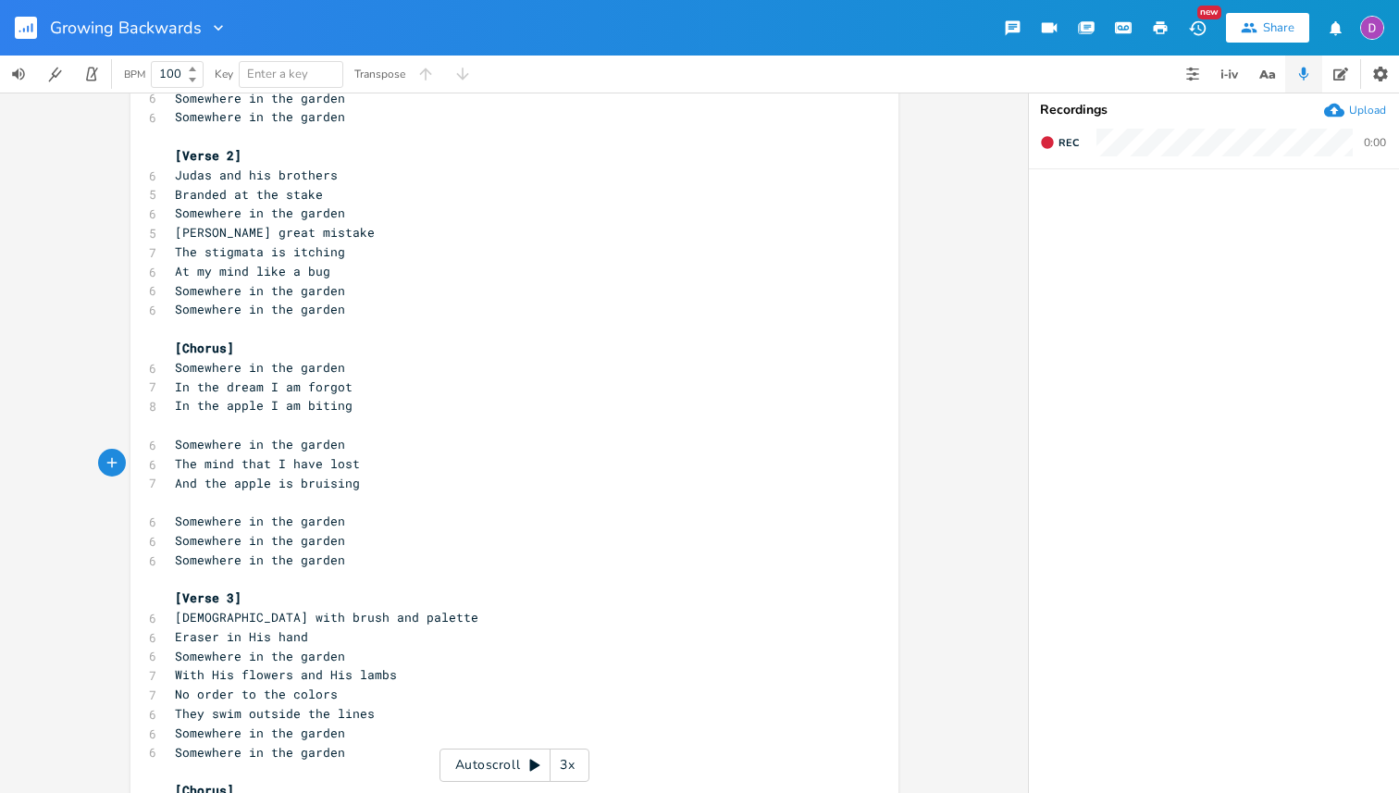
click at [365, 410] on pre "In the apple I am biting" at bounding box center [505, 405] width 668 height 19
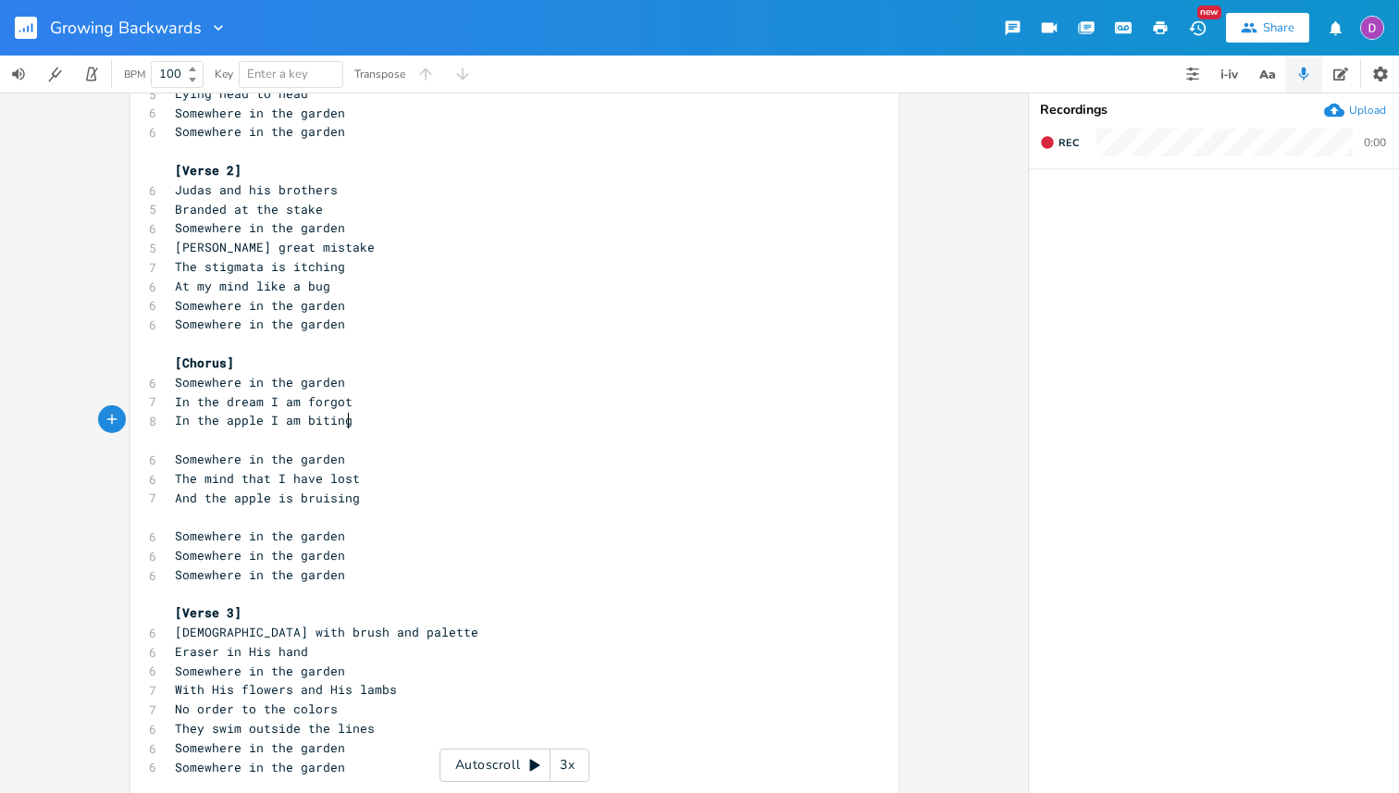
scroll to position [0, 0]
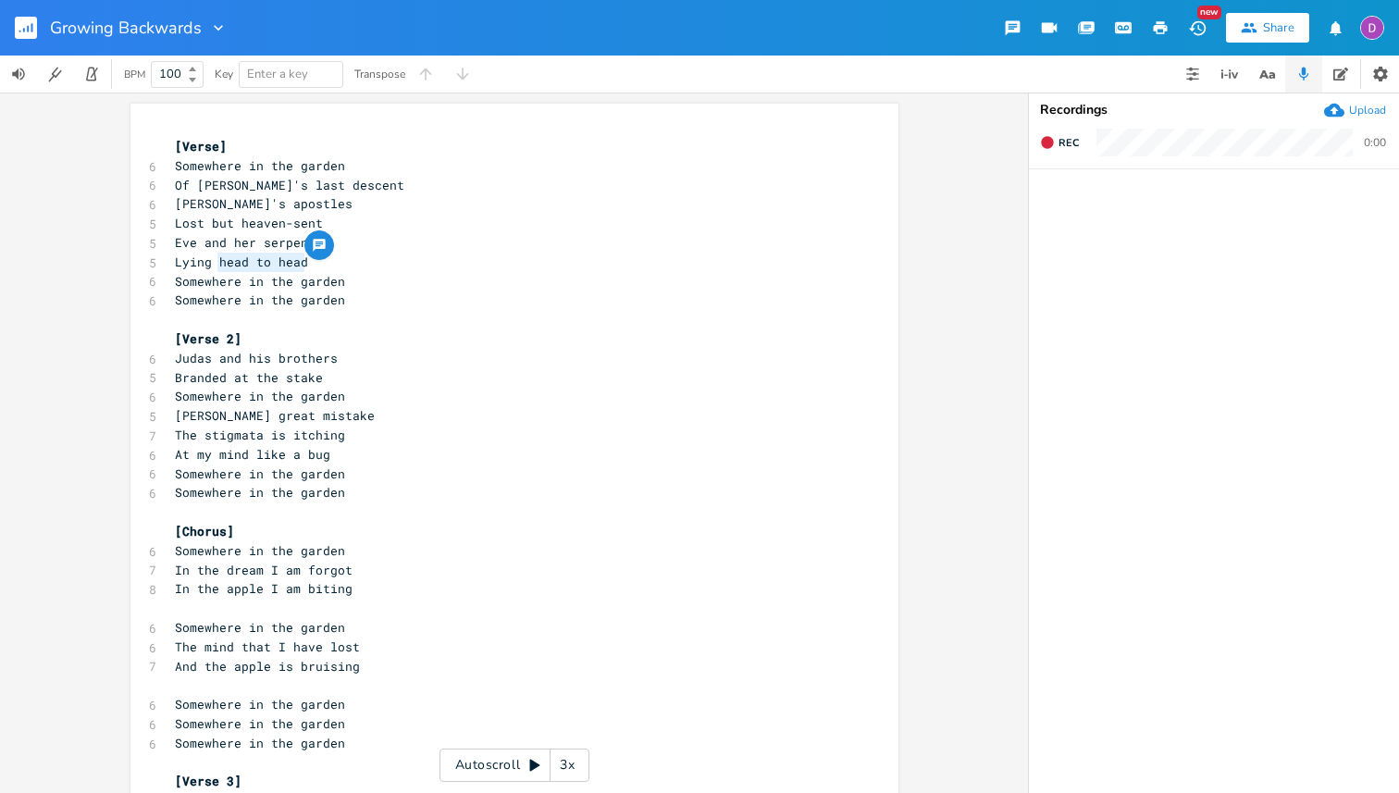
drag, startPoint x: 320, startPoint y: 267, endPoint x: 215, endPoint y: 266, distance: 105.5
click at [215, 266] on pre "Lying head to head" at bounding box center [505, 262] width 668 height 19
type textarea "coiled round her thigh"
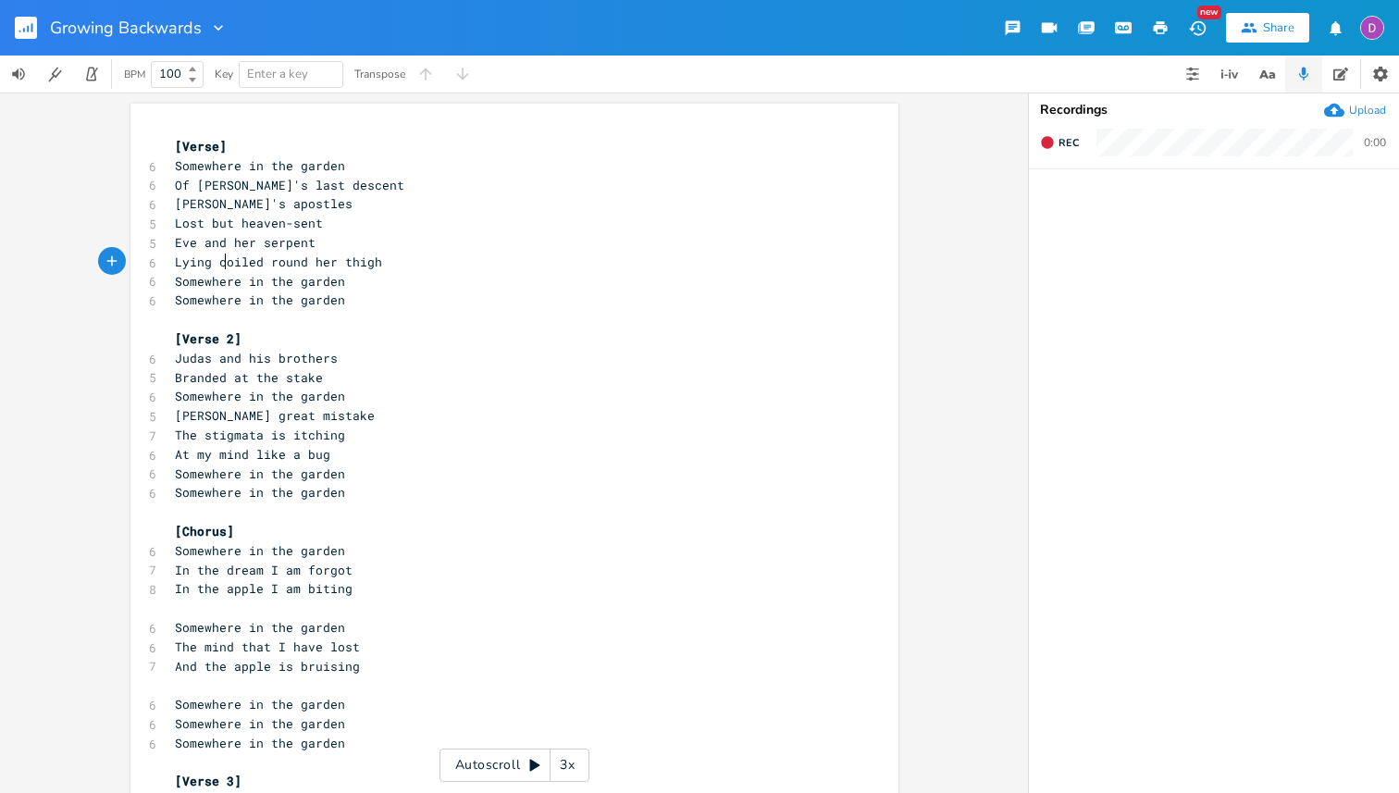
click at [222, 262] on span "Lying coiled round her thigh" at bounding box center [278, 262] width 207 height 17
type textarea "C"
click at [353, 264] on pre "Coiled round her thigh" at bounding box center [505, 262] width 668 height 19
type textarea "Coiled round her thigh"
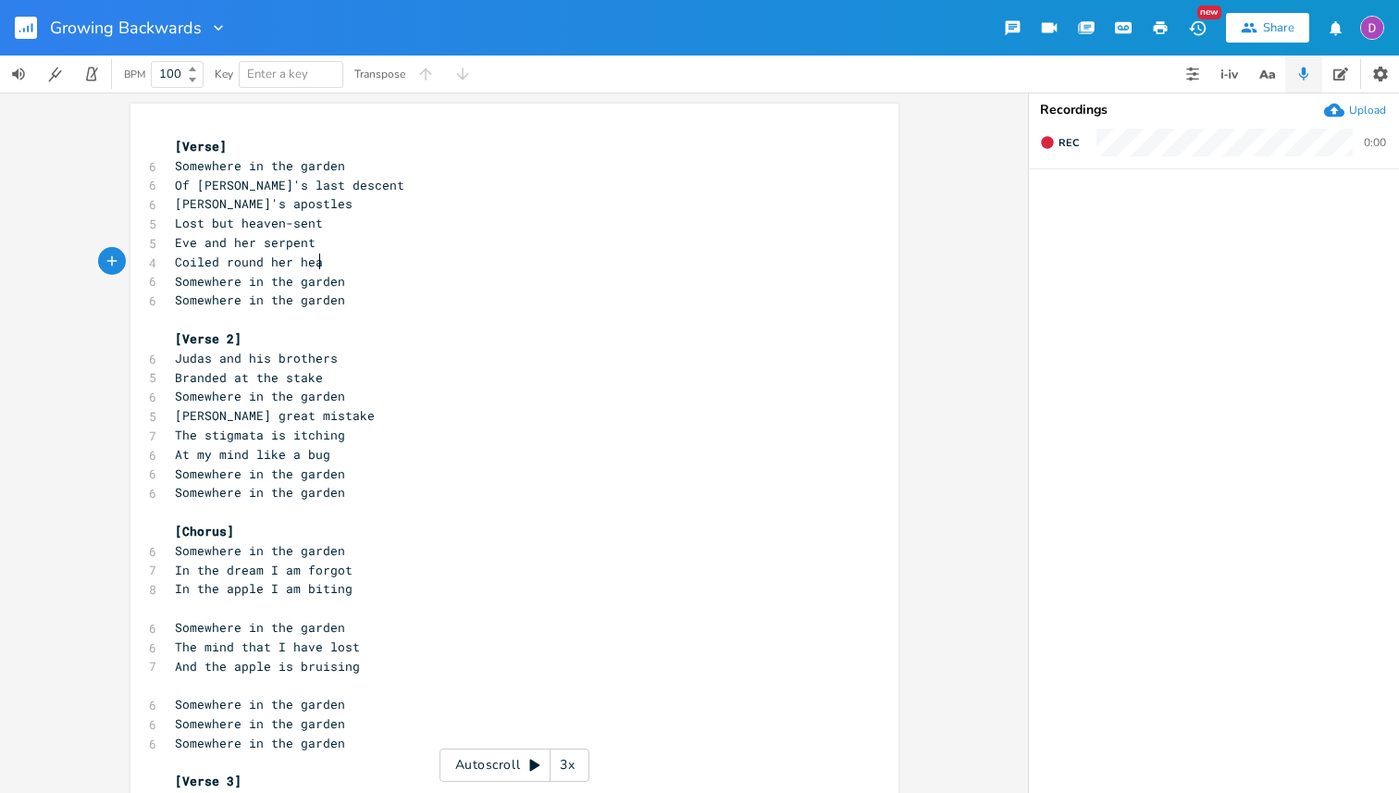
scroll to position [0, 26]
type textarea "head"
